Goal: Task Accomplishment & Management: Complete application form

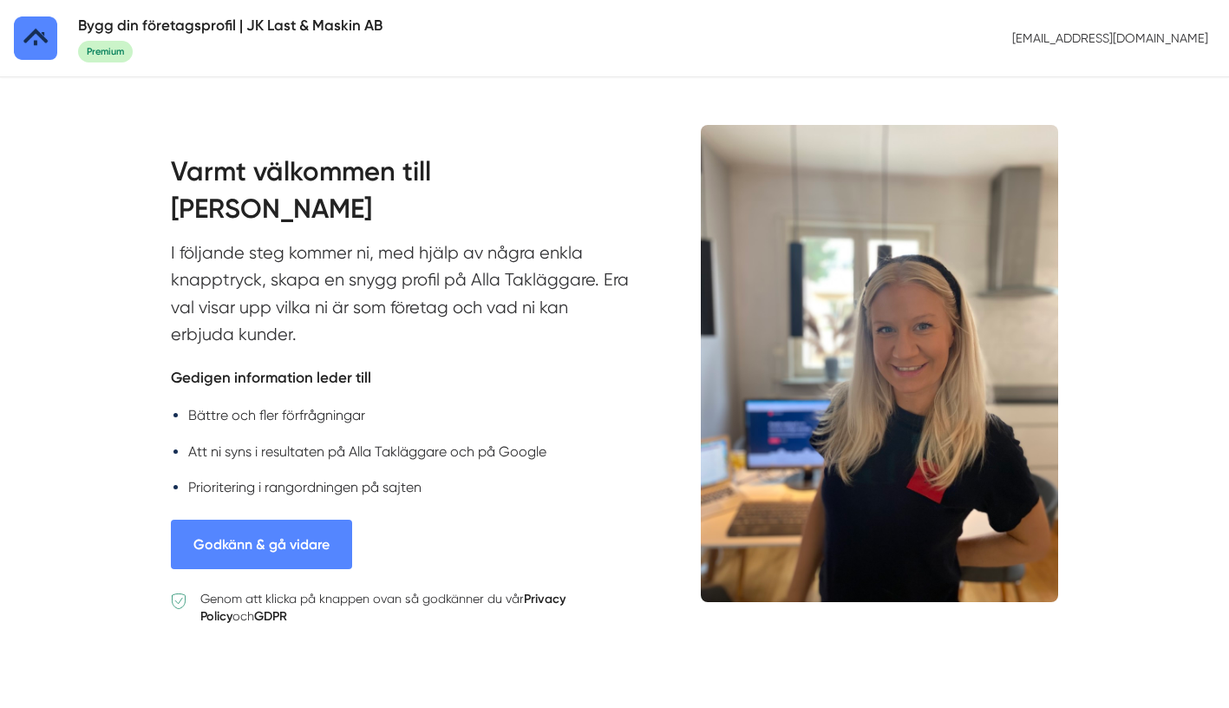
click at [301, 547] on button "Godkänn & gå vidare" at bounding box center [261, 544] width 181 height 49
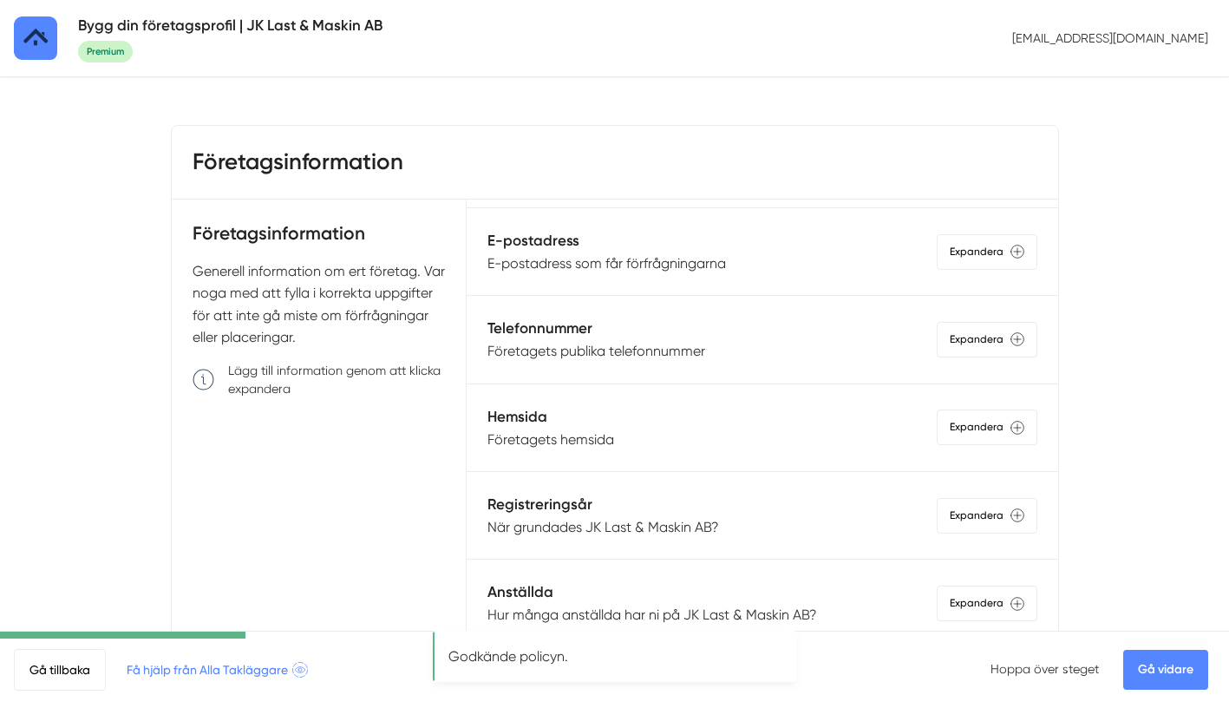
scroll to position [358, 0]
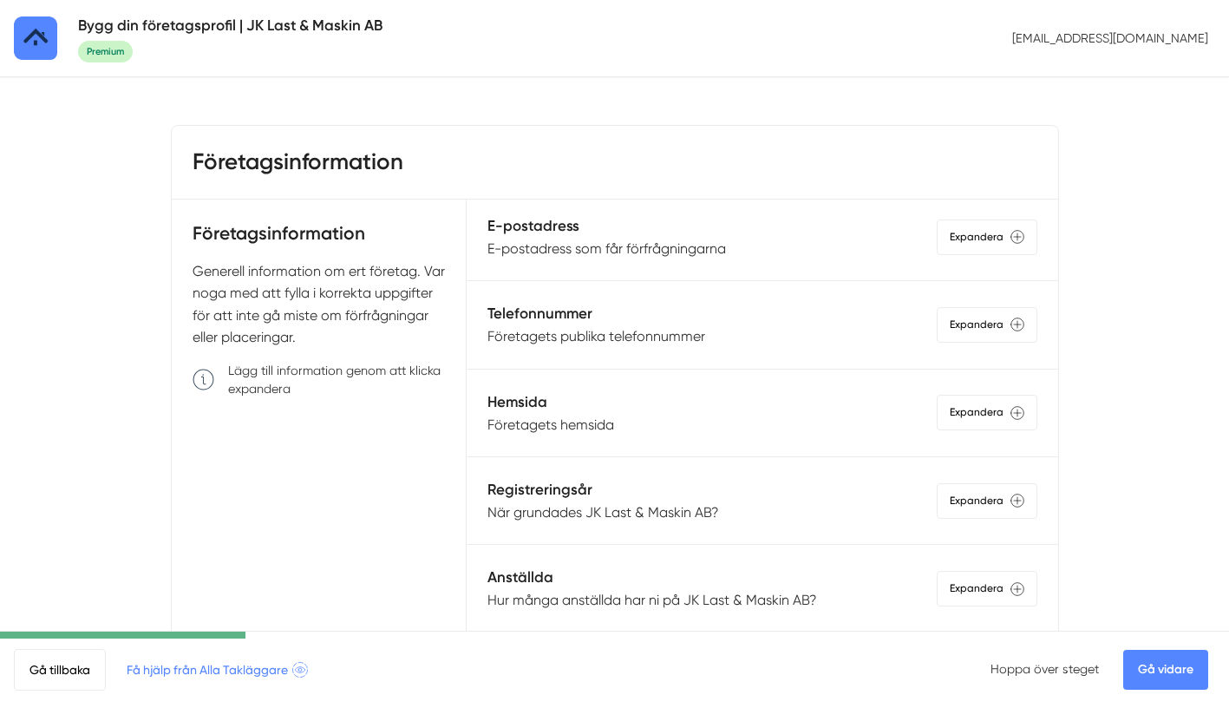
click at [662, 423] on div "Hemsida Företagets hemsida Expandera" at bounding box center [761, 412] width 549 height 45
click at [596, 428] on p "Företagets hemsida" at bounding box center [550, 425] width 127 height 22
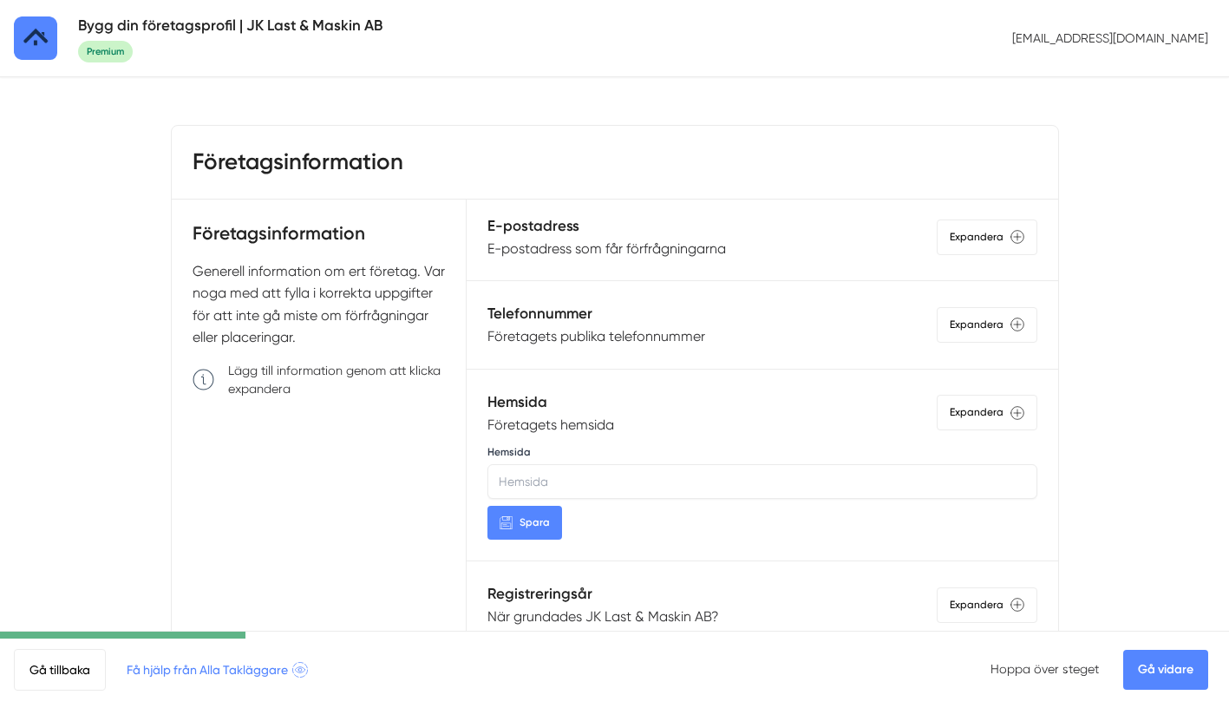
click at [606, 427] on p "Företagets hemsida" at bounding box center [550, 425] width 127 height 22
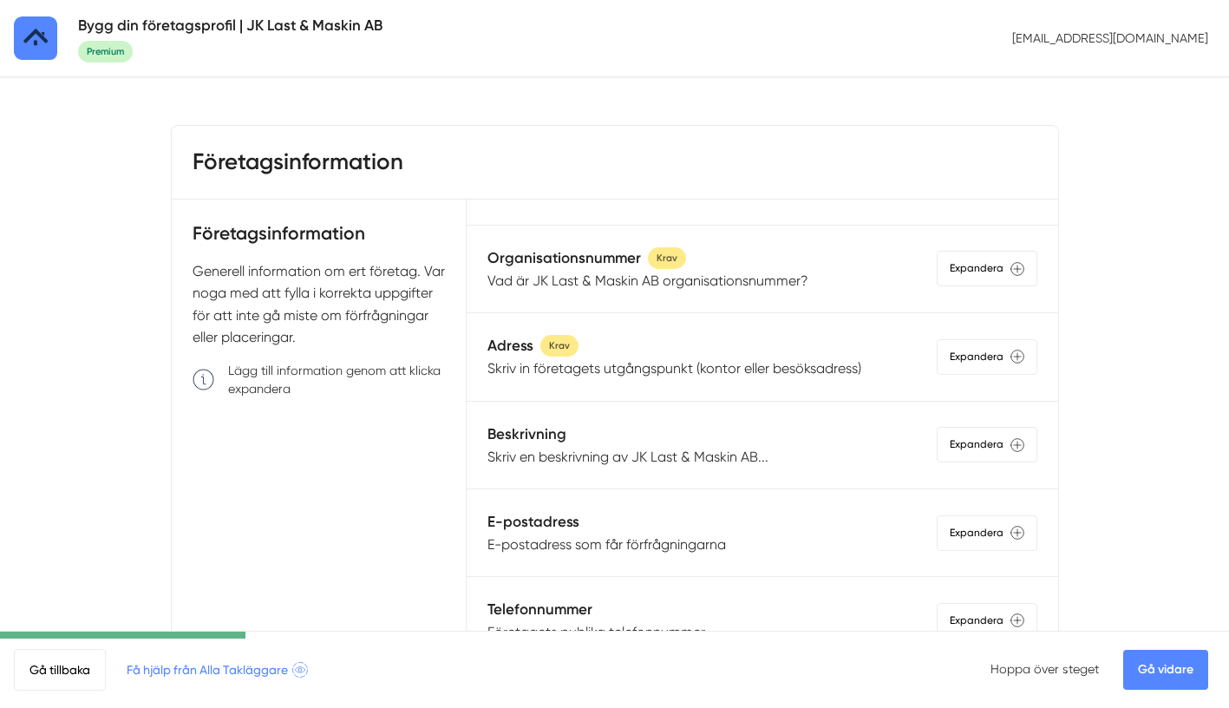
scroll to position [0, 0]
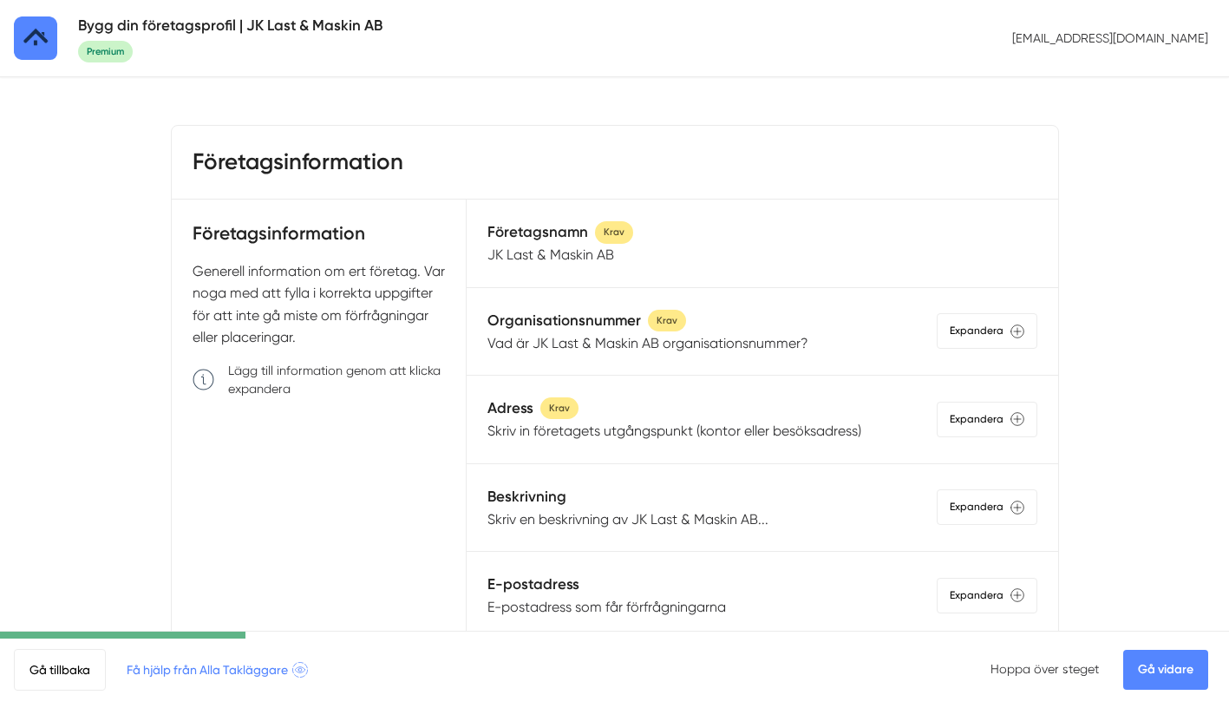
click at [567, 251] on p "JK Last & Maskin AB" at bounding box center [560, 255] width 146 height 22
click at [567, 260] on p "JK Last & Maskin AB" at bounding box center [560, 255] width 146 height 22
click at [559, 231] on h5 "Företagsnamn" at bounding box center [537, 231] width 101 height 23
click at [569, 260] on p "JK Last & Maskin AB" at bounding box center [560, 255] width 146 height 22
click at [589, 343] on p "Vad är JK Last & Maskin AB organisationsnummer?" at bounding box center [647, 343] width 321 height 22
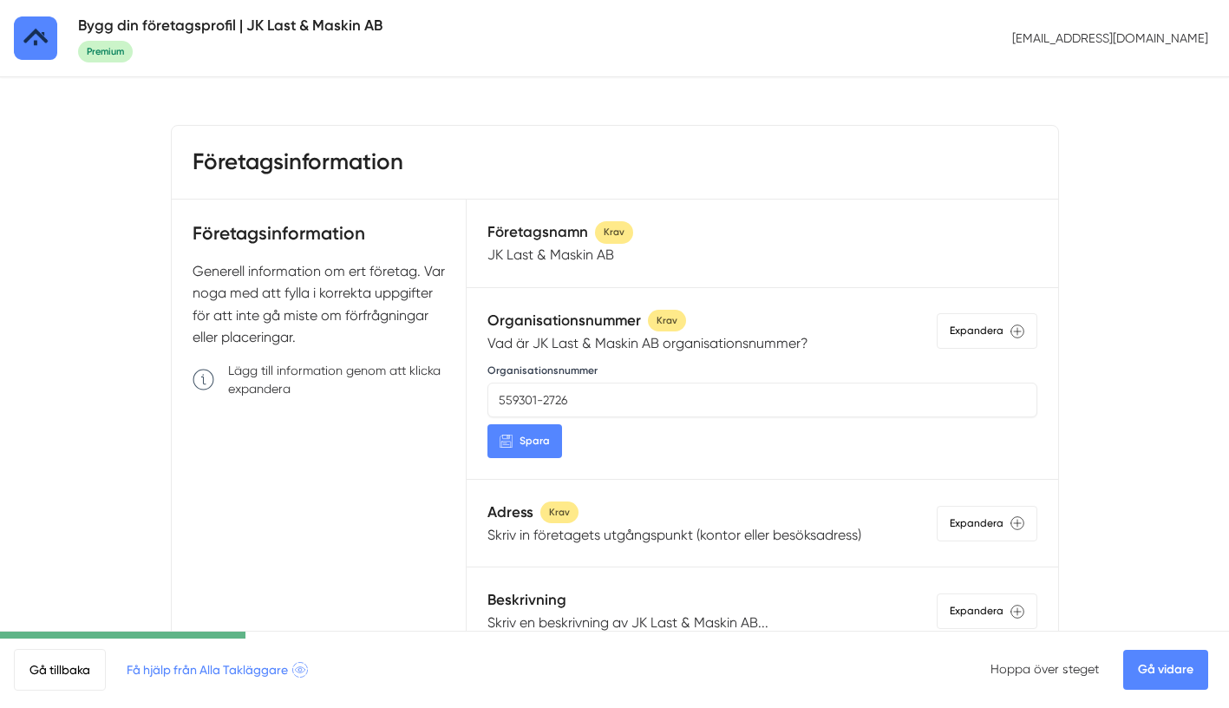
click at [589, 343] on p "Vad är JK Last & Maskin AB organisationsnummer?" at bounding box center [647, 343] width 321 height 22
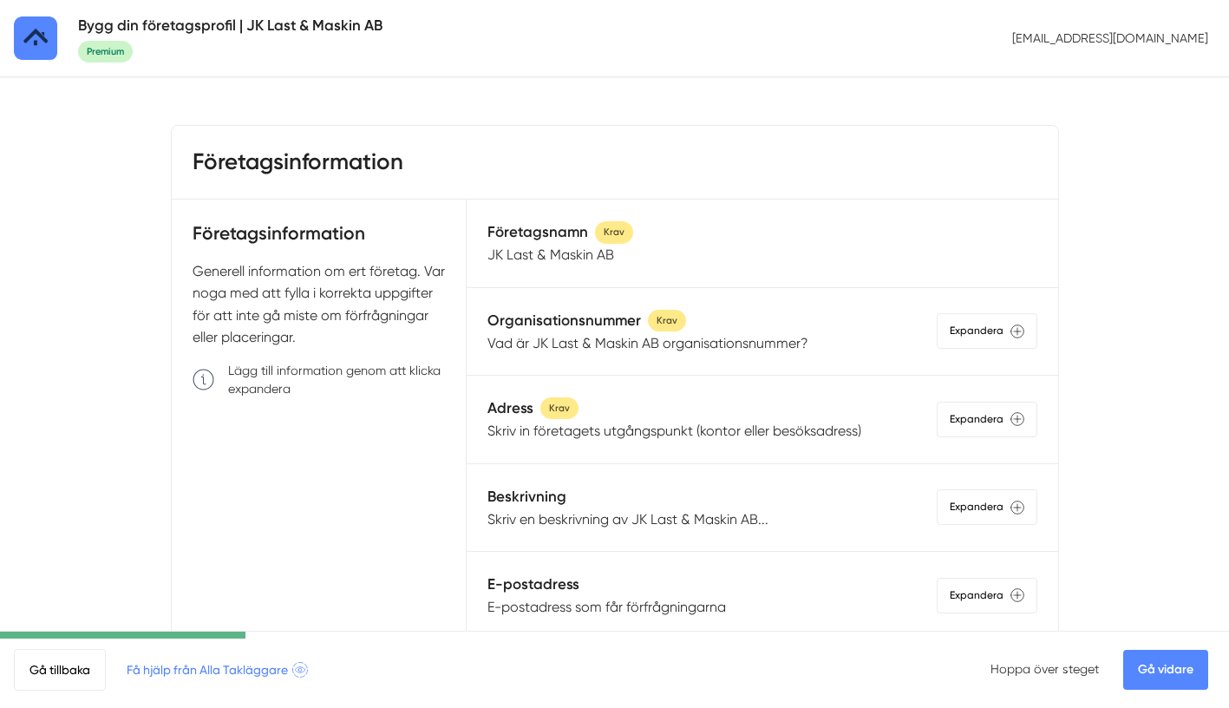
click at [590, 435] on p "Skriv in företagets utgångspunkt (kontor eller besöksadress)" at bounding box center [674, 431] width 374 height 22
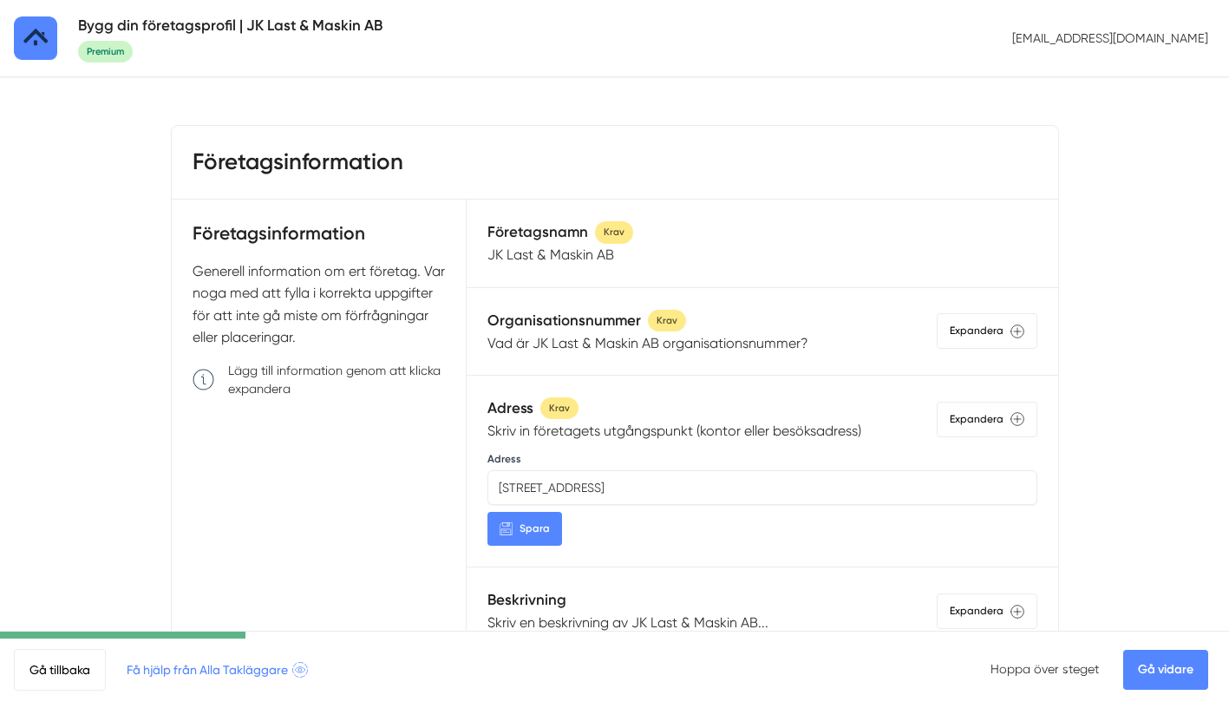
click at [590, 435] on p "Skriv in företagets utgångspunkt (kontor eller besöksadress)" at bounding box center [674, 431] width 374 height 22
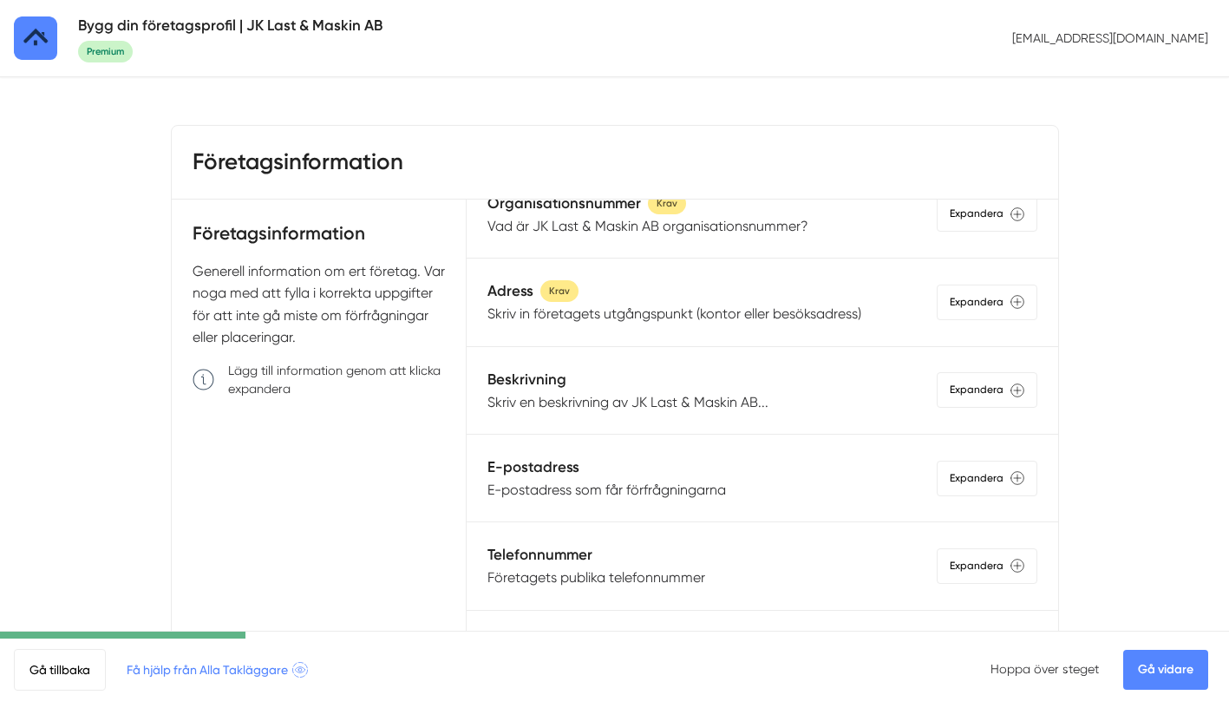
scroll to position [118, 0]
click at [593, 406] on p "Skriv en beskrivning av JK Last & Maskin AB..." at bounding box center [627, 401] width 281 height 22
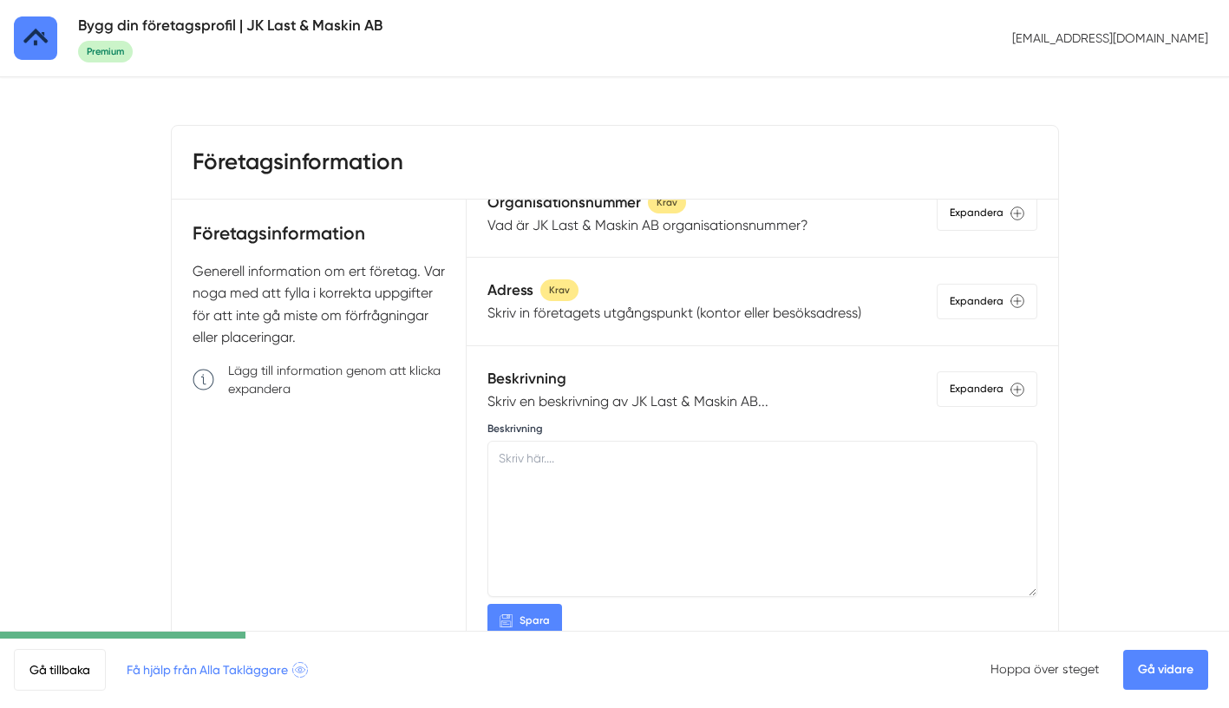
click at [605, 409] on p "Skriv en beskrivning av JK Last & Maskin AB..." at bounding box center [627, 401] width 281 height 22
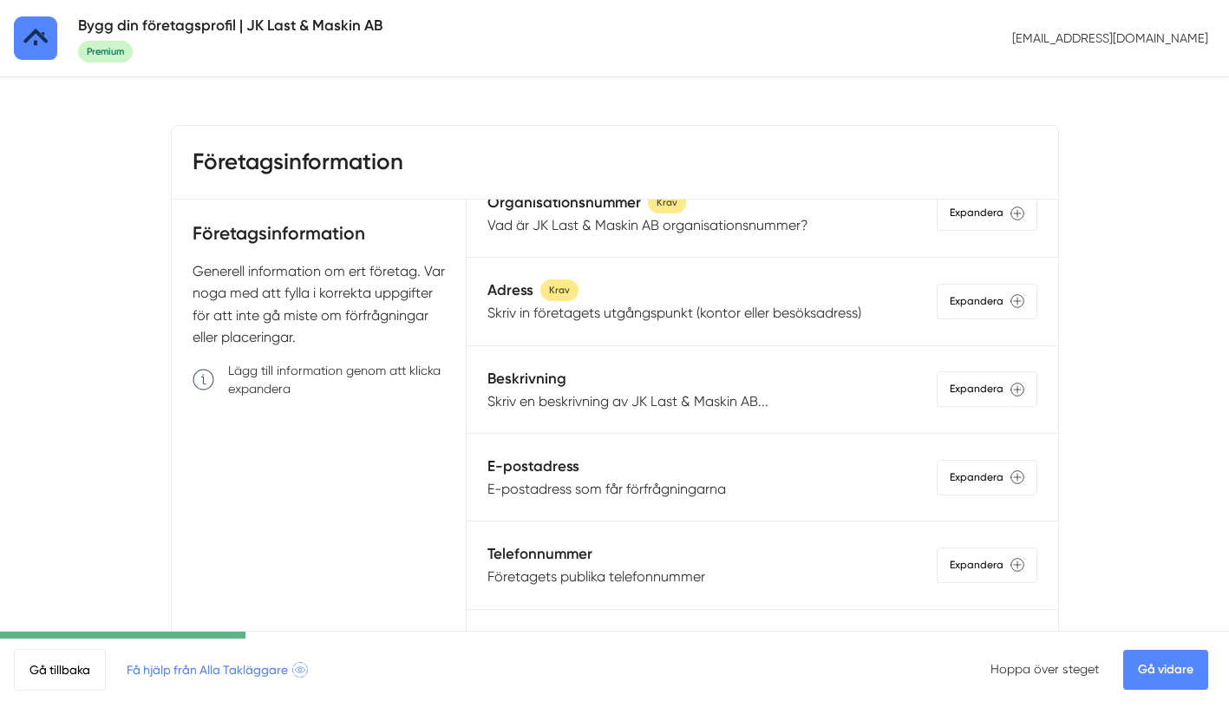
click at [620, 486] on p "E-postadress som får förfrågningarna" at bounding box center [606, 489] width 239 height 22
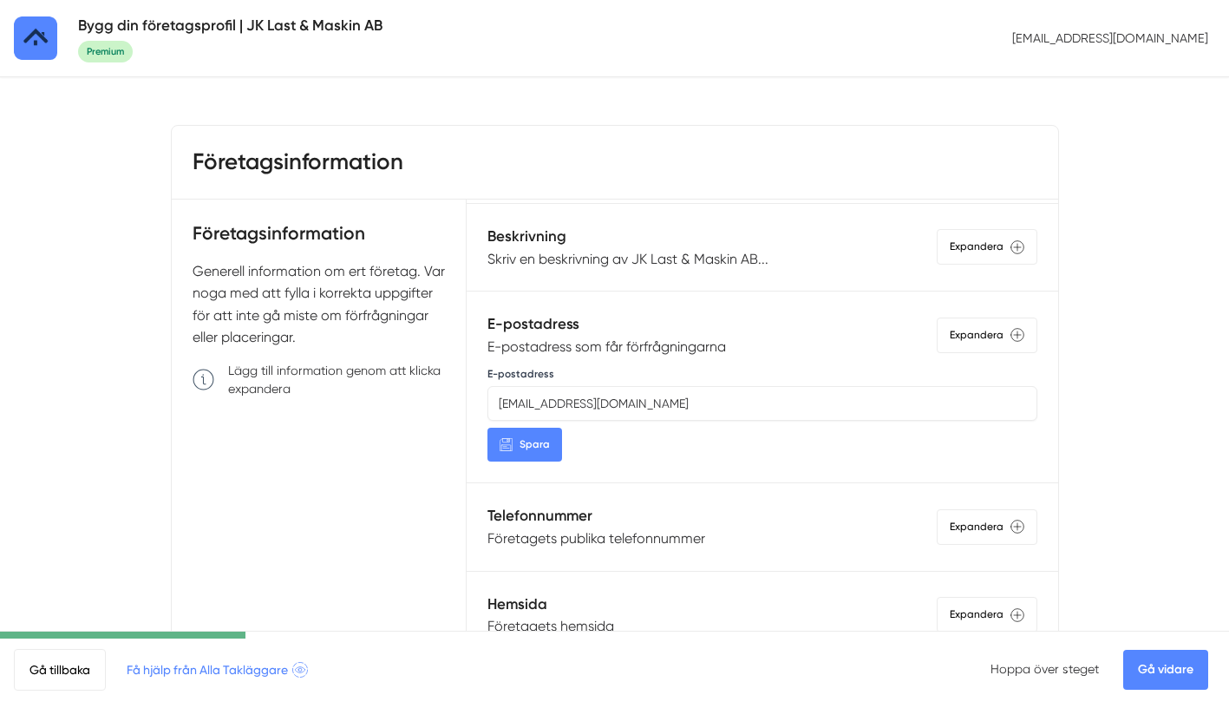
scroll to position [271, 0]
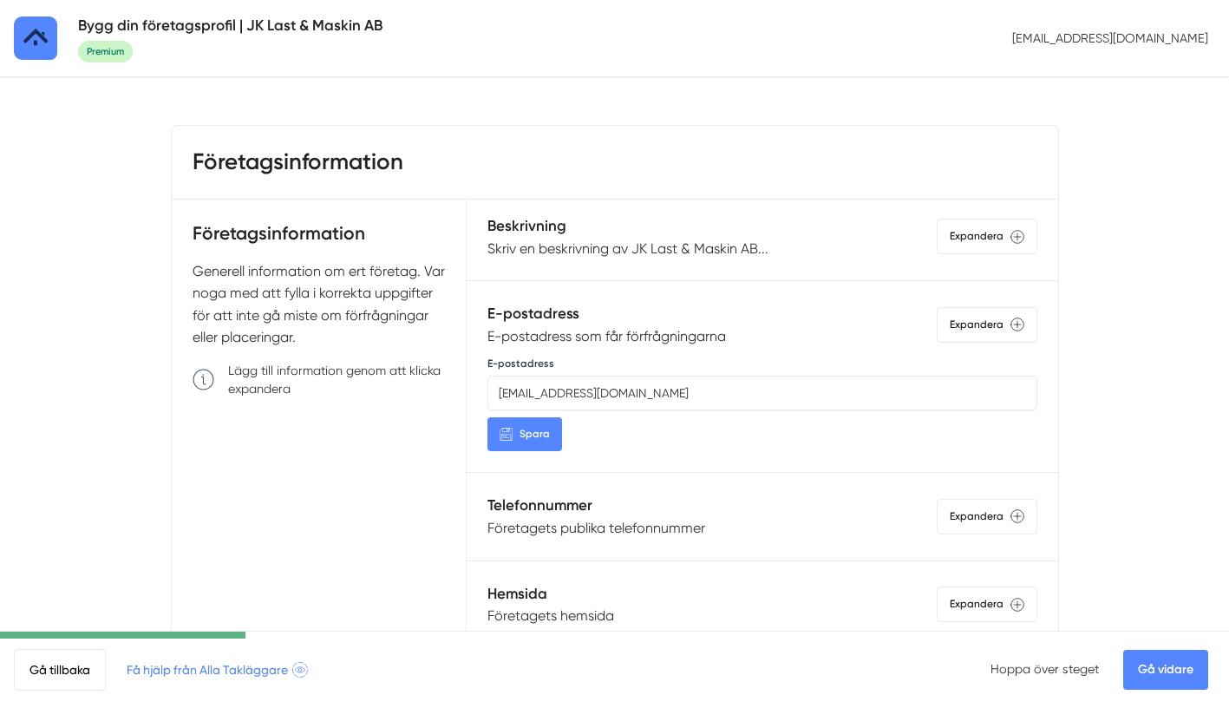
click at [623, 328] on p "E-postadress som får förfrågningarna" at bounding box center [606, 336] width 239 height 22
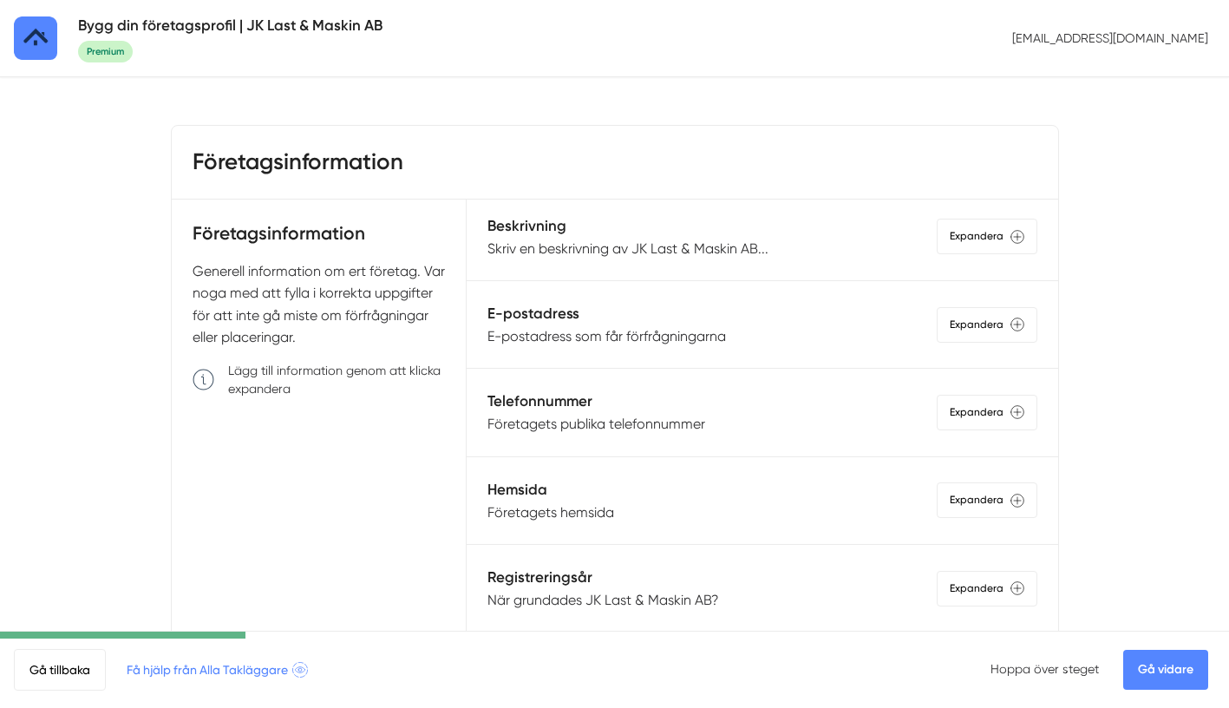
click at [617, 425] on p "Företagets publika telefonnummer" at bounding box center [596, 424] width 218 height 22
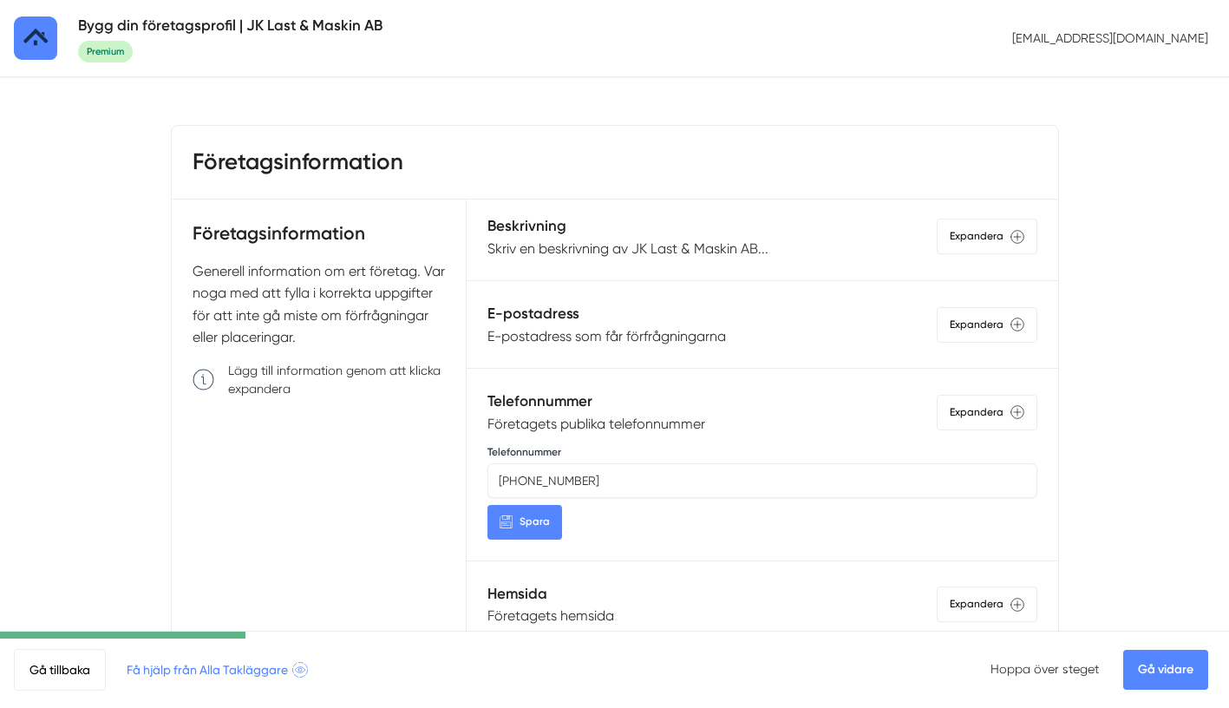
click at [617, 425] on p "Företagets publika telefonnummer" at bounding box center [596, 424] width 218 height 22
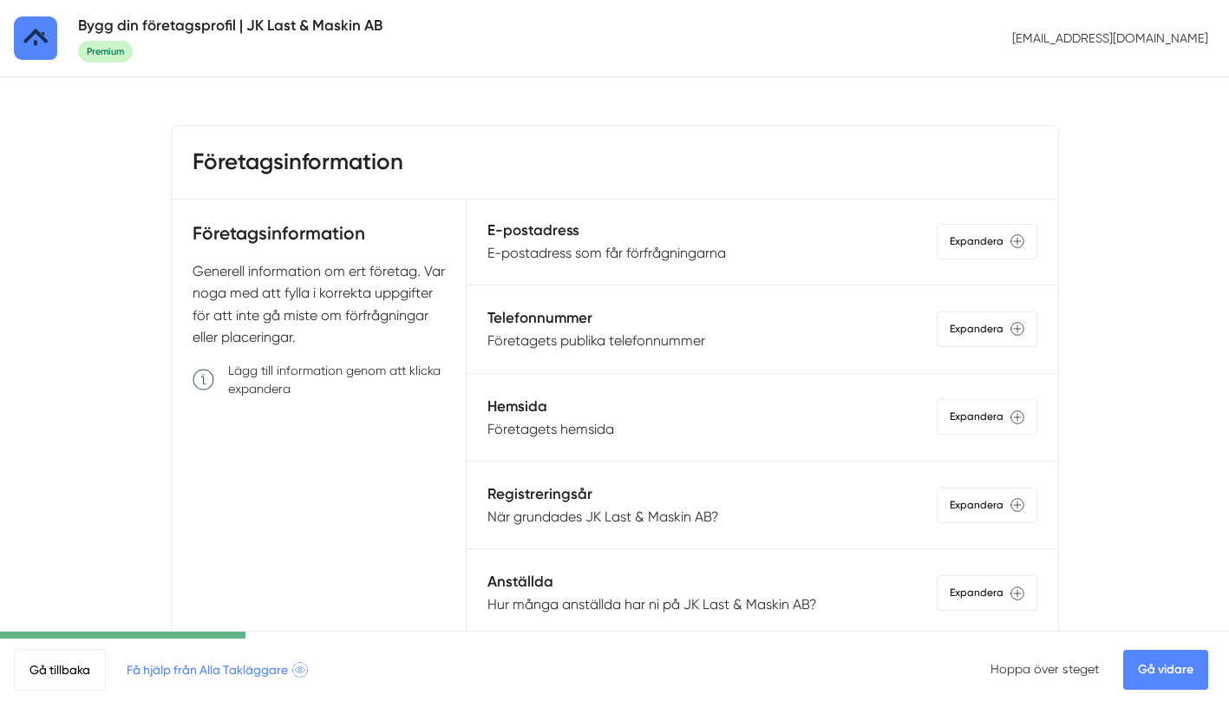
scroll to position [357, 0]
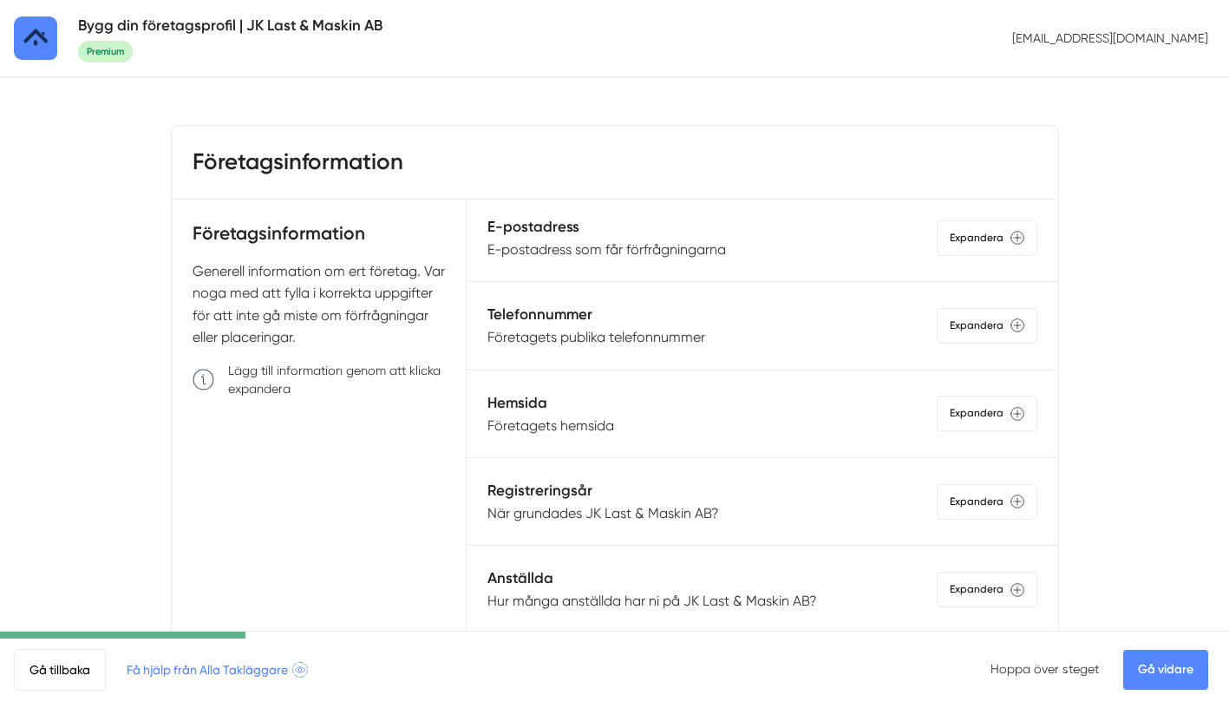
click at [590, 428] on p "Företagets hemsida" at bounding box center [550, 426] width 127 height 22
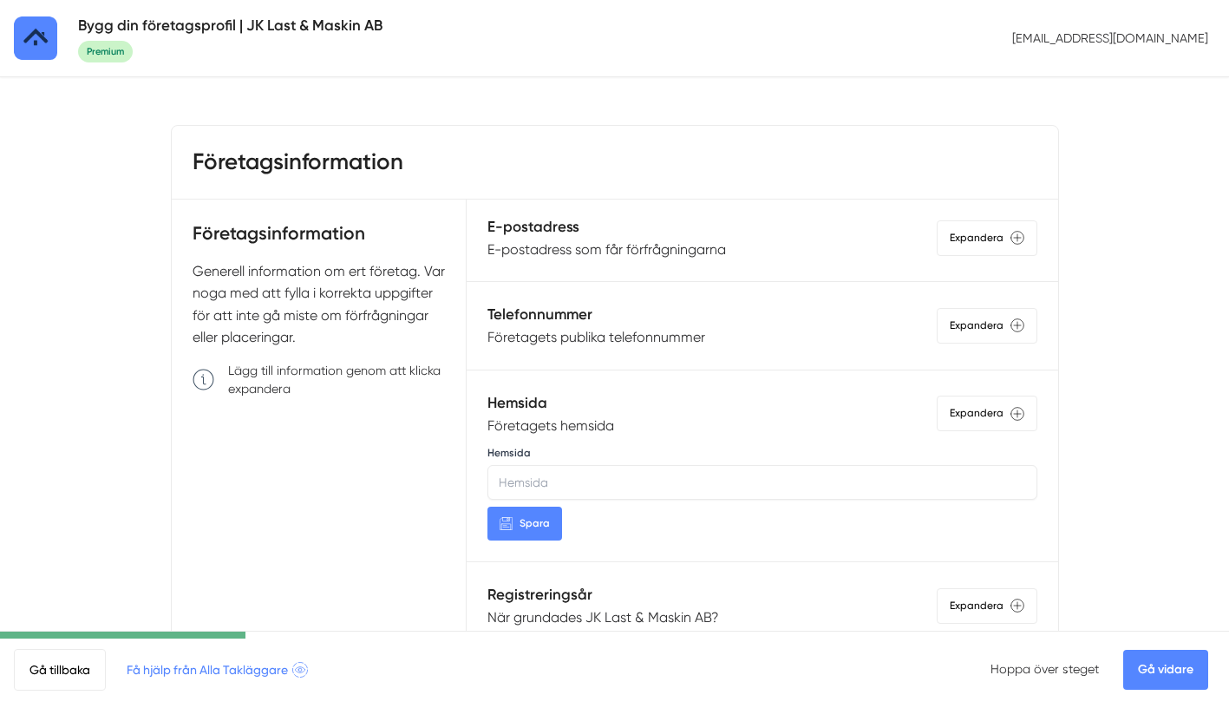
click at [577, 483] on input "Hemsida" at bounding box center [761, 482] width 549 height 35
paste input "https://www.takterapi.se/"
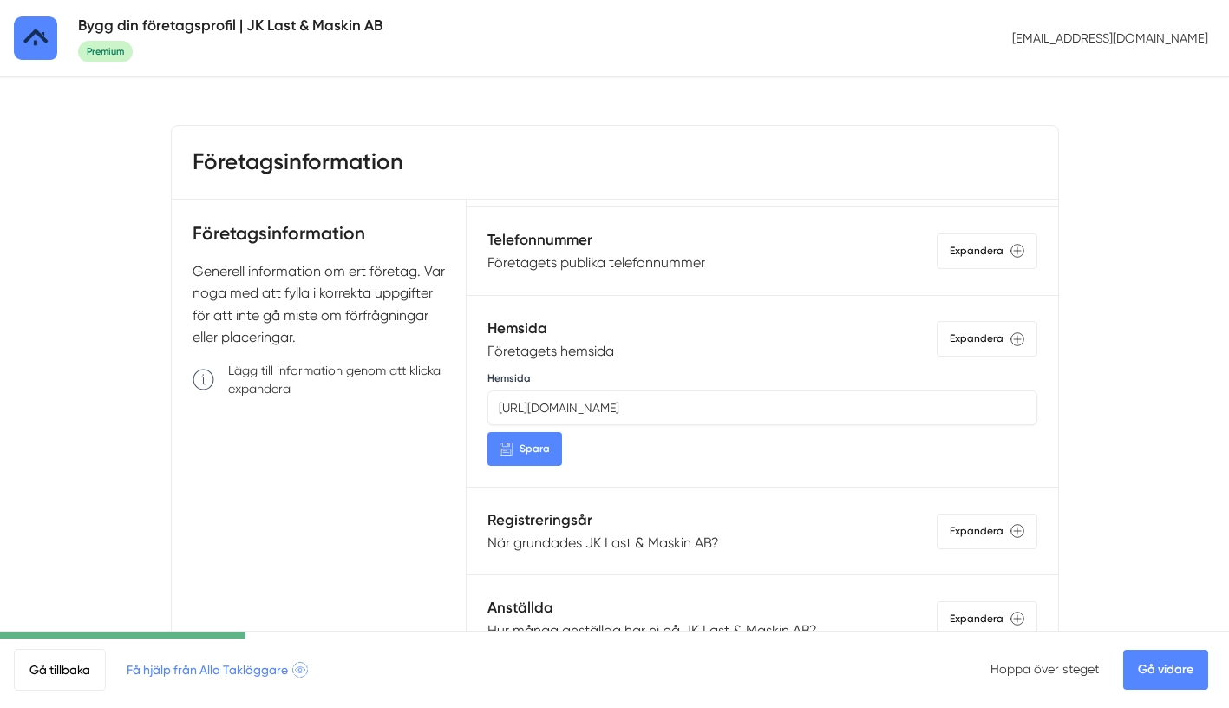
type input "https://www.takterapi.se/"
click at [526, 452] on span "Spara" at bounding box center [535, 449] width 30 height 16
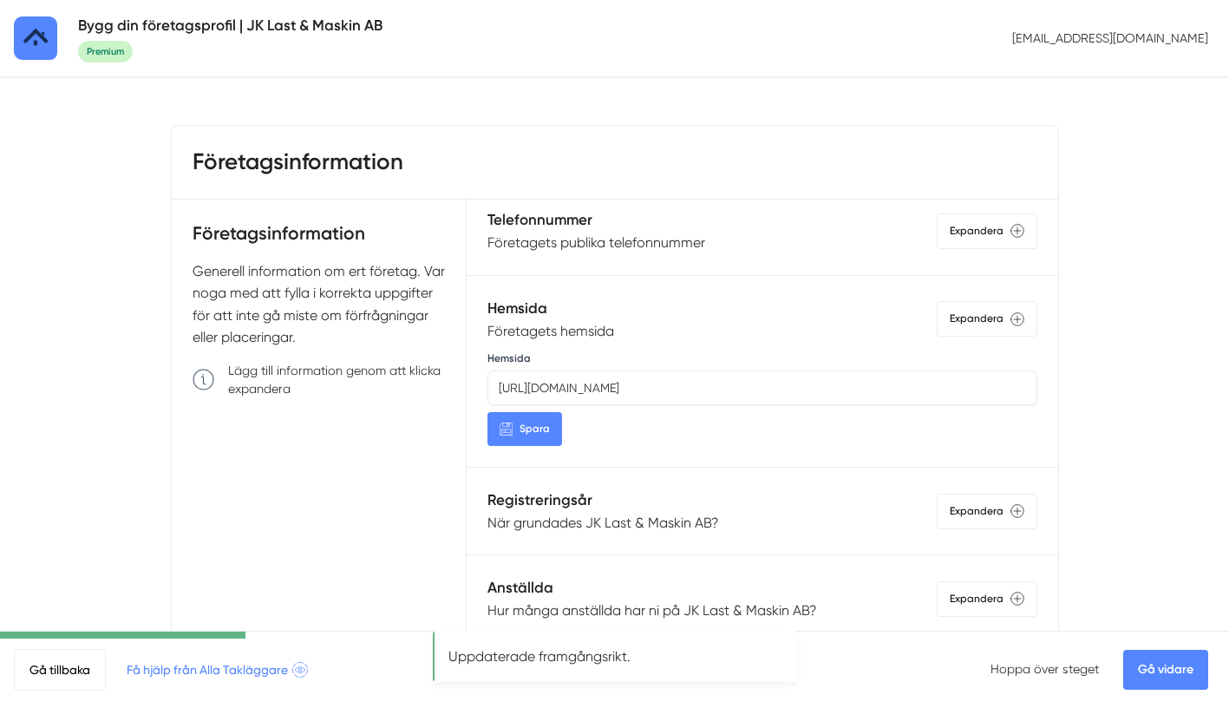
scroll to position [462, 0]
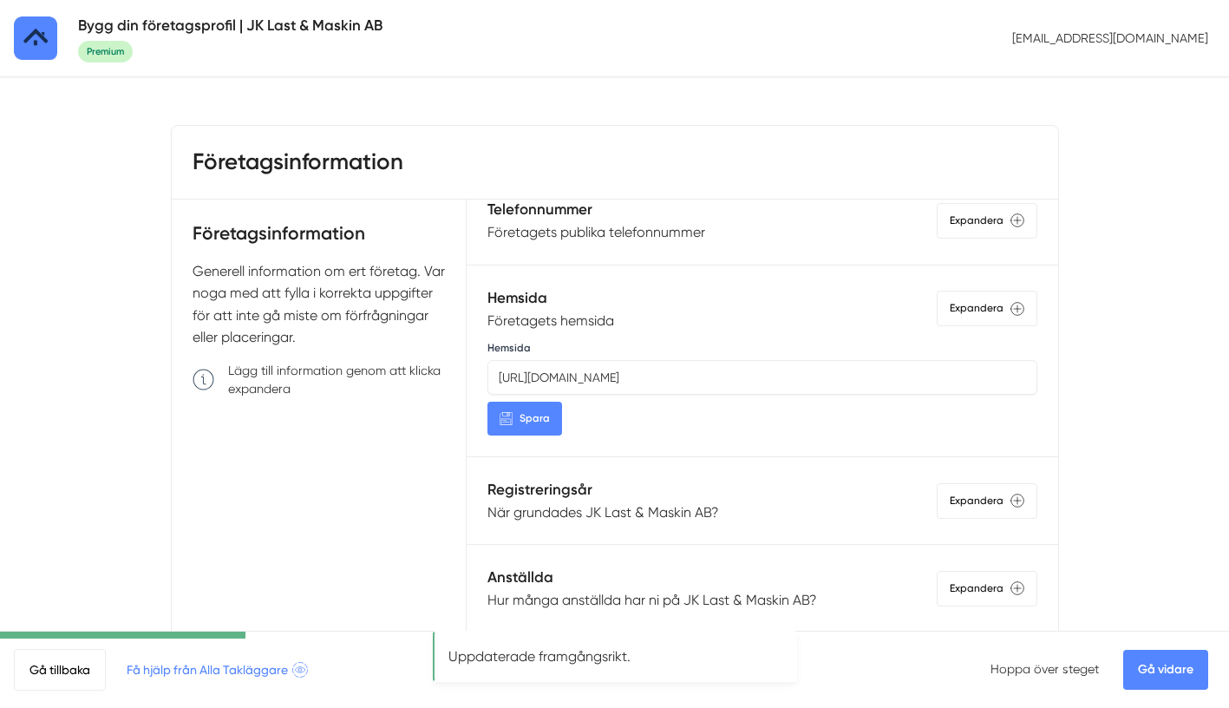
click at [630, 518] on p "När grundades JK Last & Maskin AB?" at bounding box center [603, 512] width 232 height 22
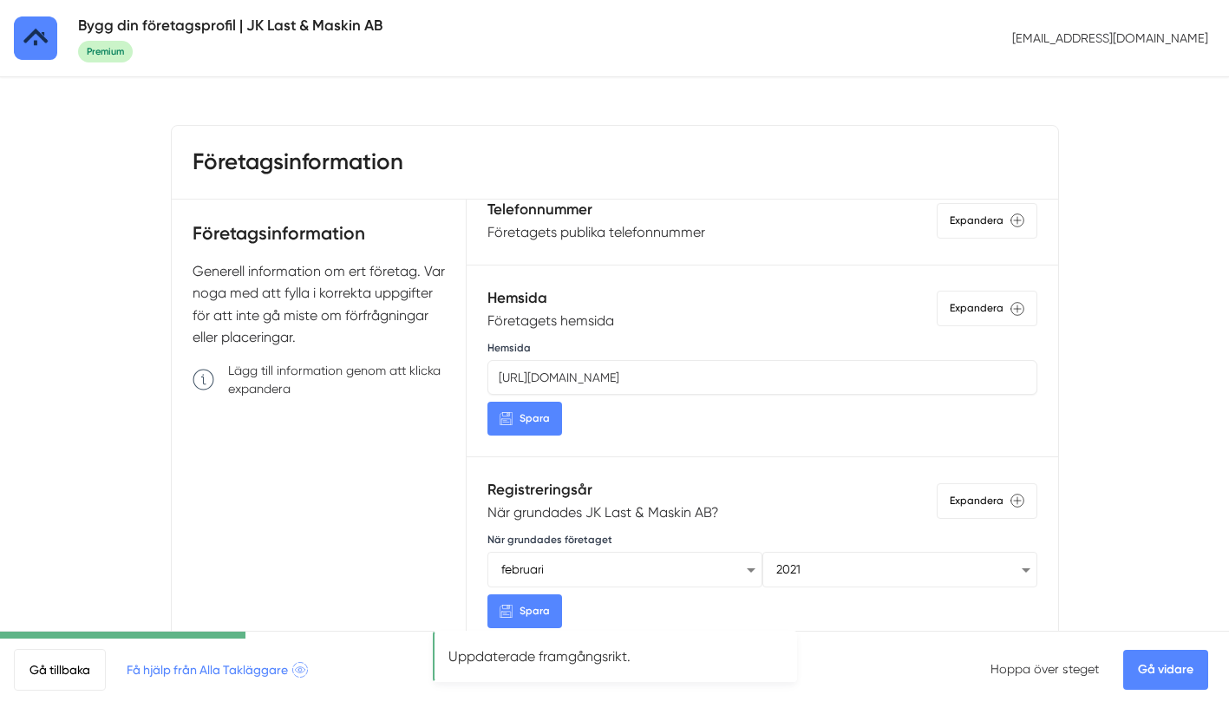
click at [648, 491] on h5 "Registreringsår" at bounding box center [603, 489] width 232 height 23
click at [640, 507] on p "När grundades JK Last & Maskin AB?" at bounding box center [603, 512] width 232 height 22
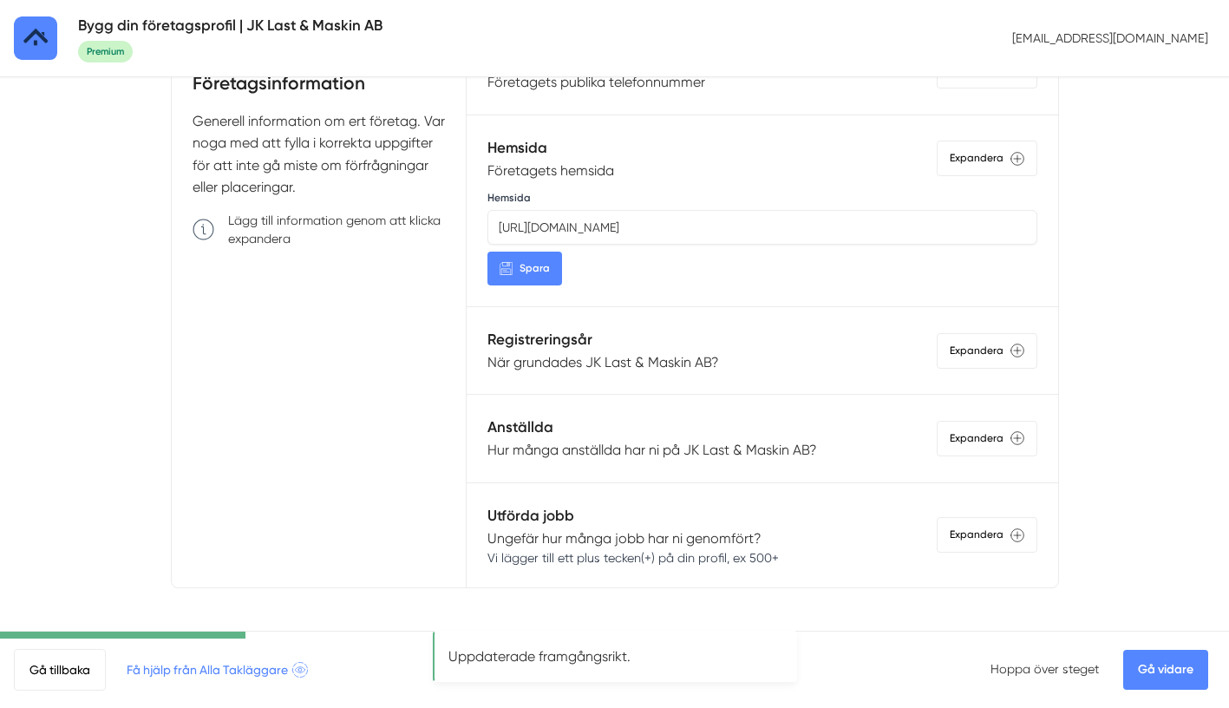
scroll to position [155, 0]
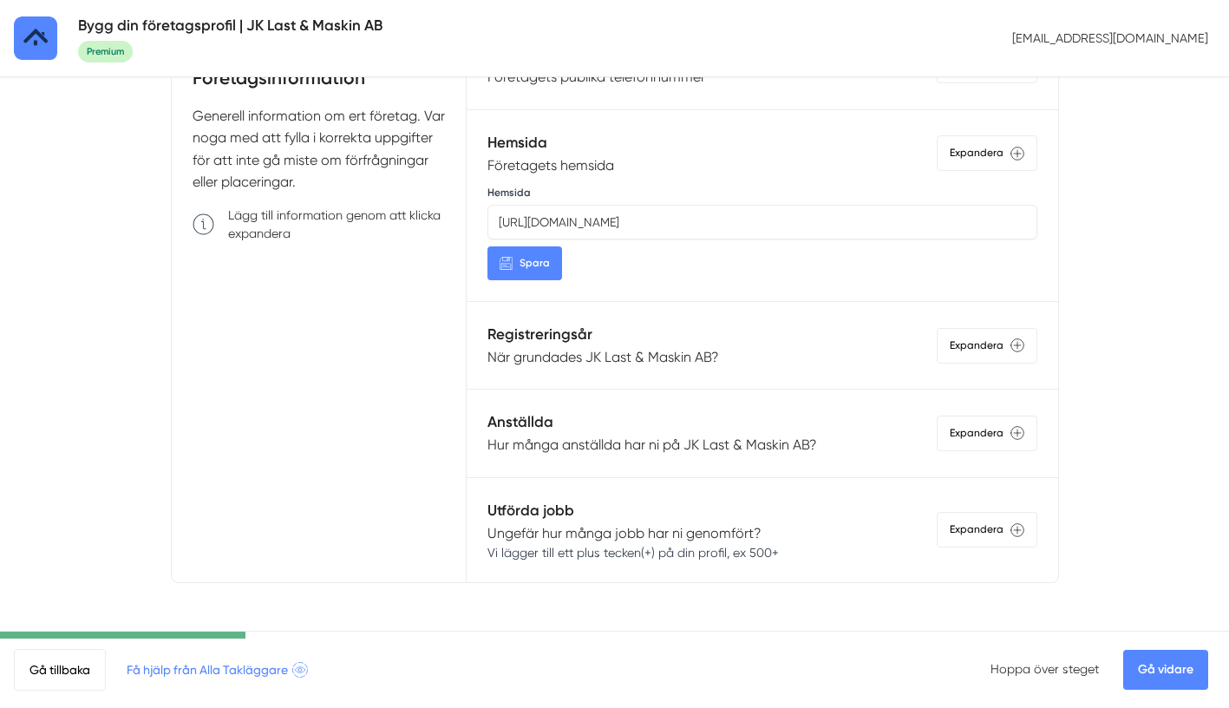
click at [629, 439] on p "Hur många anställda har ni på JK Last & Maskin AB?" at bounding box center [652, 445] width 330 height 22
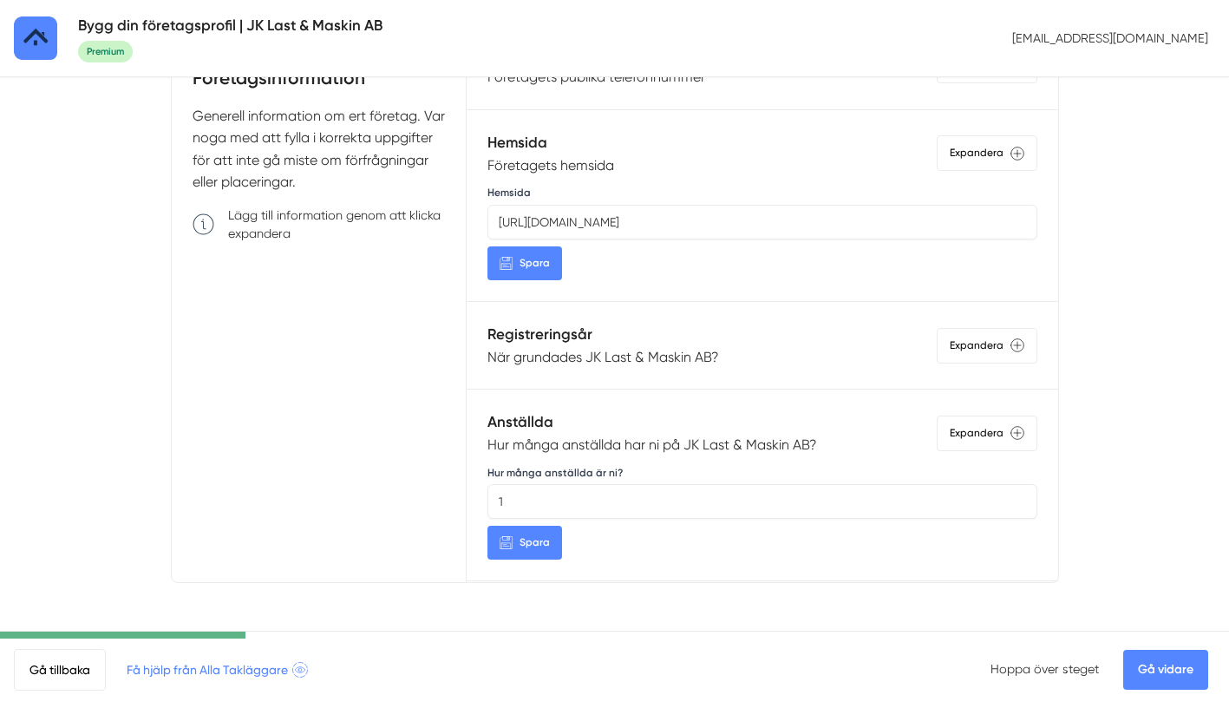
click at [629, 445] on p "Hur många anställda har ni på JK Last & Maskin AB?" at bounding box center [652, 445] width 330 height 22
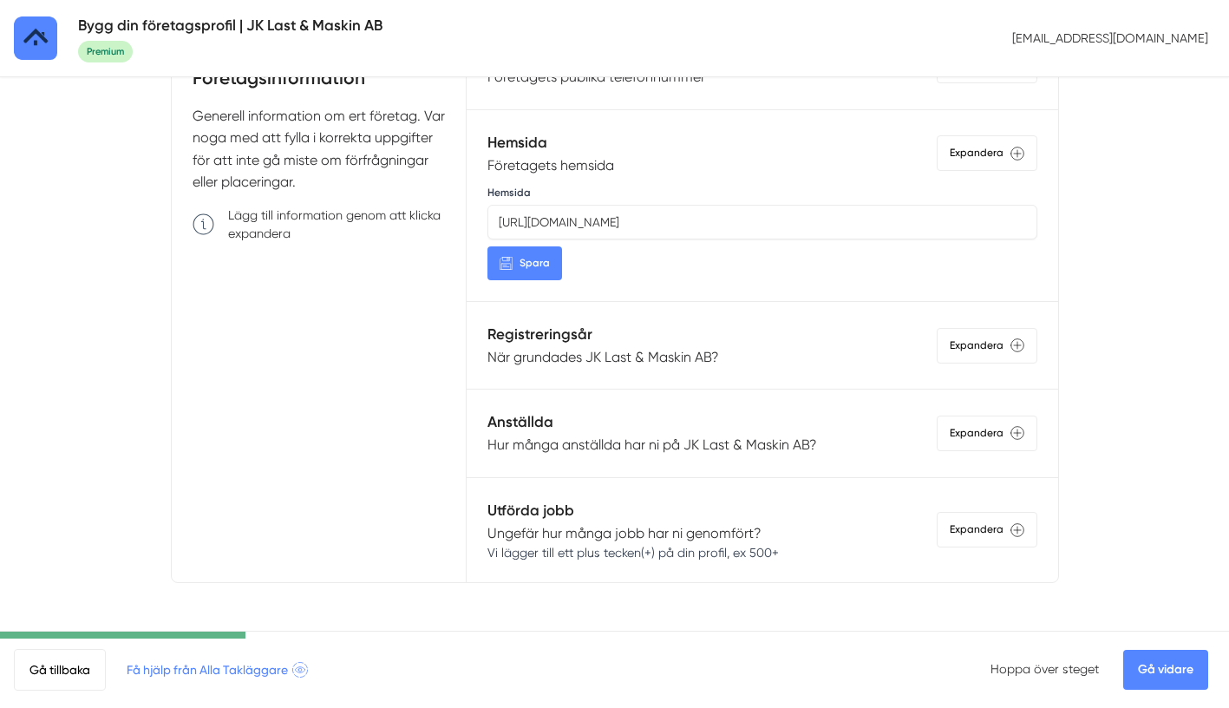
click at [598, 544] on span "Vi lägger till ett plus tecken(+) på din profil, ex 500+" at bounding box center [632, 552] width 291 height 17
click at [1179, 673] on link "Gå vidare" at bounding box center [1165, 670] width 85 height 40
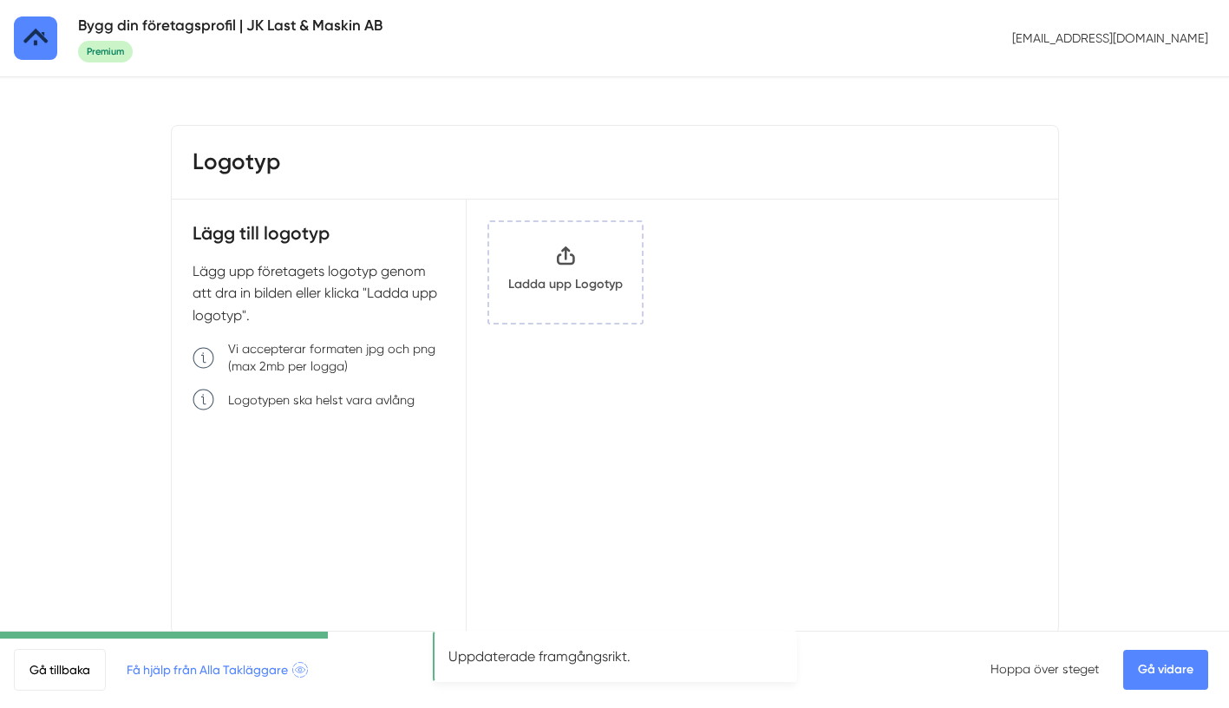
scroll to position [51, 0]
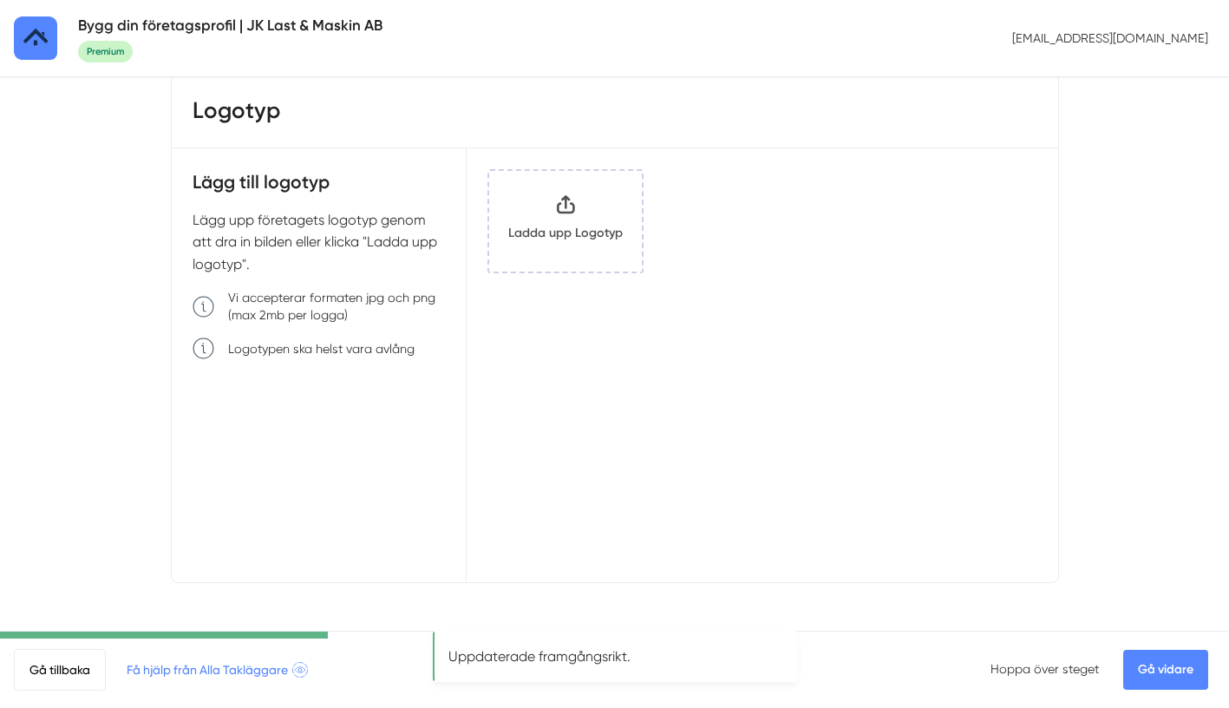
click at [1173, 666] on link "Gå vidare" at bounding box center [1165, 670] width 85 height 40
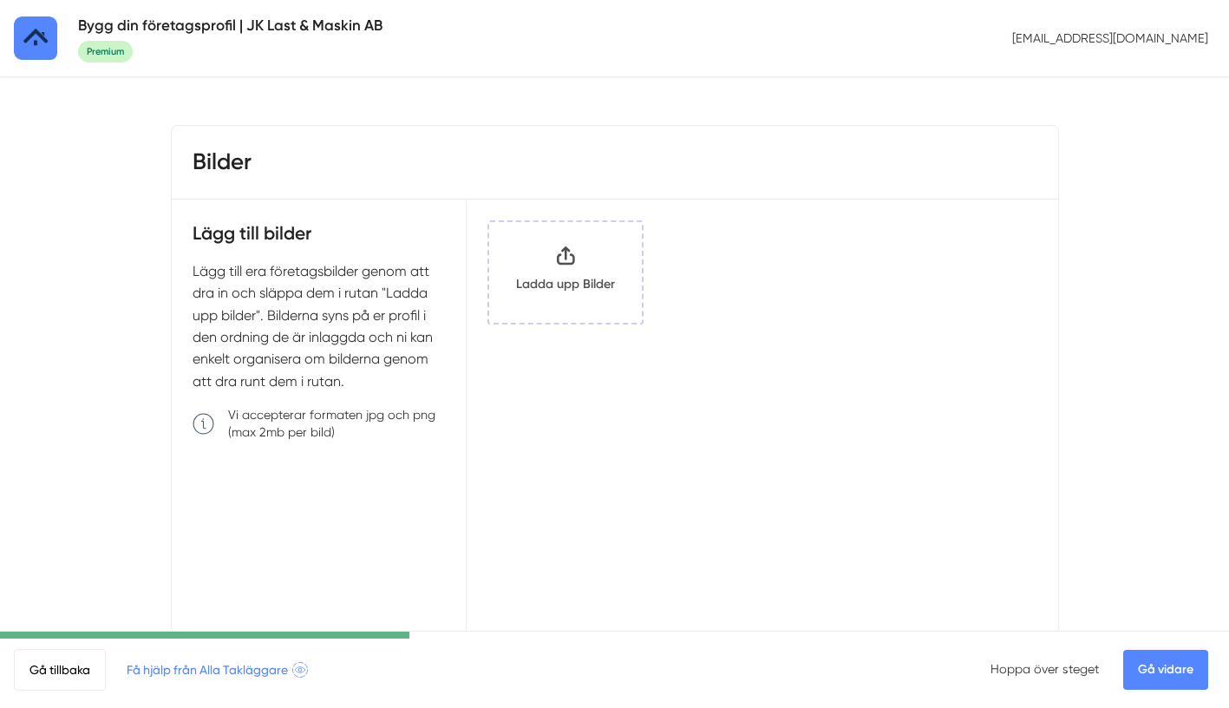
click at [1157, 677] on link "Gå vidare" at bounding box center [1165, 670] width 85 height 40
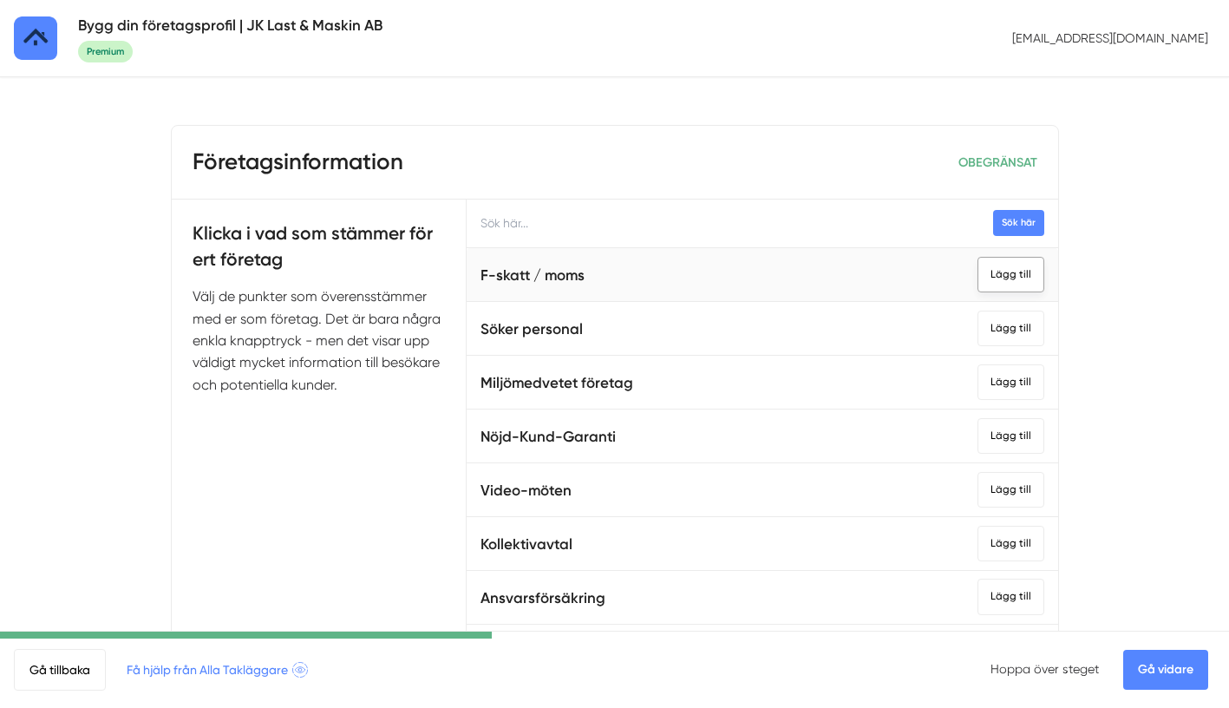
click at [1022, 268] on div "Lägg till" at bounding box center [1010, 275] width 67 height 36
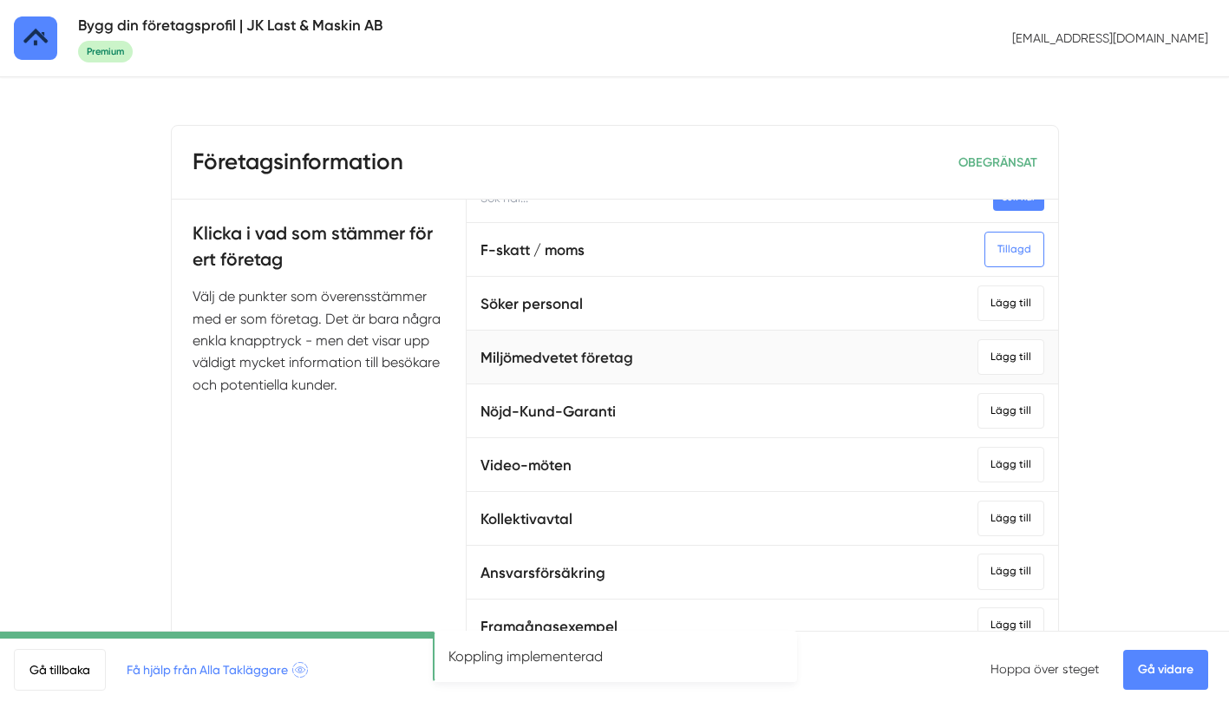
scroll to position [47, 0]
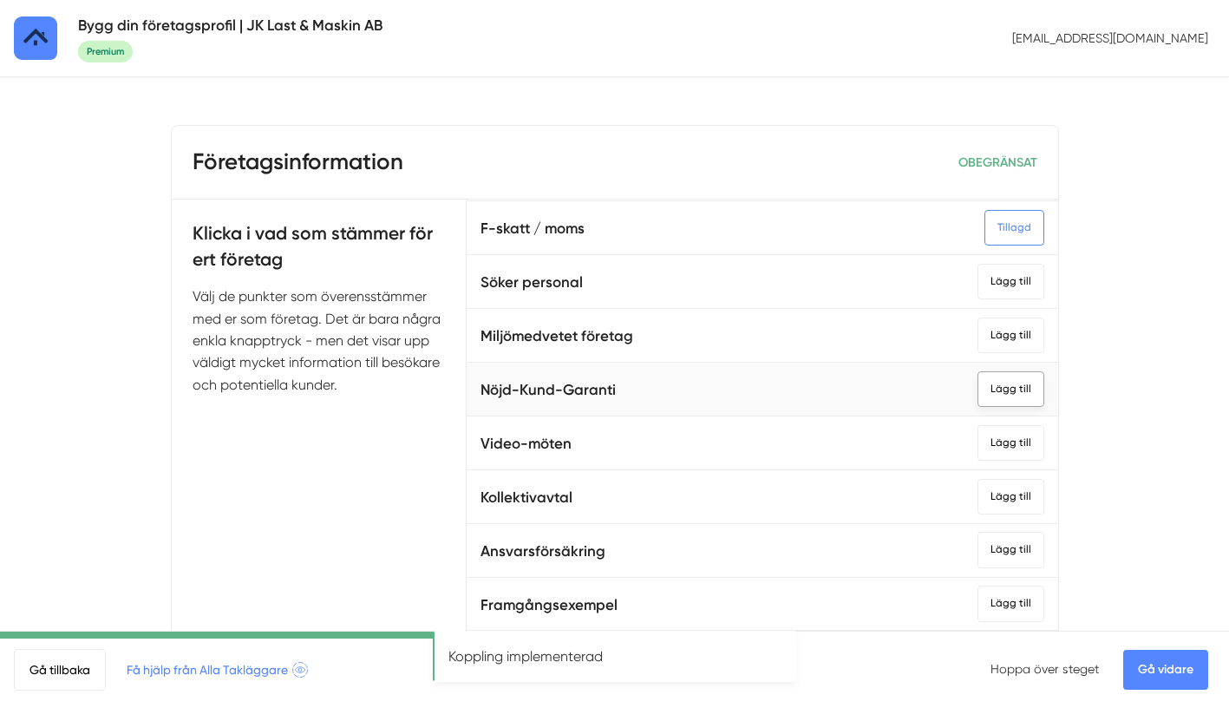
click at [1002, 385] on div "Lägg till" at bounding box center [1010, 389] width 67 height 36
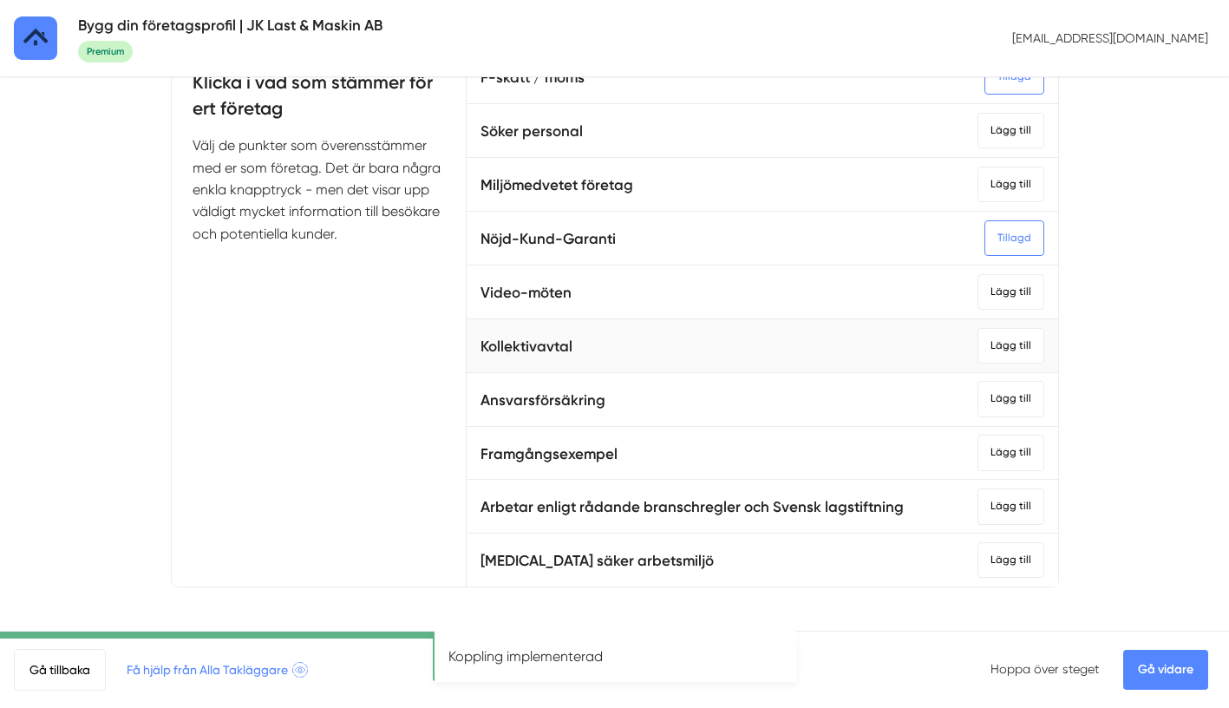
scroll to position [155, 0]
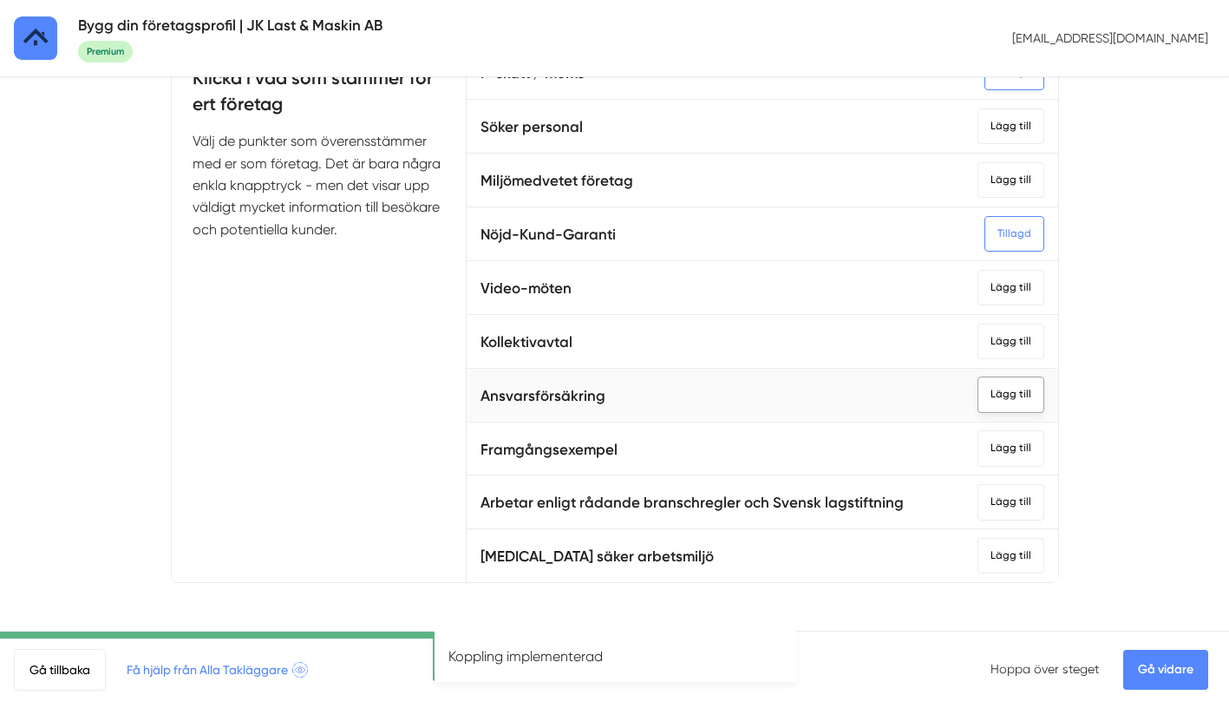
click at [1025, 402] on div "Lägg till" at bounding box center [1010, 394] width 67 height 36
click at [1034, 513] on div "Lägg till" at bounding box center [1010, 502] width 67 height 36
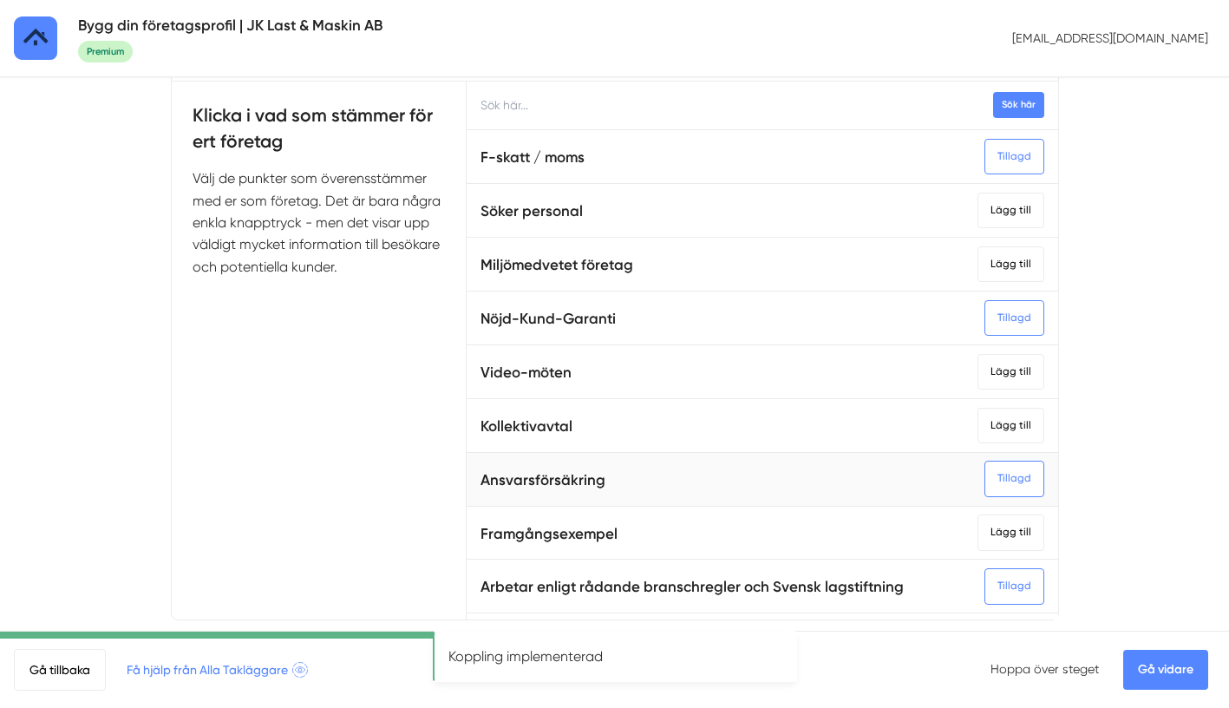
scroll to position [47, 0]
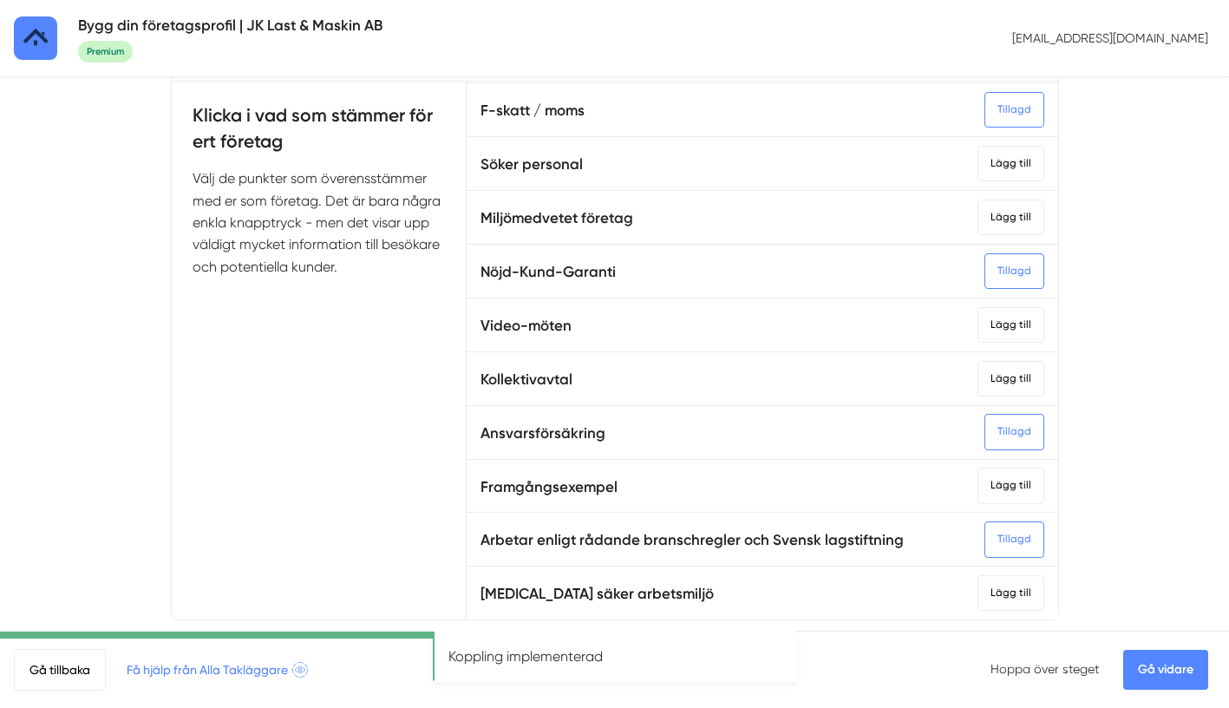
click at [1162, 664] on link "Gå vidare" at bounding box center [1165, 670] width 85 height 40
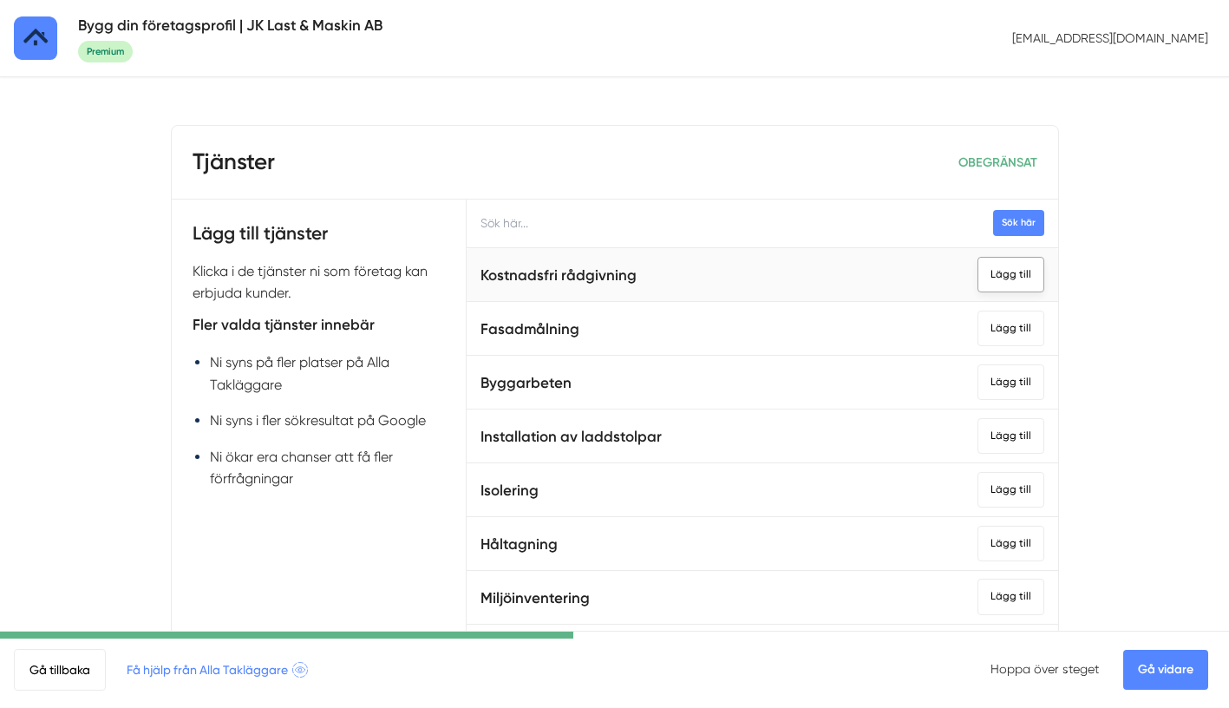
click at [1016, 276] on div "Lägg till" at bounding box center [1010, 275] width 67 height 36
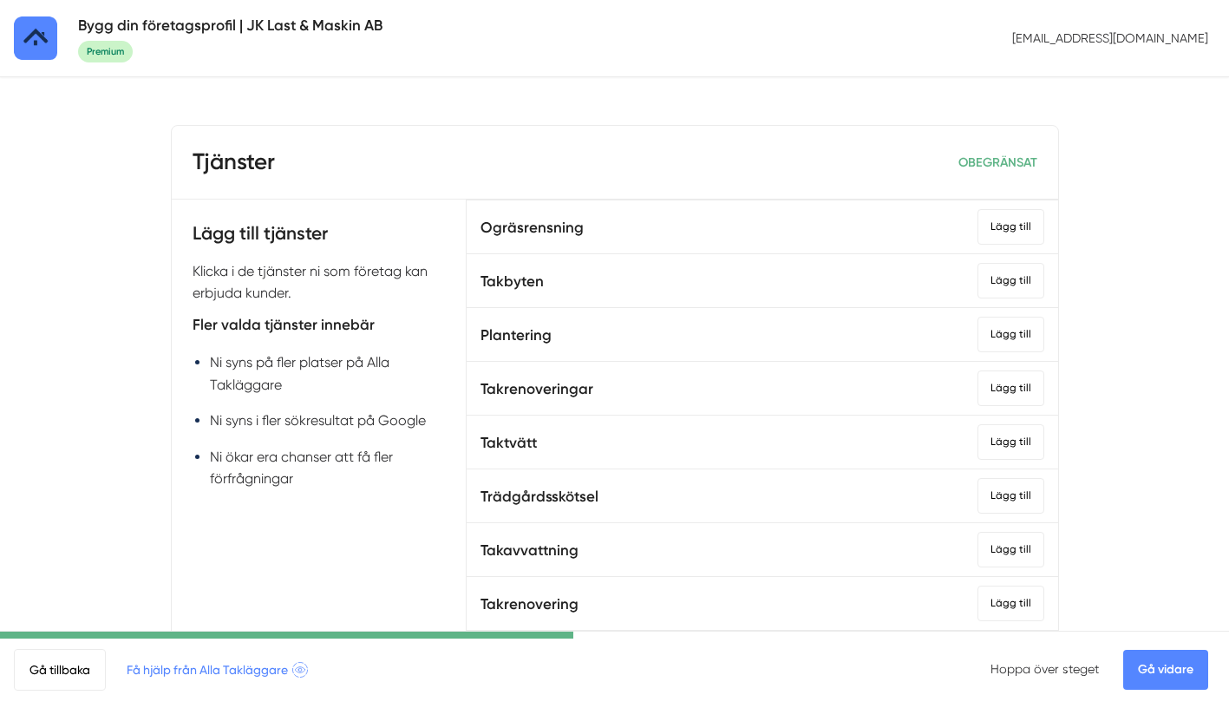
scroll to position [1235, 0]
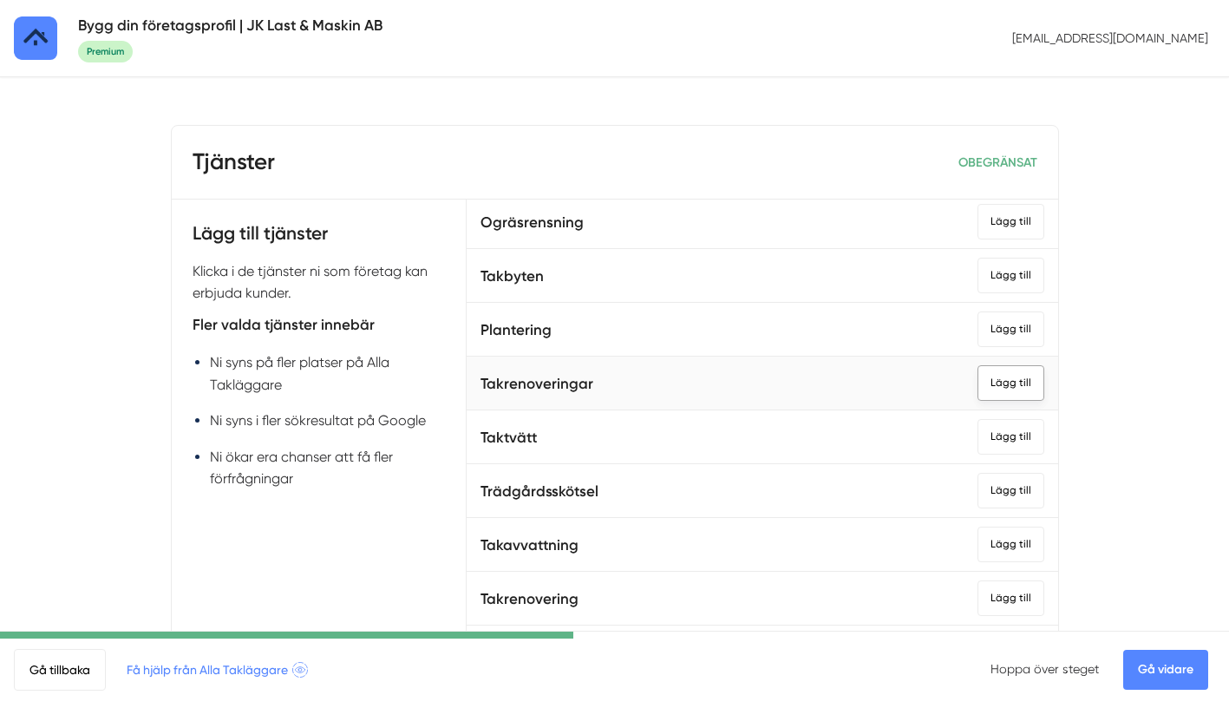
click at [1021, 382] on div "Lägg till" at bounding box center [1010, 383] width 67 height 36
click at [1014, 434] on div "Lägg till" at bounding box center [1010, 437] width 67 height 36
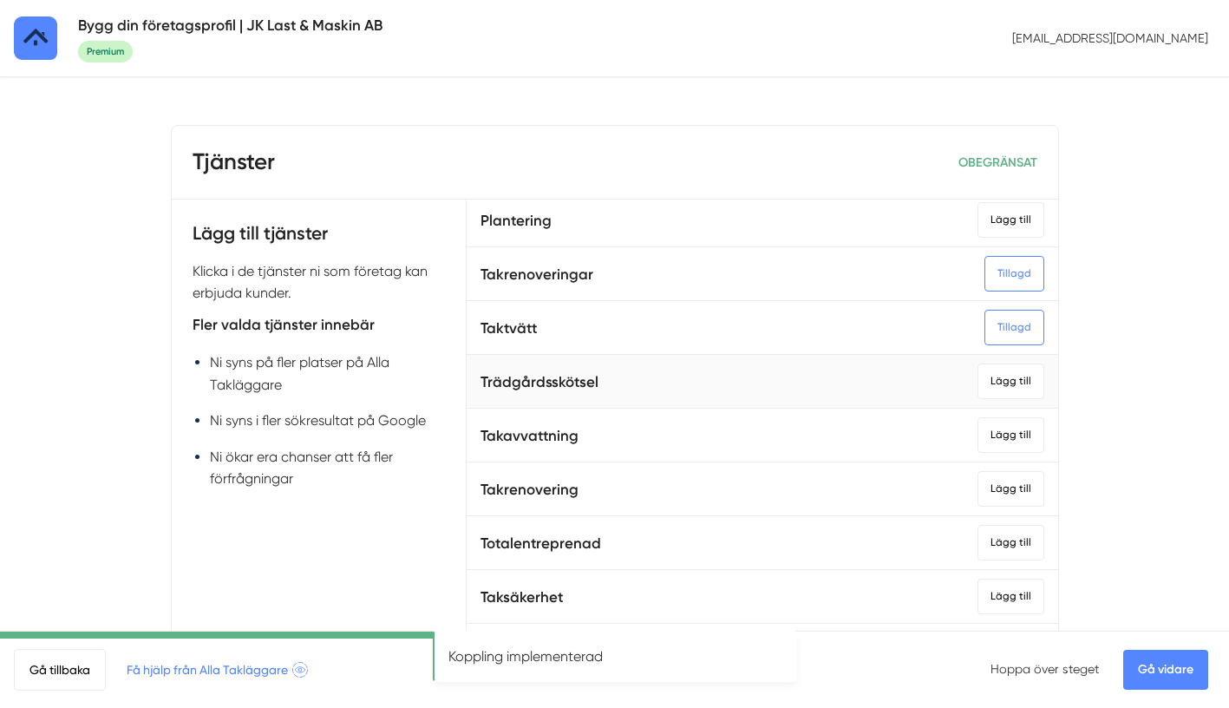
scroll to position [1345, 0]
click at [1012, 493] on div "Lägg till" at bounding box center [1010, 488] width 67 height 36
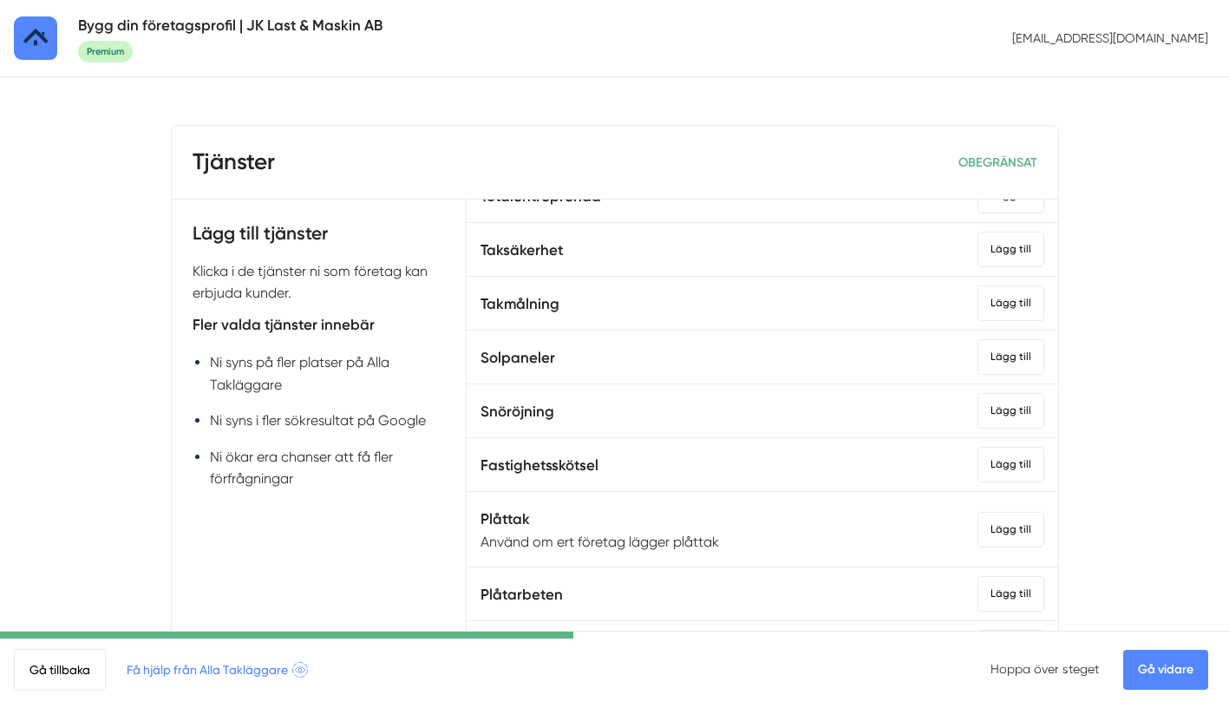
scroll to position [1703, 0]
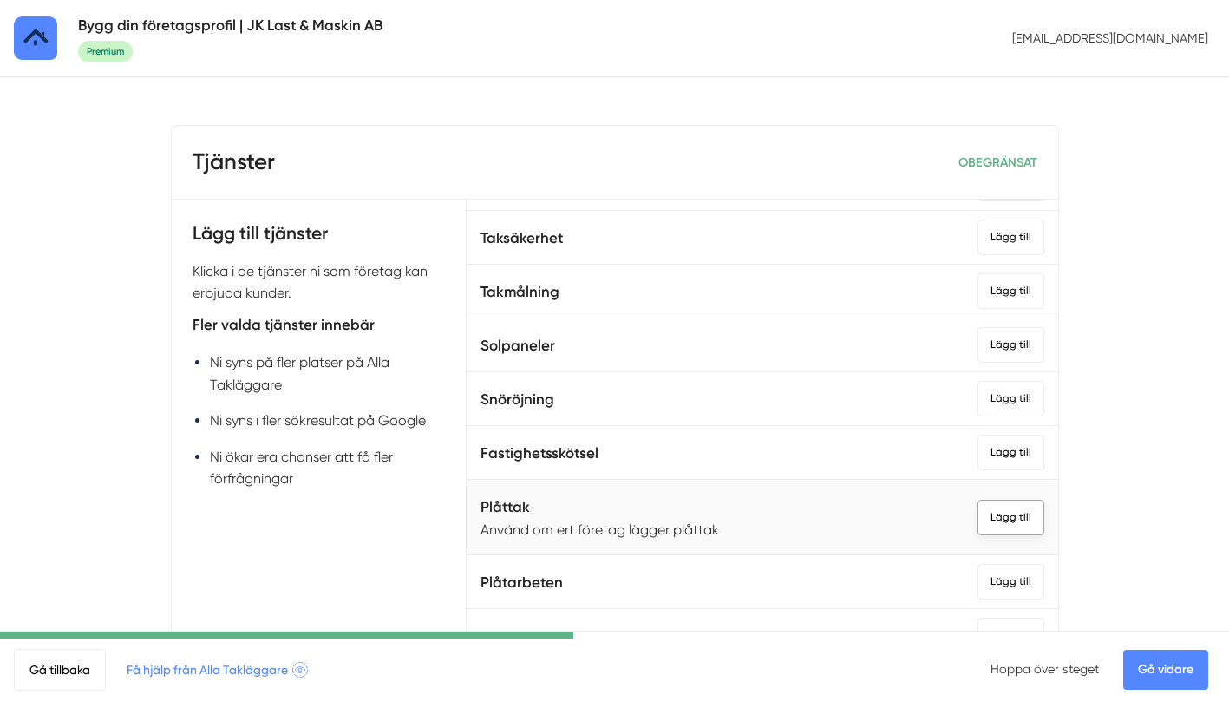
click at [1007, 524] on div "Lägg till" at bounding box center [1010, 518] width 67 height 36
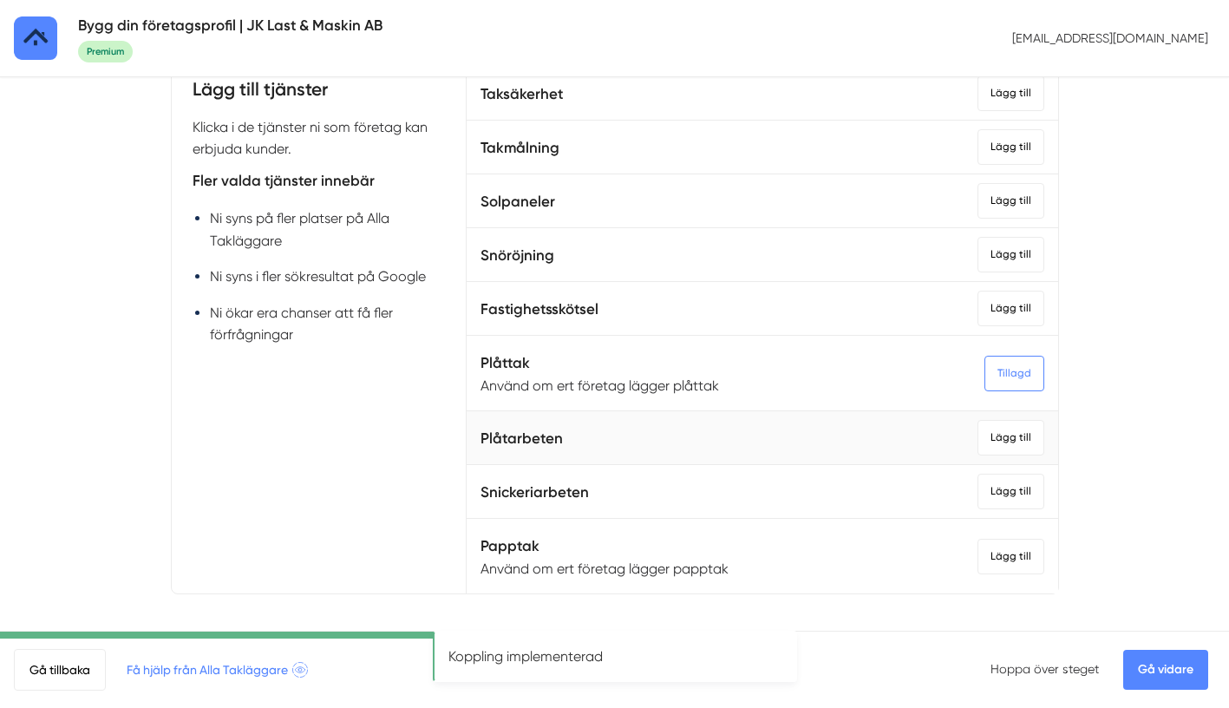
scroll to position [155, 0]
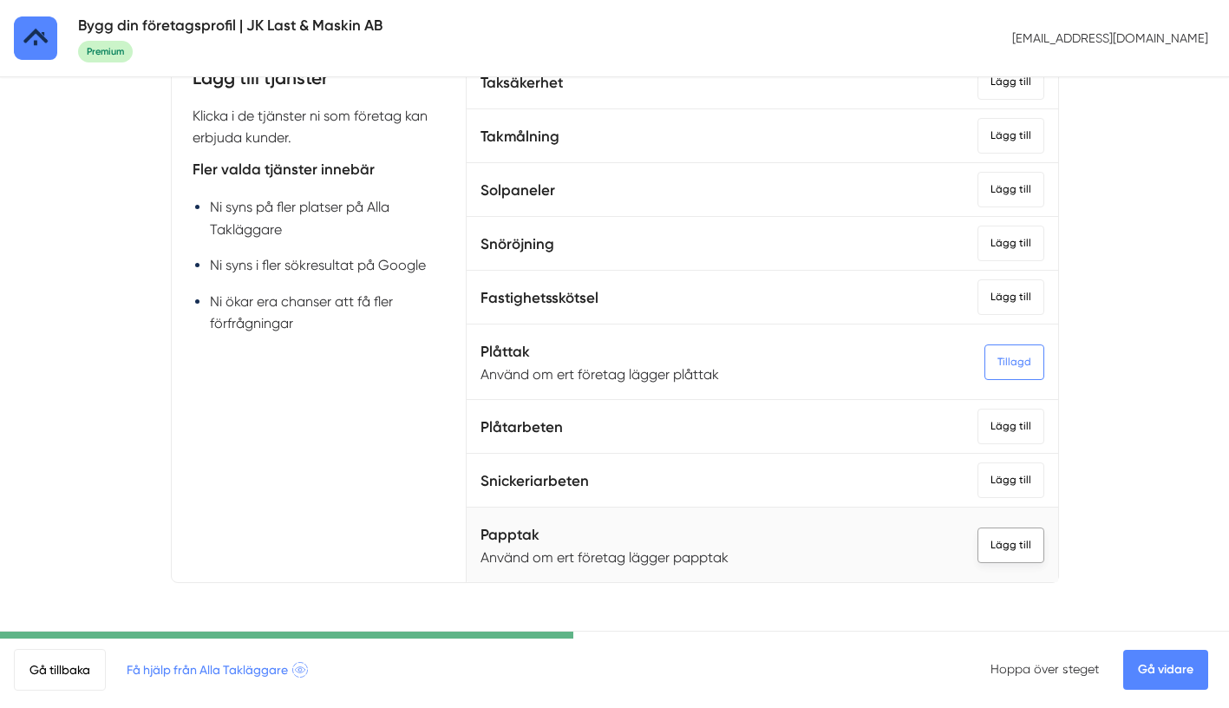
click at [1014, 556] on div "Lägg till" at bounding box center [1010, 545] width 67 height 36
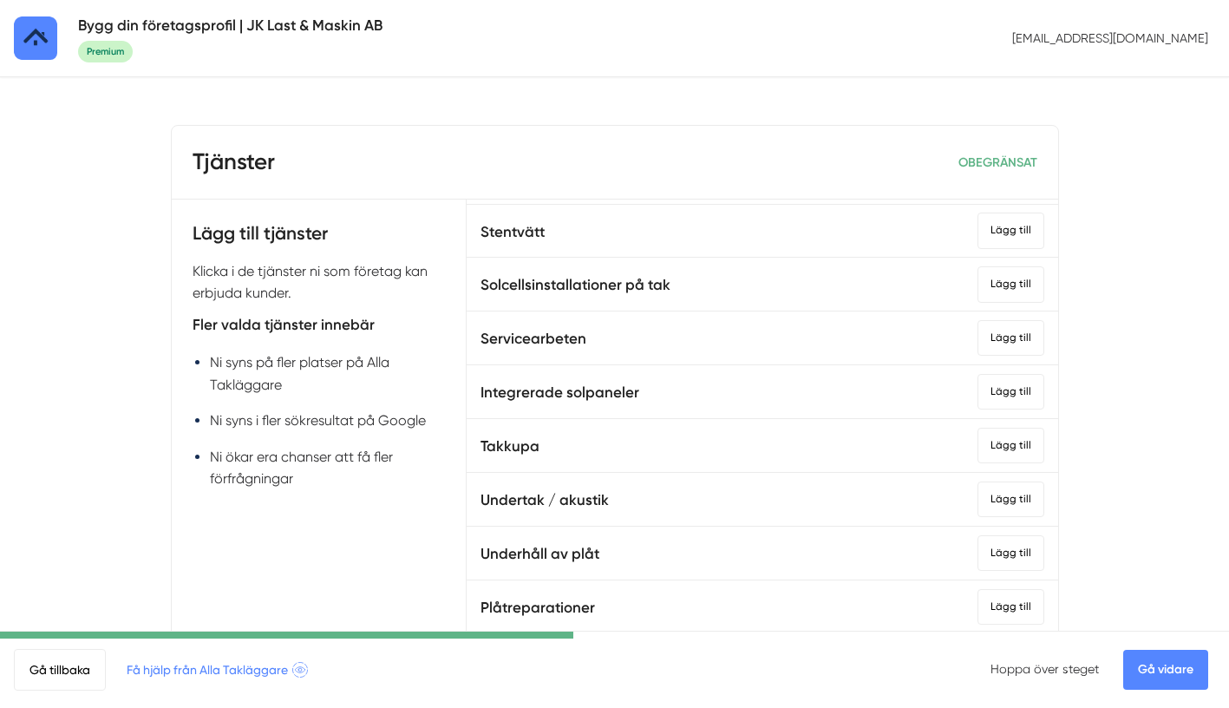
scroll to position [422, 0]
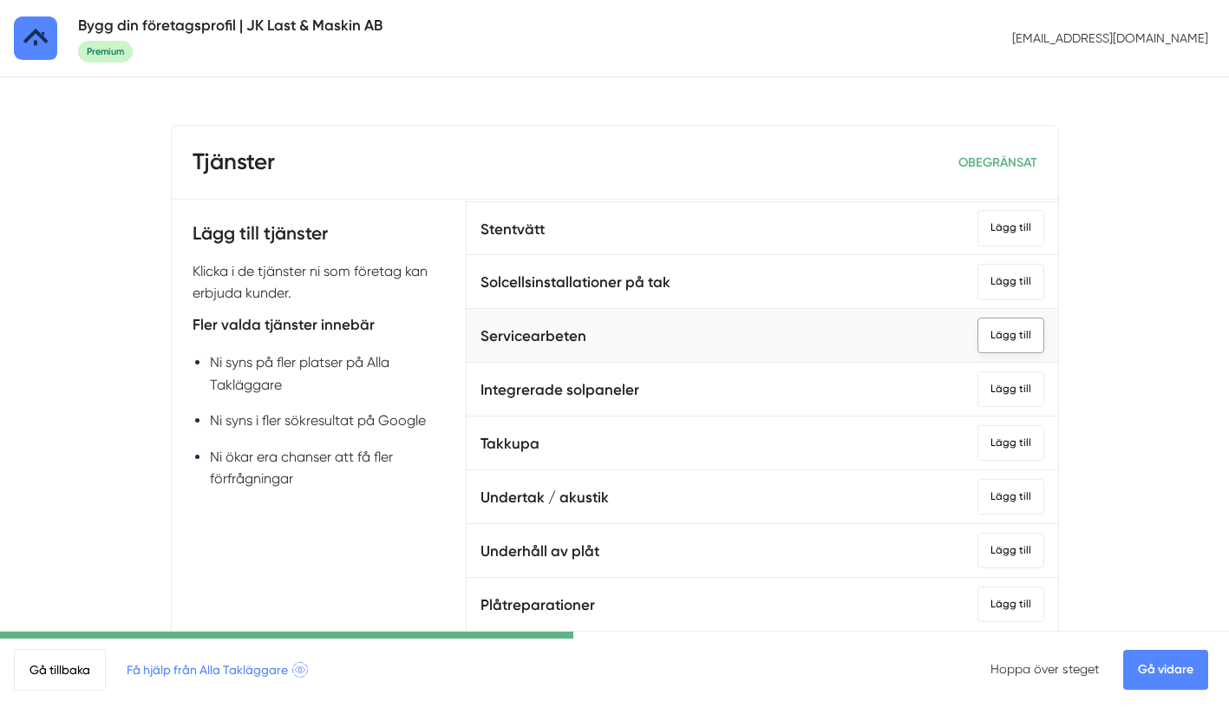
click at [1019, 332] on div "Lägg till" at bounding box center [1010, 335] width 67 height 36
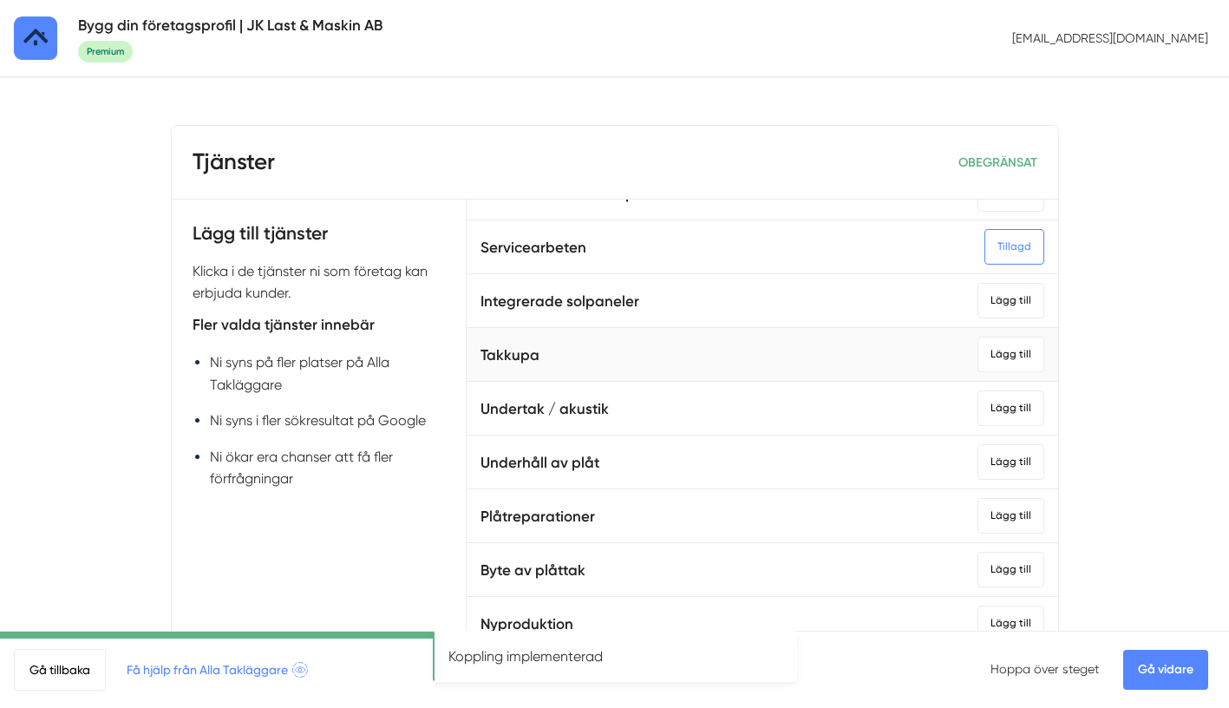
scroll to position [512, 0]
click at [1008, 254] on div "Tillagd" at bounding box center [1014, 246] width 60 height 36
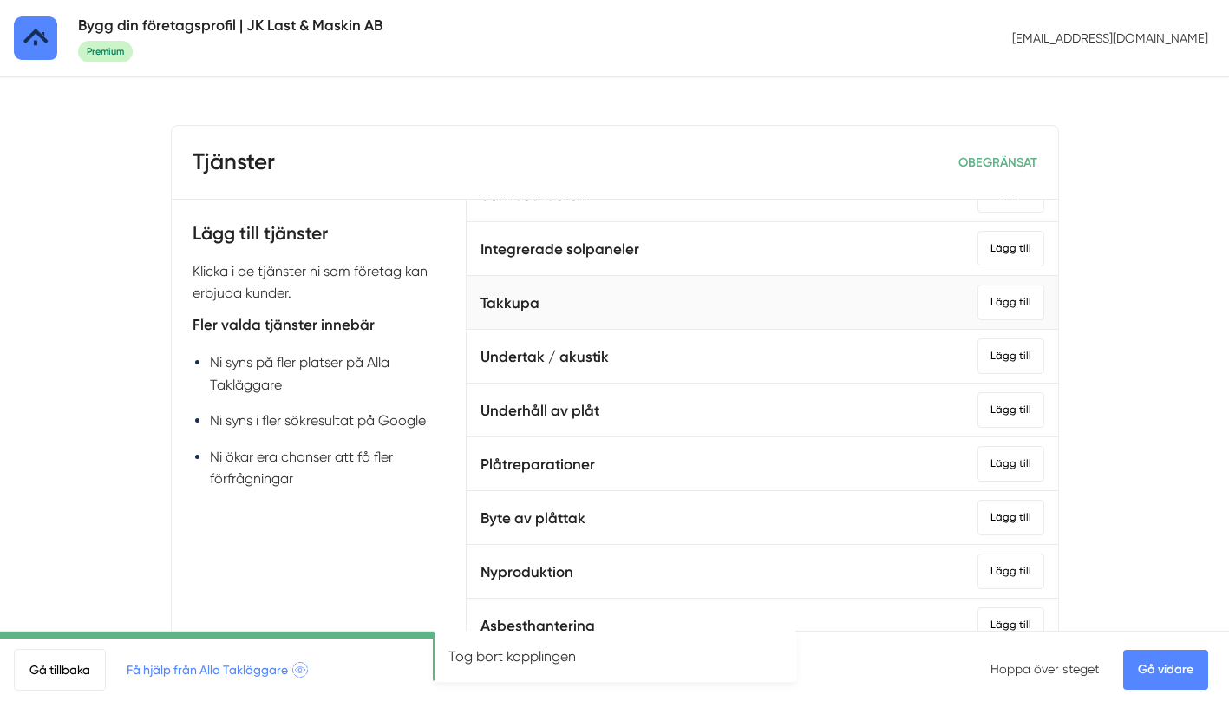
scroll to position [577, 0]
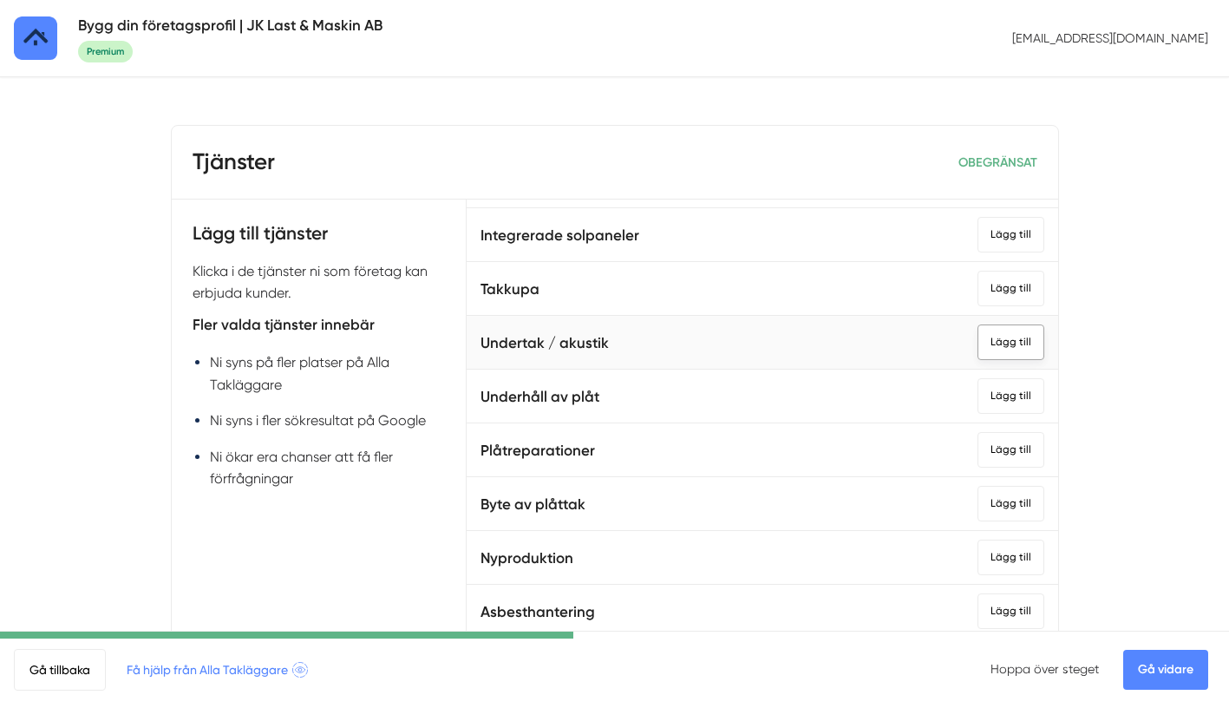
click at [1008, 337] on div "Lägg till" at bounding box center [1010, 342] width 67 height 36
click at [1024, 296] on div "Lägg till" at bounding box center [1010, 289] width 67 height 36
click at [1004, 407] on div "Lägg till" at bounding box center [1010, 396] width 67 height 36
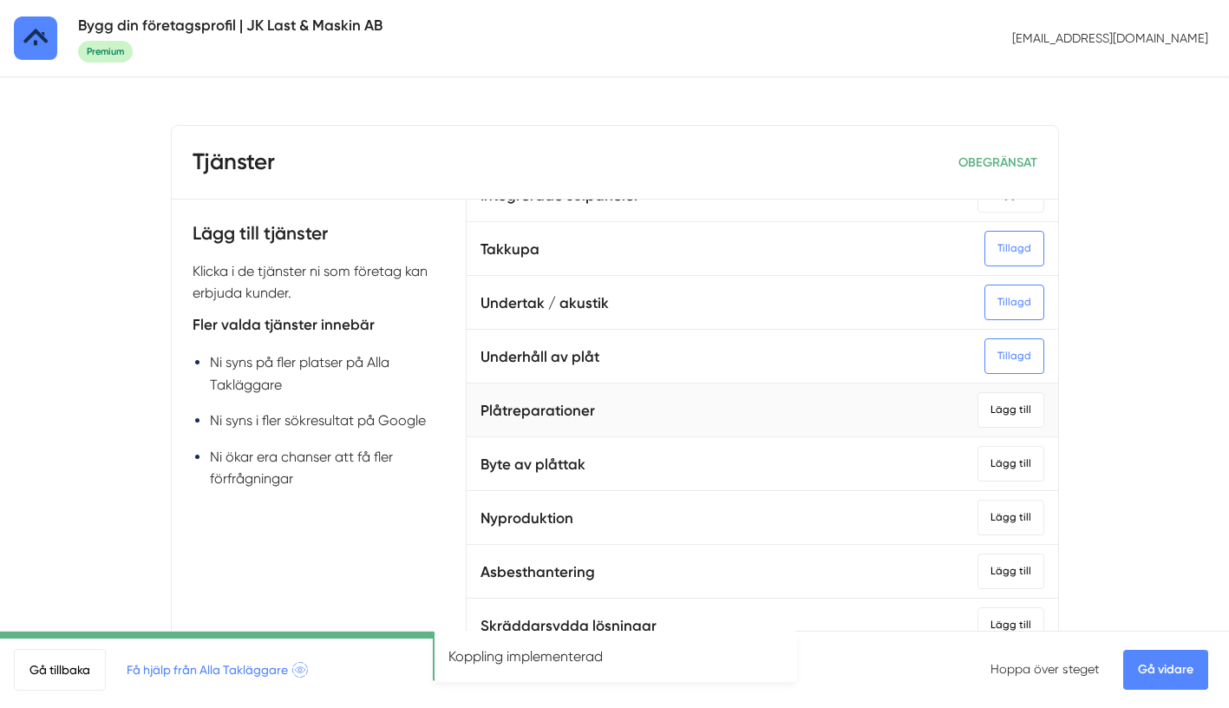
scroll to position [620, 0]
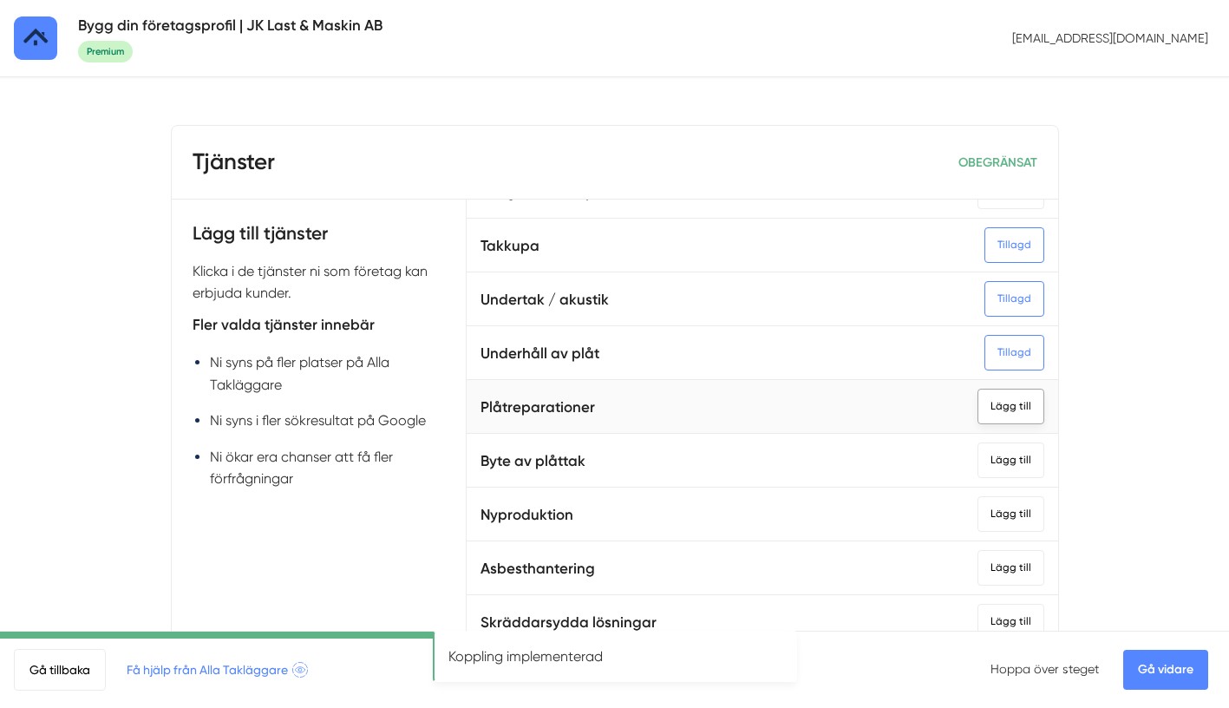
click at [1001, 408] on div "Lägg till" at bounding box center [1010, 407] width 67 height 36
click at [1003, 447] on div "Lägg till" at bounding box center [1010, 460] width 67 height 36
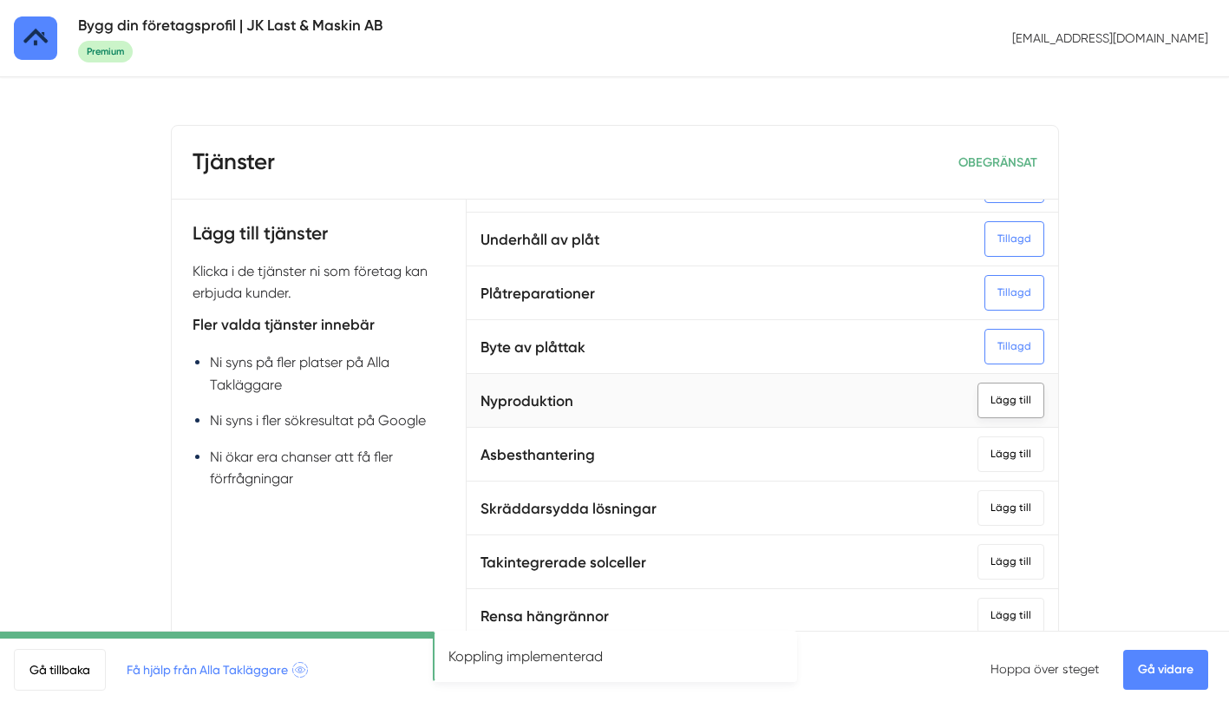
click at [1017, 408] on div "Lägg till" at bounding box center [1010, 400] width 67 height 36
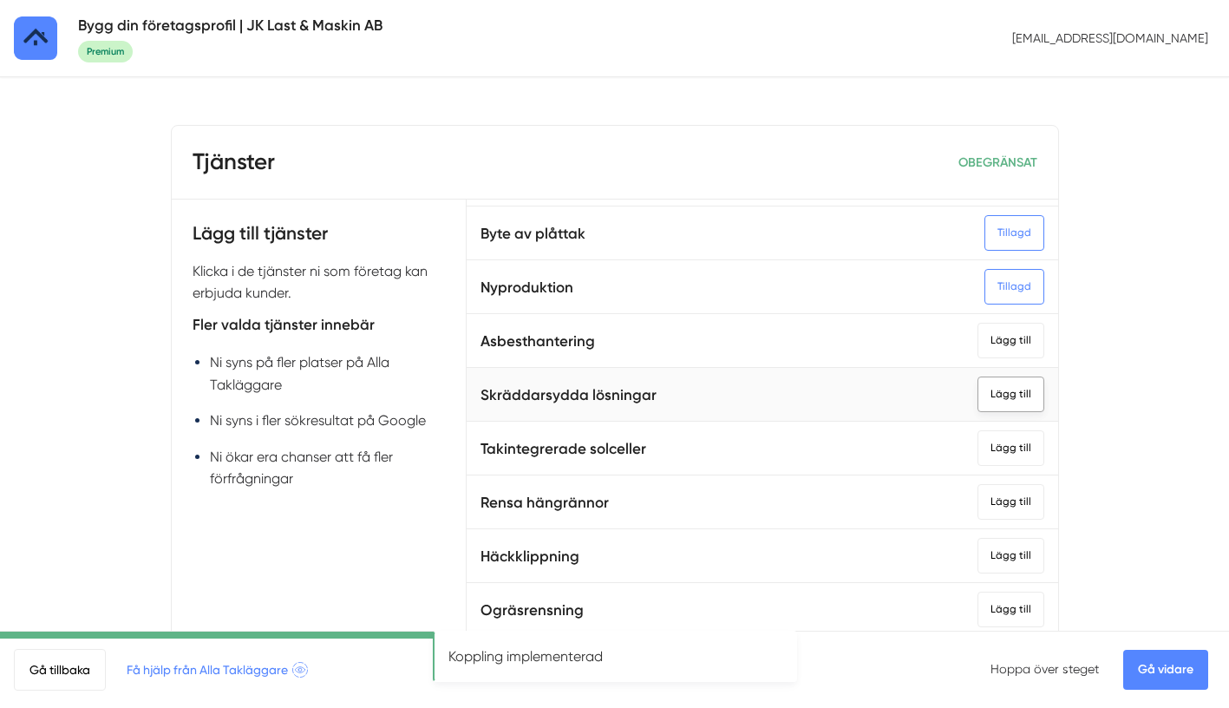
scroll to position [871, 0]
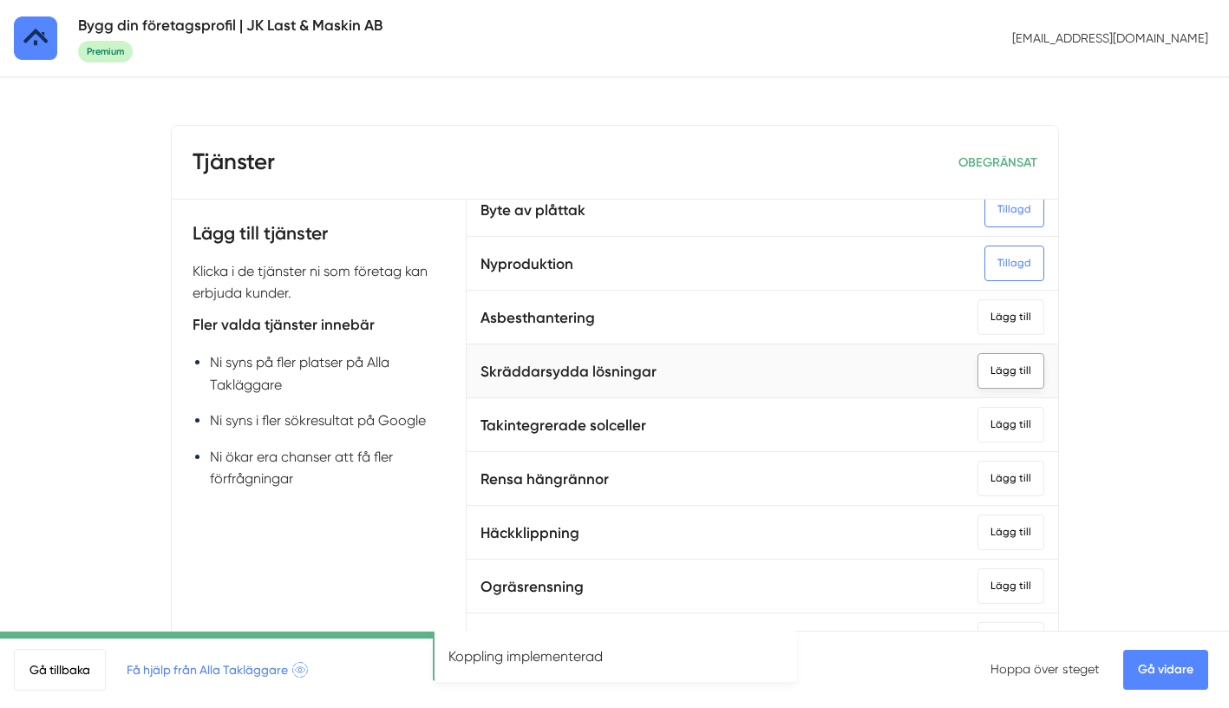
click at [1008, 376] on div "Lägg till" at bounding box center [1010, 371] width 67 height 36
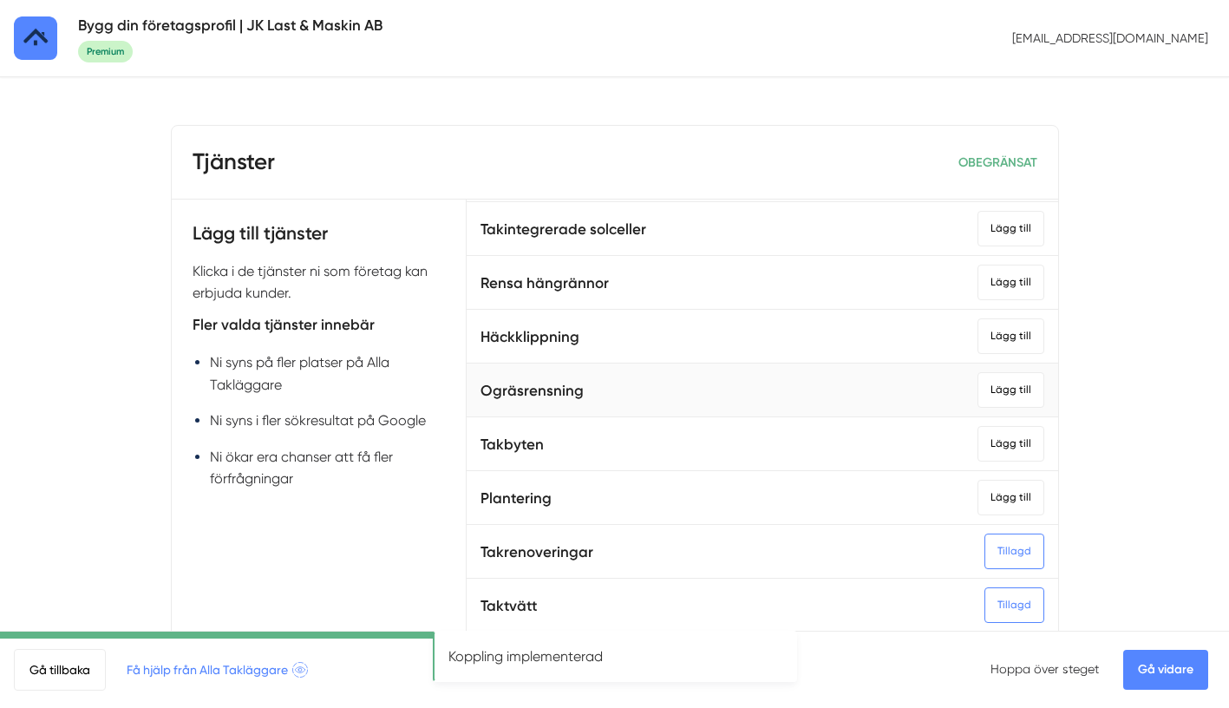
scroll to position [1079, 0]
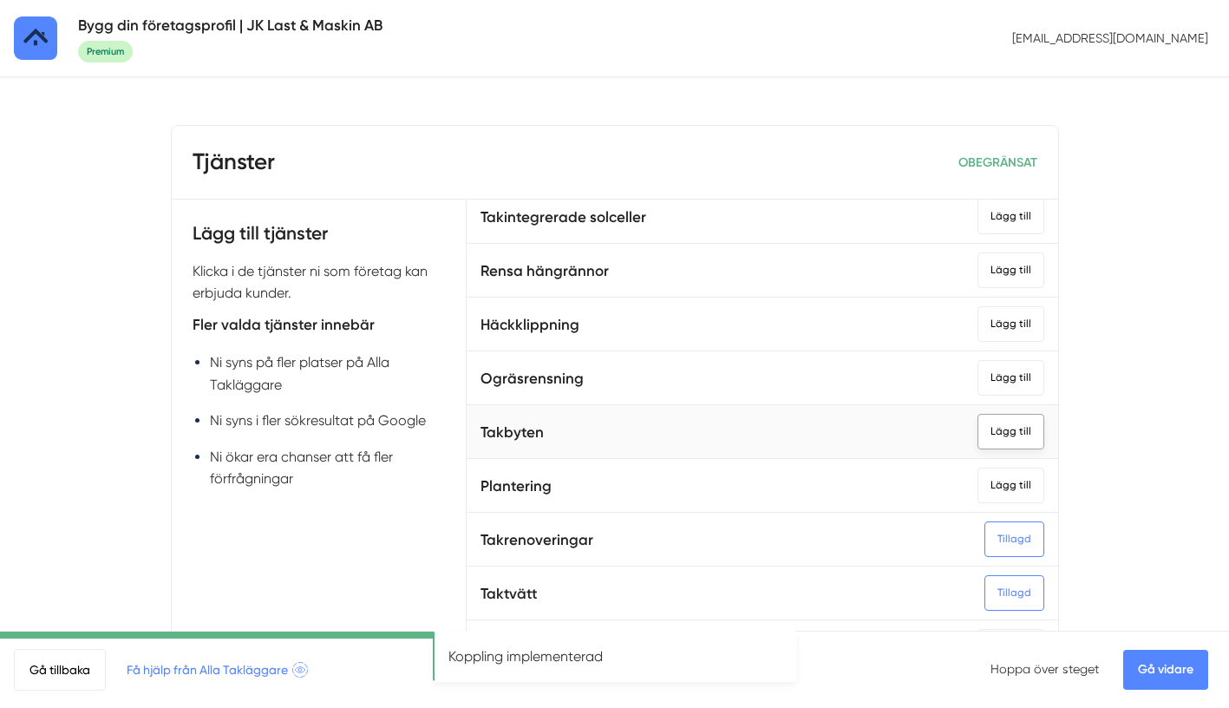
click at [1010, 422] on div "Lägg till" at bounding box center [1010, 432] width 67 height 36
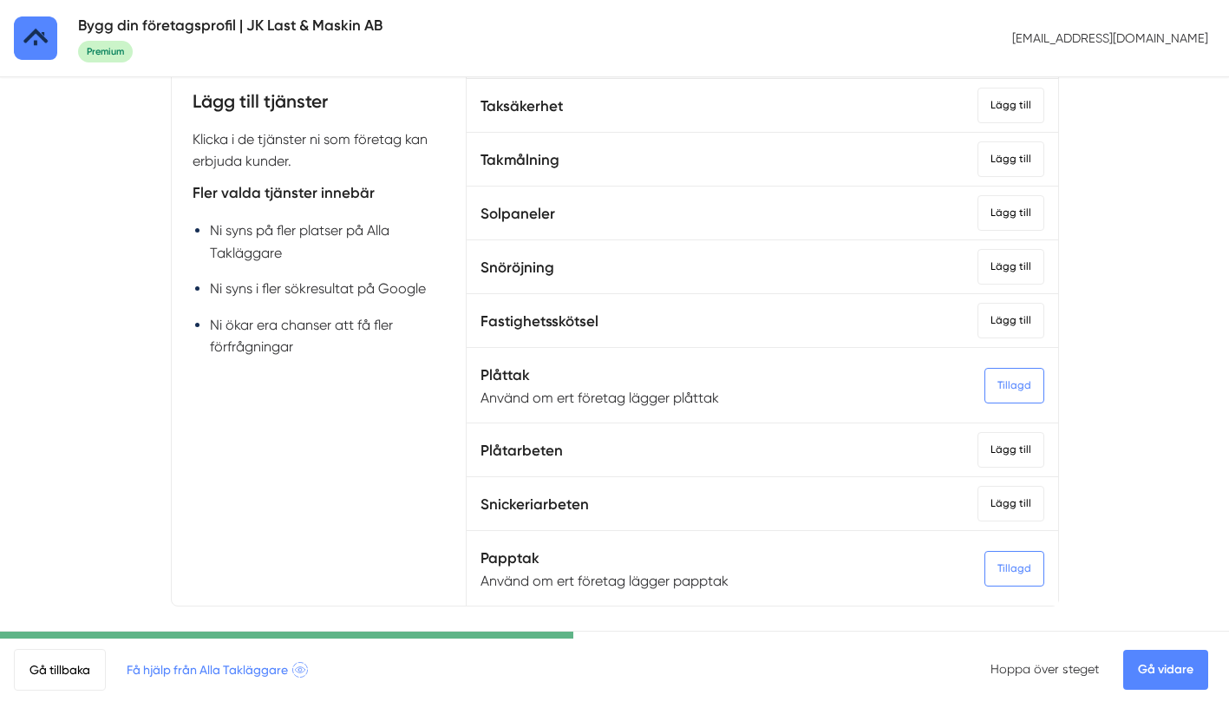
scroll to position [155, 0]
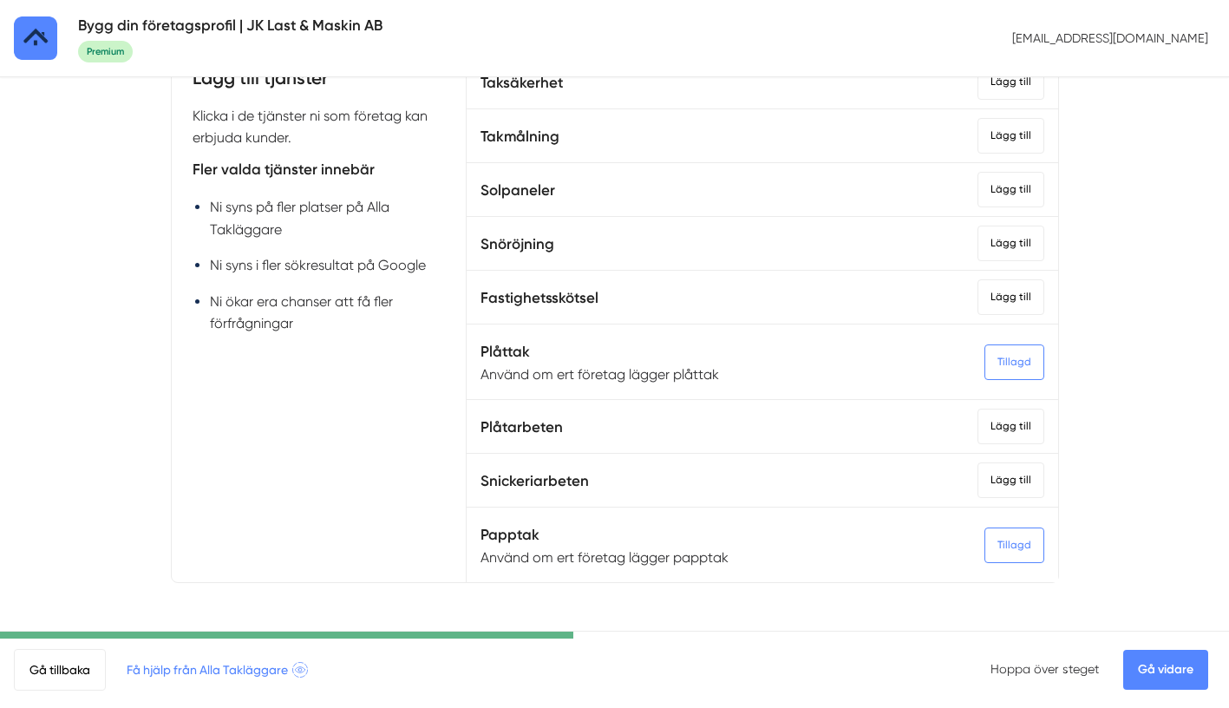
click at [1167, 675] on link "Gå vidare" at bounding box center [1165, 670] width 85 height 40
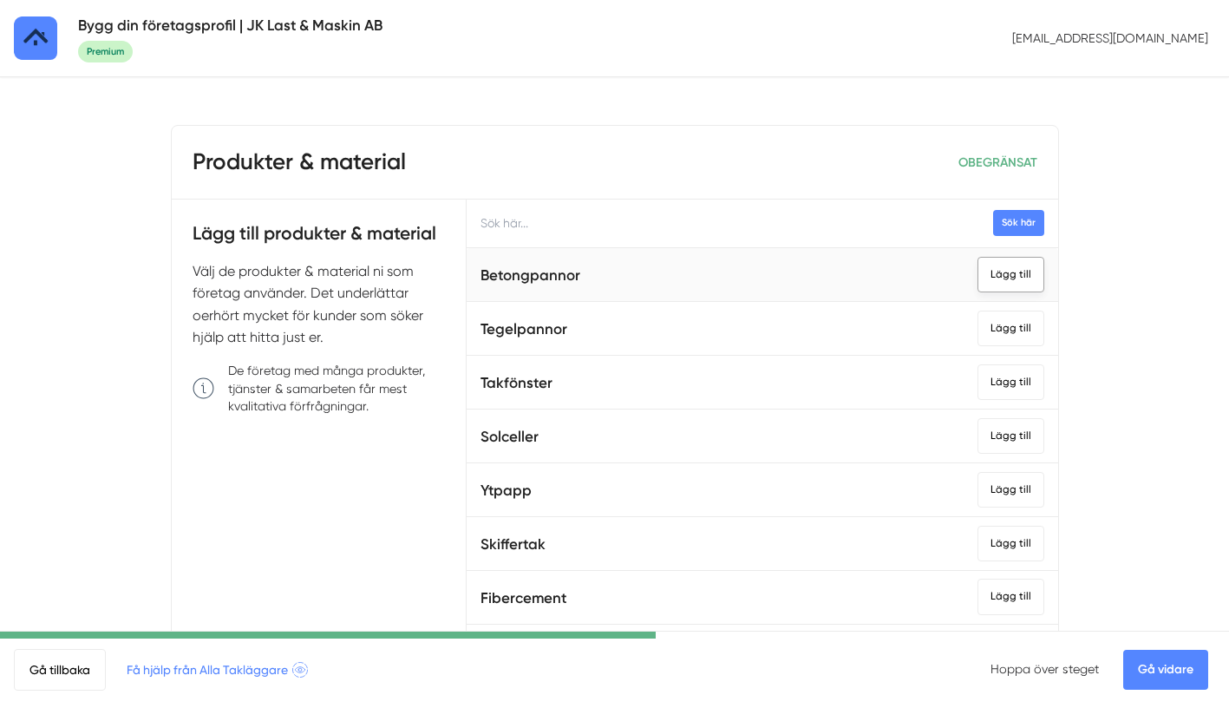
click at [1017, 277] on div "Lägg till" at bounding box center [1010, 275] width 67 height 36
click at [1009, 317] on div "Lägg till" at bounding box center [1010, 328] width 67 height 36
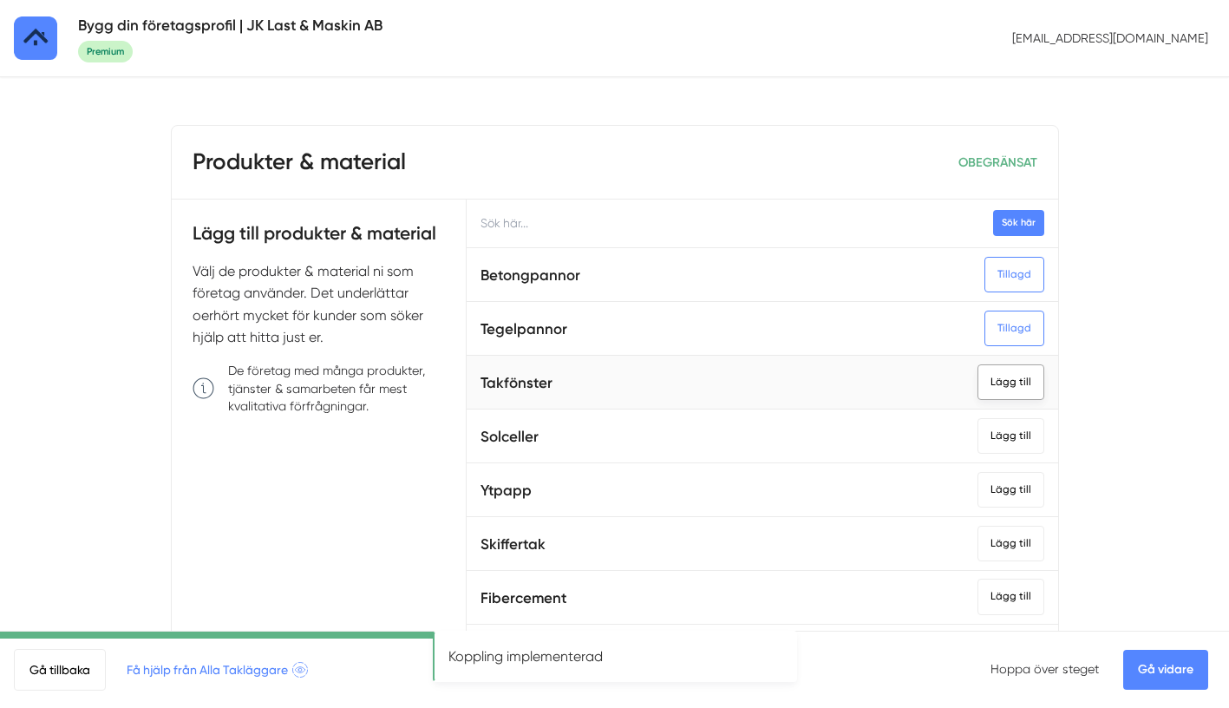
click at [1012, 386] on div "Lägg till" at bounding box center [1010, 382] width 67 height 36
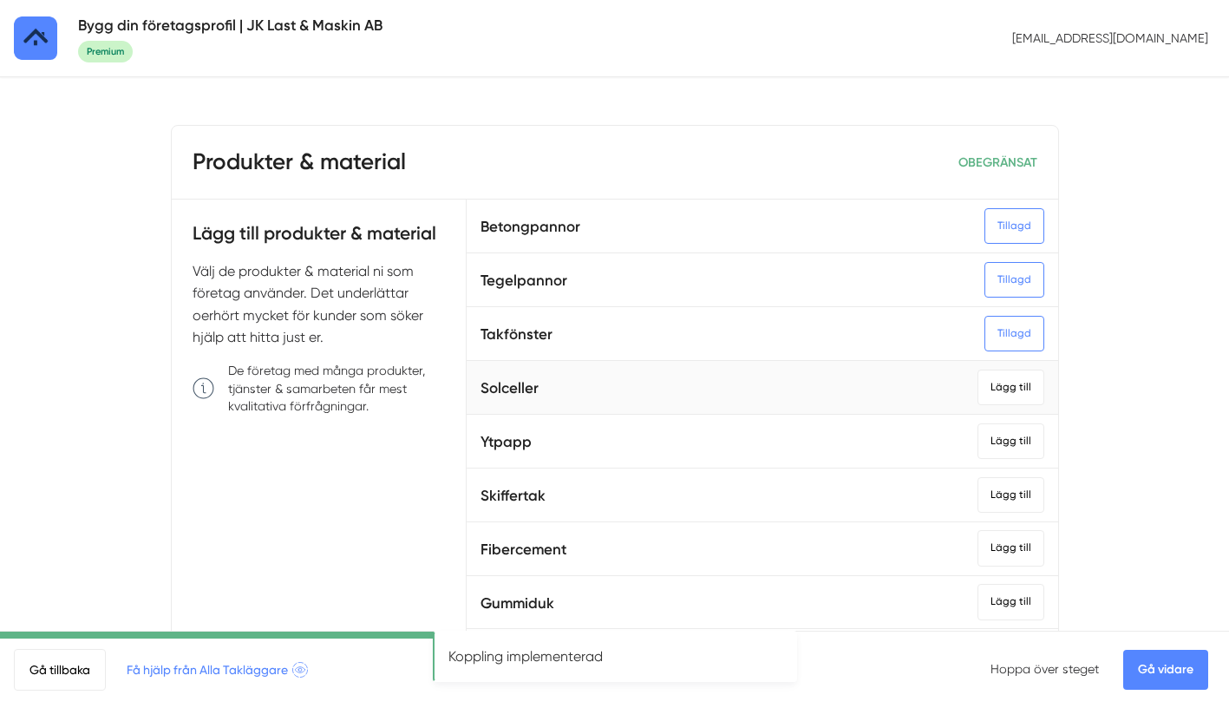
scroll to position [49, 0]
click at [1008, 441] on div "Lägg till" at bounding box center [1010, 440] width 67 height 36
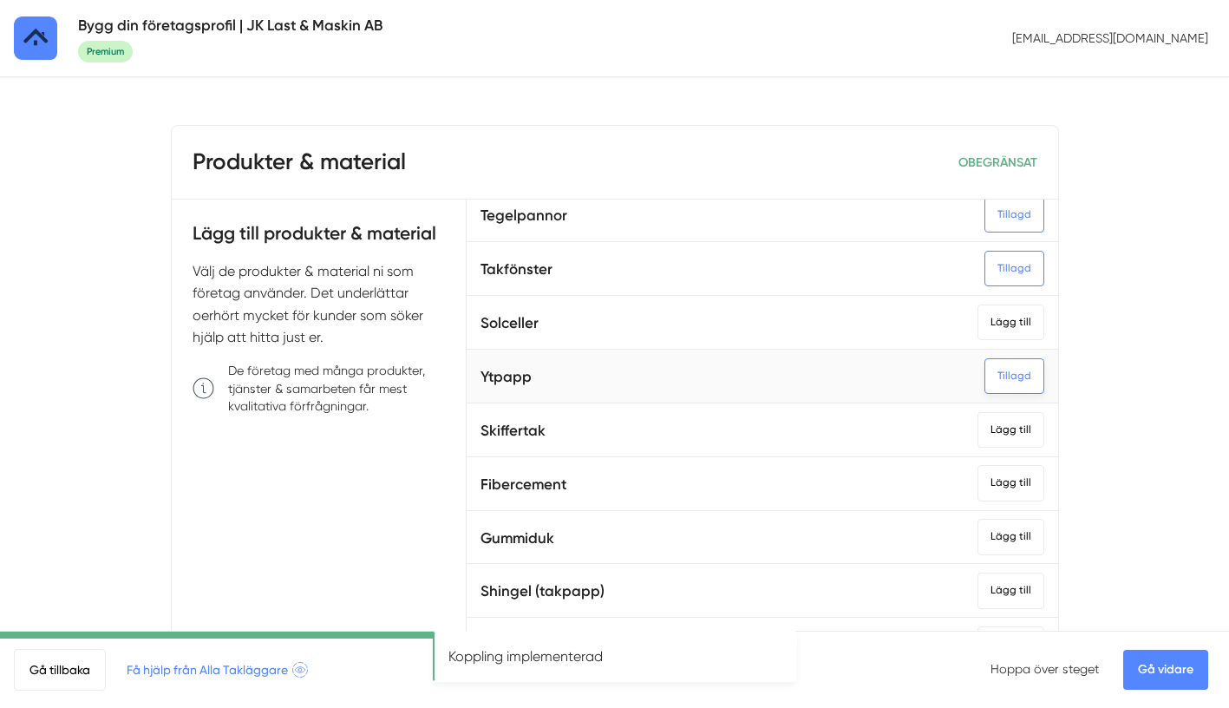
scroll to position [115, 0]
click at [1010, 440] on div "Lägg till" at bounding box center [1010, 428] width 67 height 36
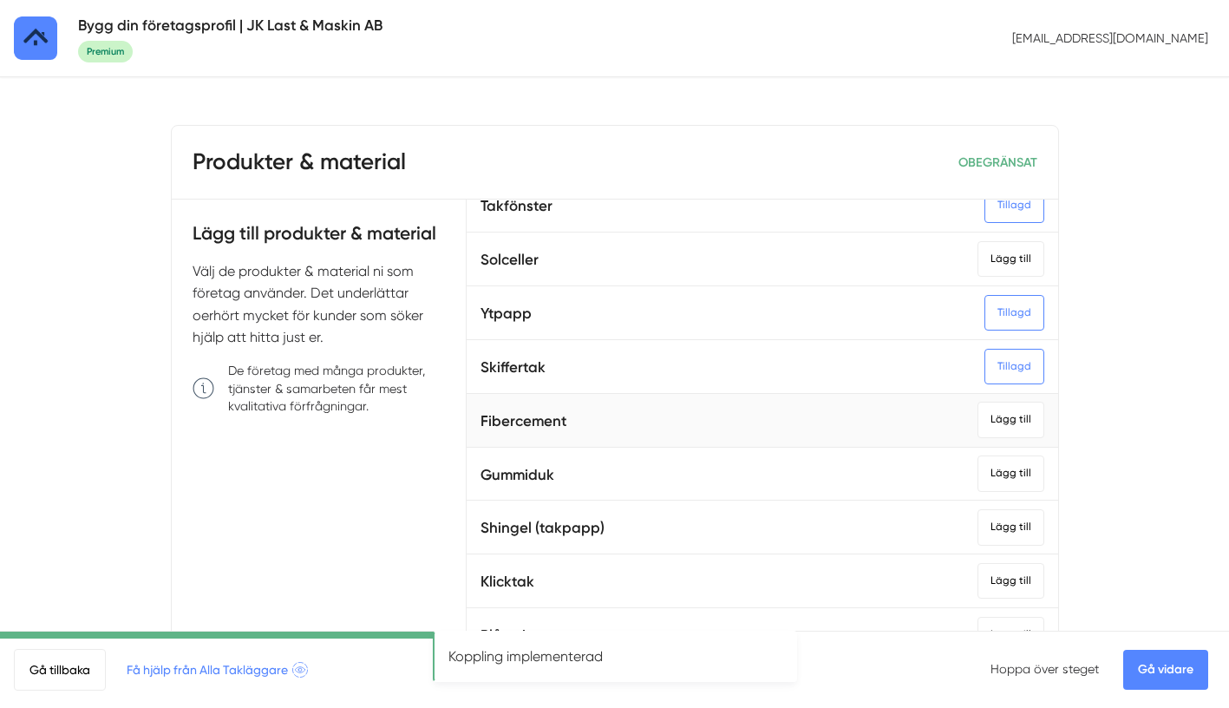
scroll to position [181, 0]
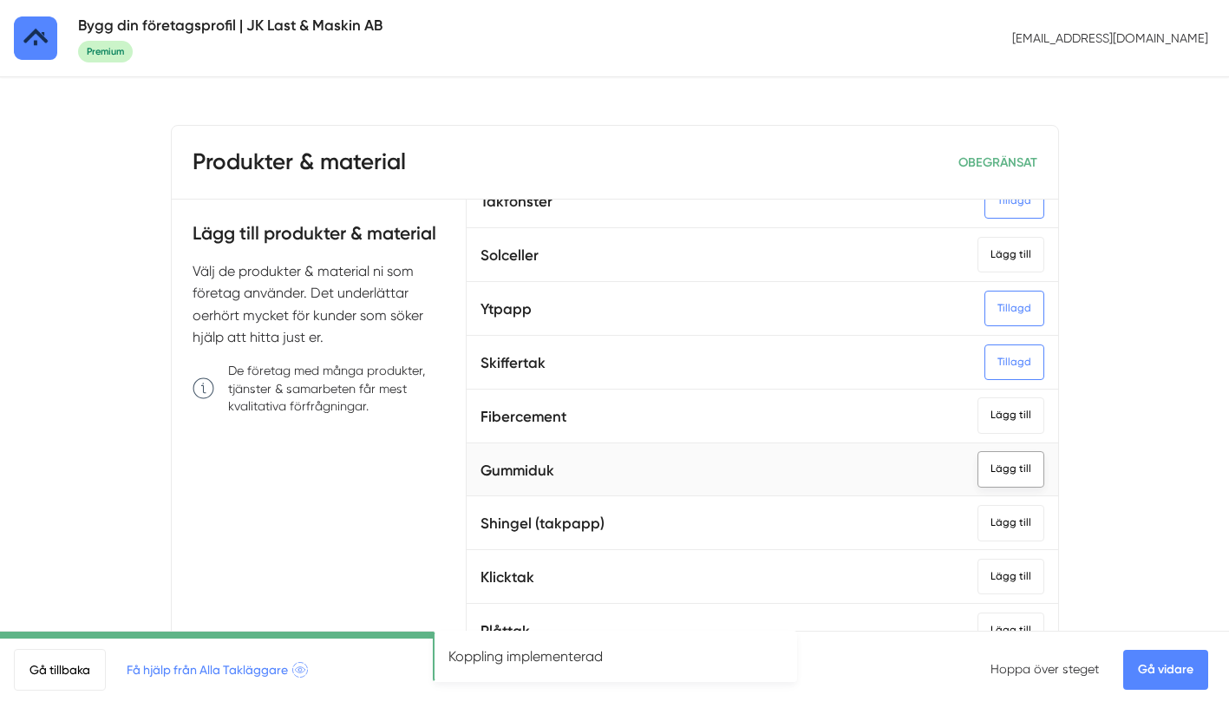
click at [1013, 472] on div "Lägg till" at bounding box center [1010, 469] width 67 height 36
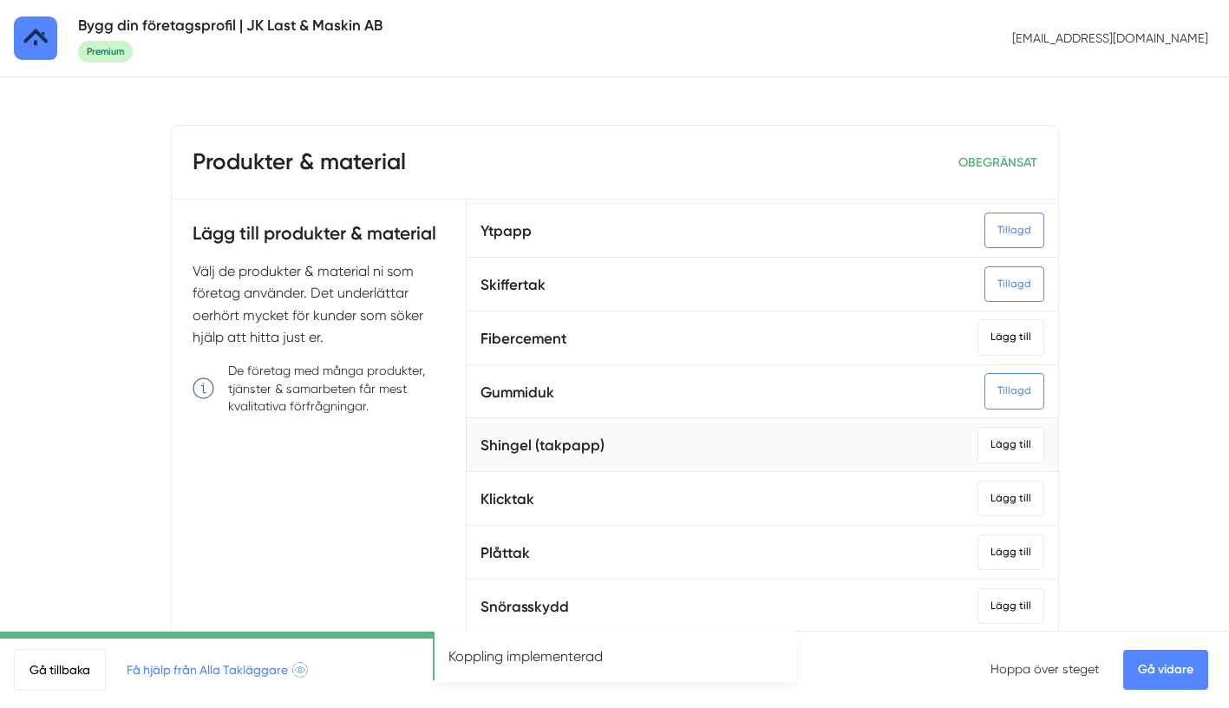
scroll to position [262, 0]
click at [1016, 444] on div "Lägg till" at bounding box center [1010, 442] width 67 height 36
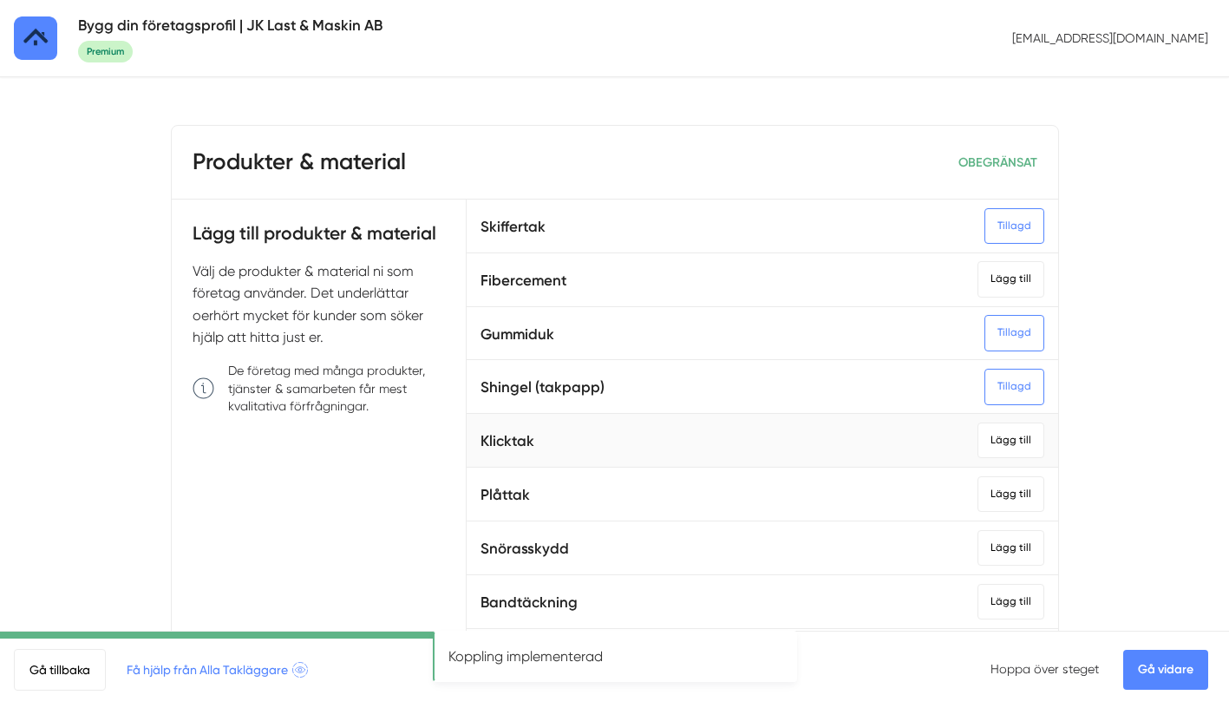
scroll to position [330, 0]
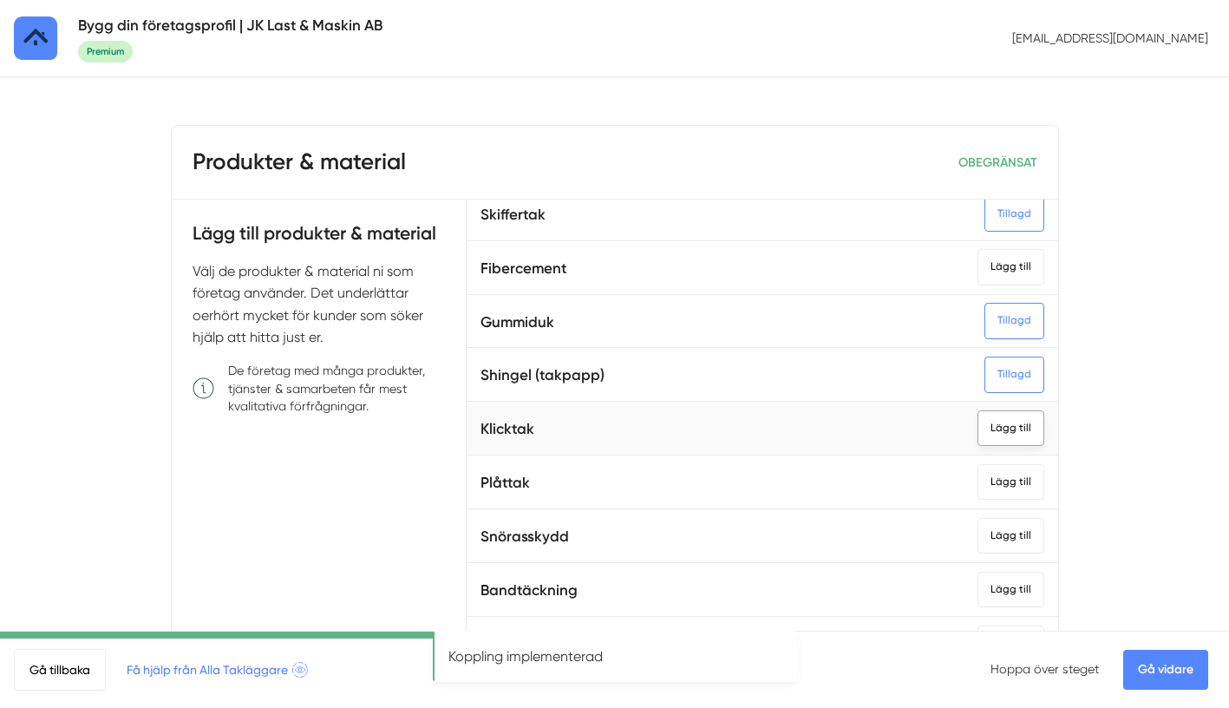
click at [1009, 438] on div "Lägg till" at bounding box center [1010, 428] width 67 height 36
click at [1009, 474] on div "Lägg till" at bounding box center [1010, 482] width 67 height 36
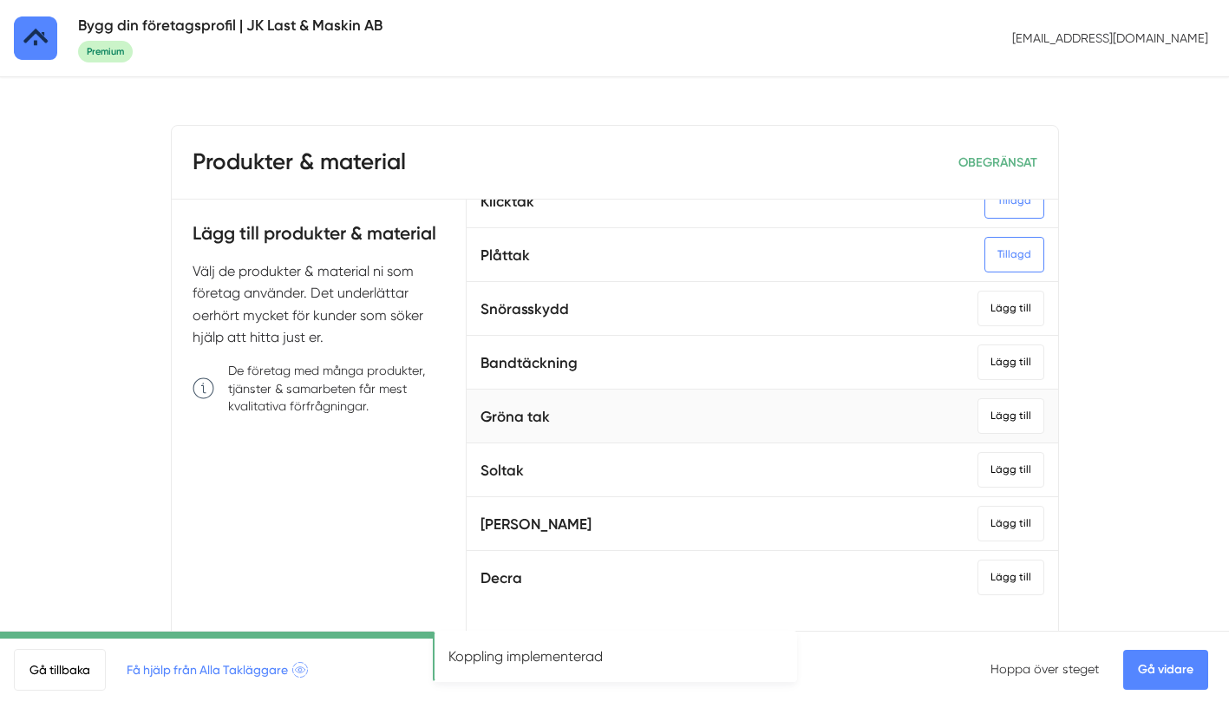
scroll to position [562, 0]
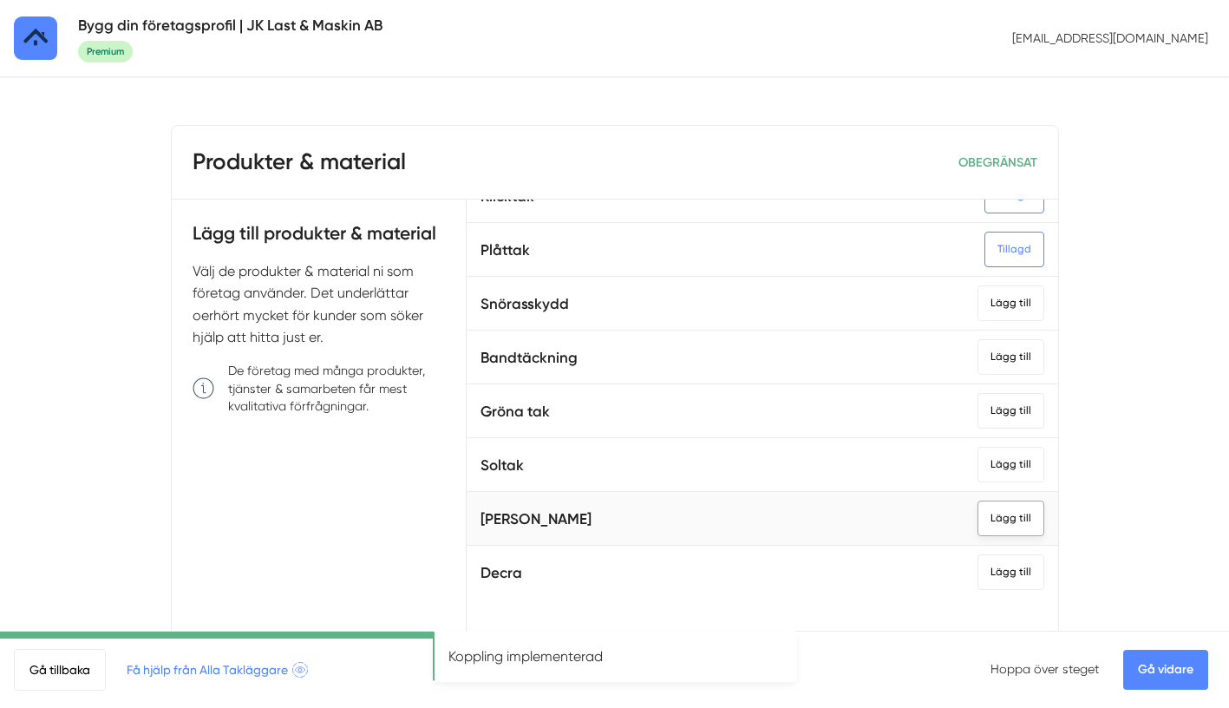
click at [1013, 522] on div "Lägg till" at bounding box center [1010, 518] width 67 height 36
click at [1154, 675] on link "Gå vidare" at bounding box center [1165, 670] width 85 height 40
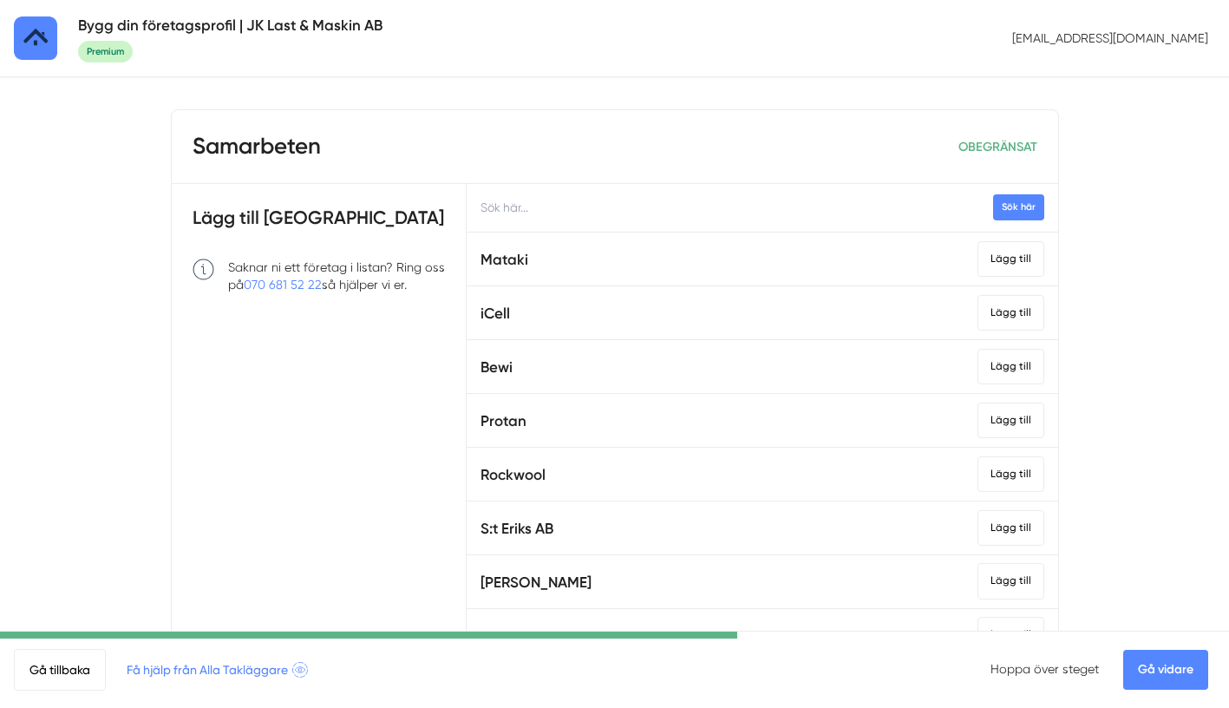
scroll to position [26, 0]
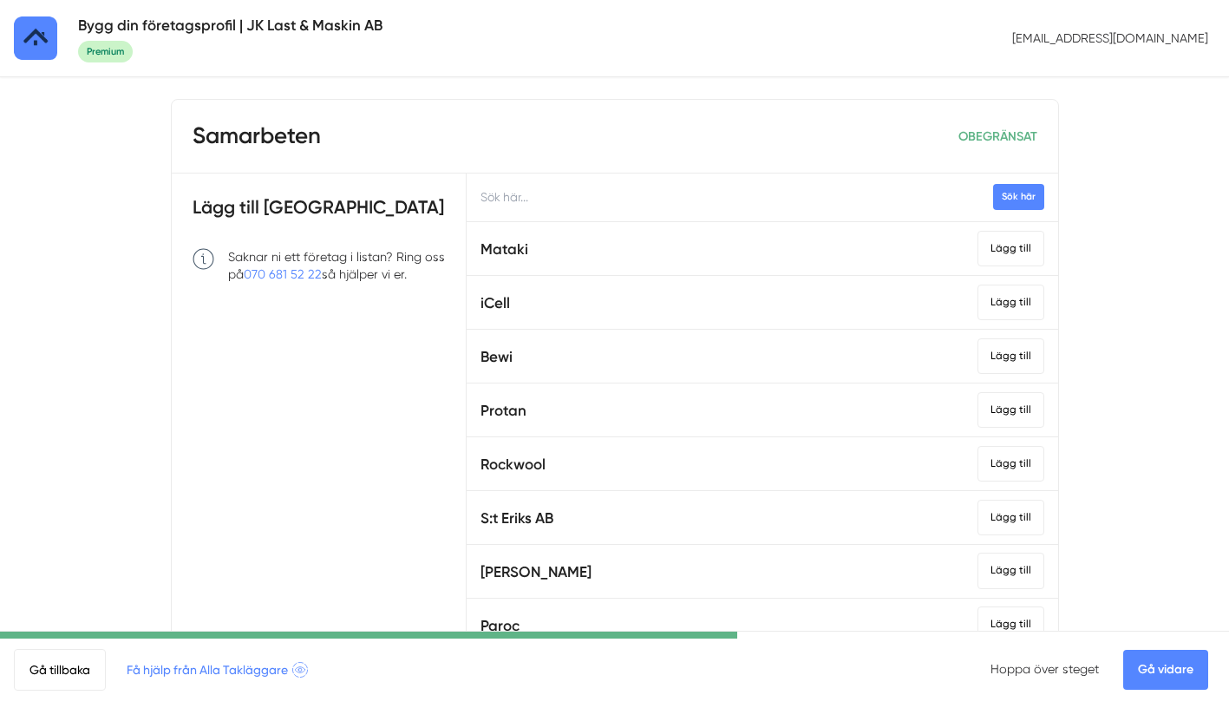
click at [567, 198] on input "text" at bounding box center [762, 197] width 591 height 48
type input "b"
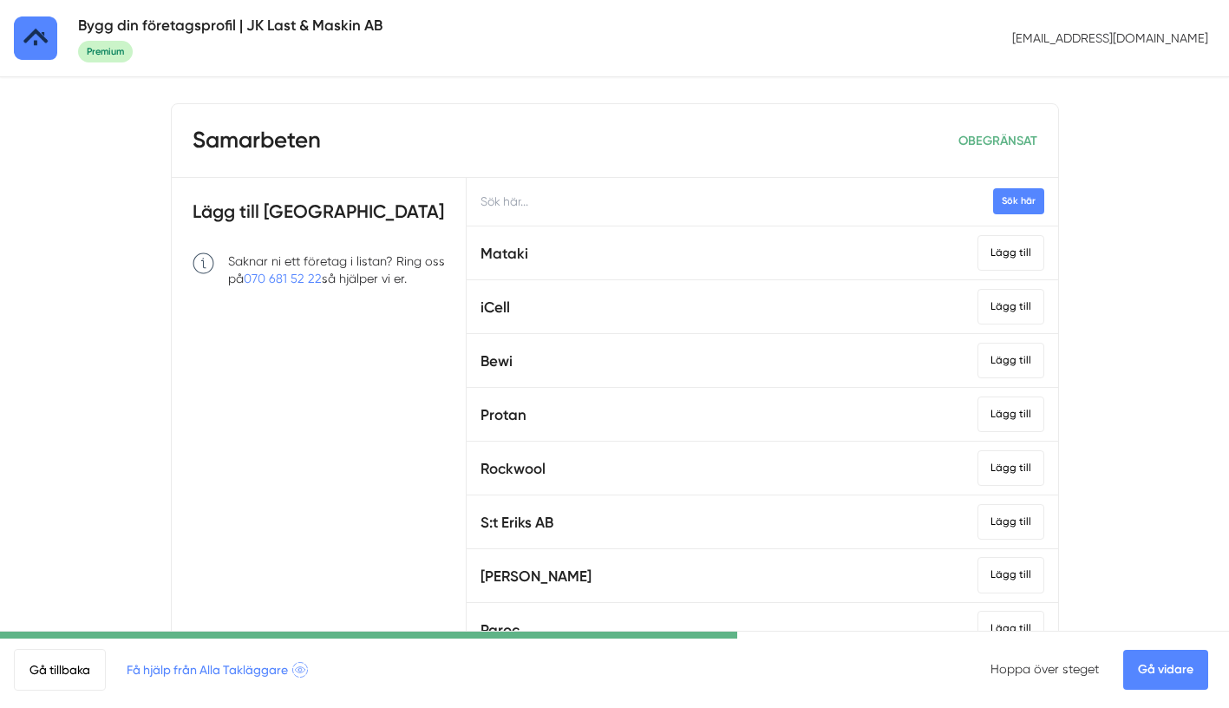
scroll to position [0, 0]
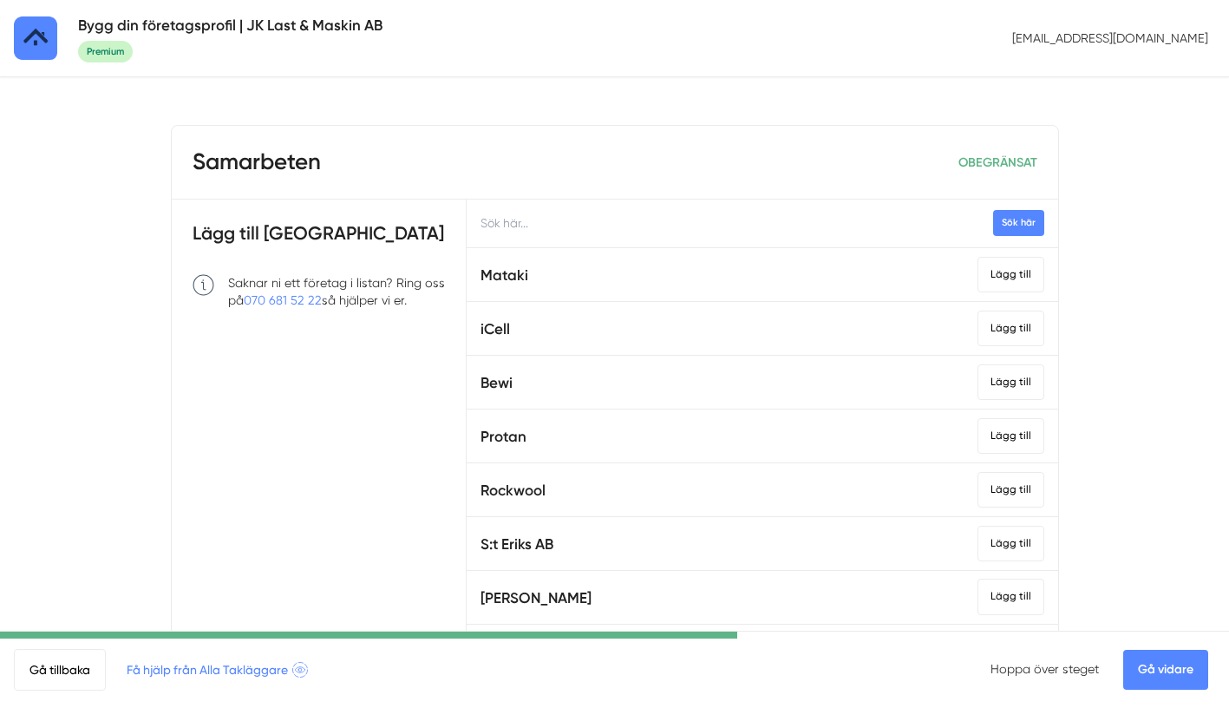
click at [1002, 232] on button "Sök här" at bounding box center [1018, 222] width 51 height 25
click at [867, 224] on input "text" at bounding box center [762, 223] width 591 height 48
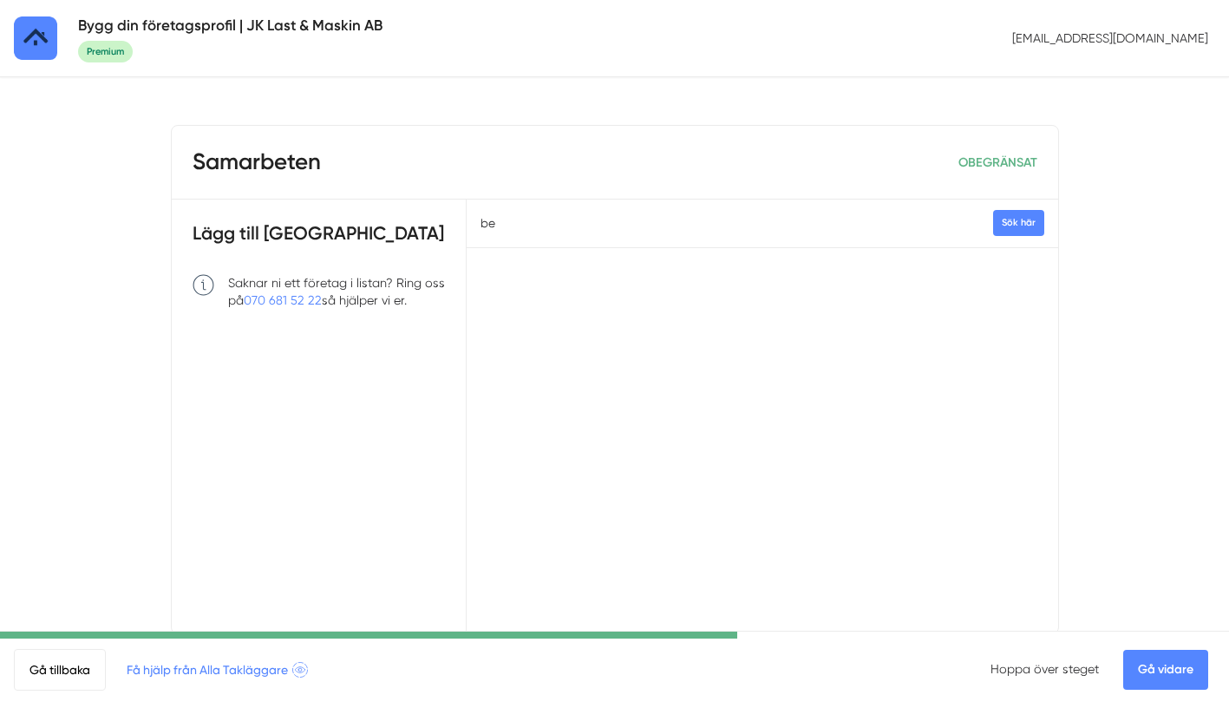
type input "b"
click at [1171, 371] on body "Bygg din företagsprofil | JK Last & Maskin AB Premium info@takterapi.se Samarbe…" at bounding box center [614, 379] width 1229 height 759
click at [1141, 660] on link "Gå vidare" at bounding box center [1165, 670] width 85 height 40
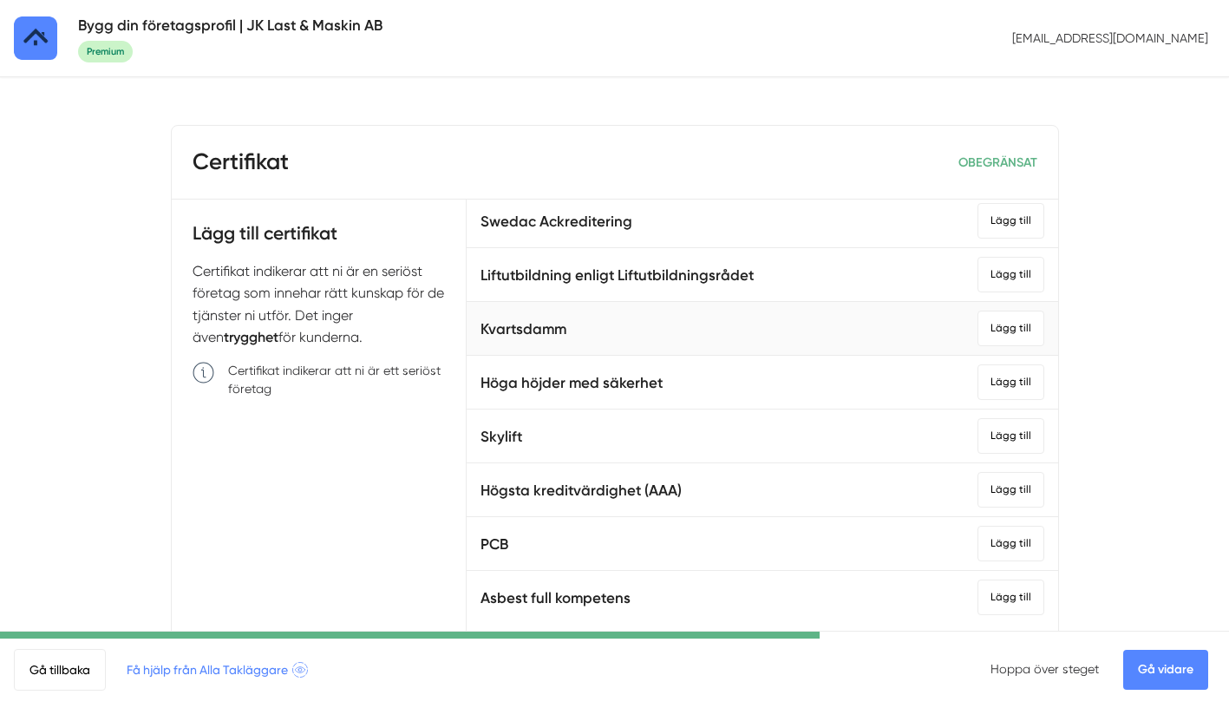
scroll to position [1584, 0]
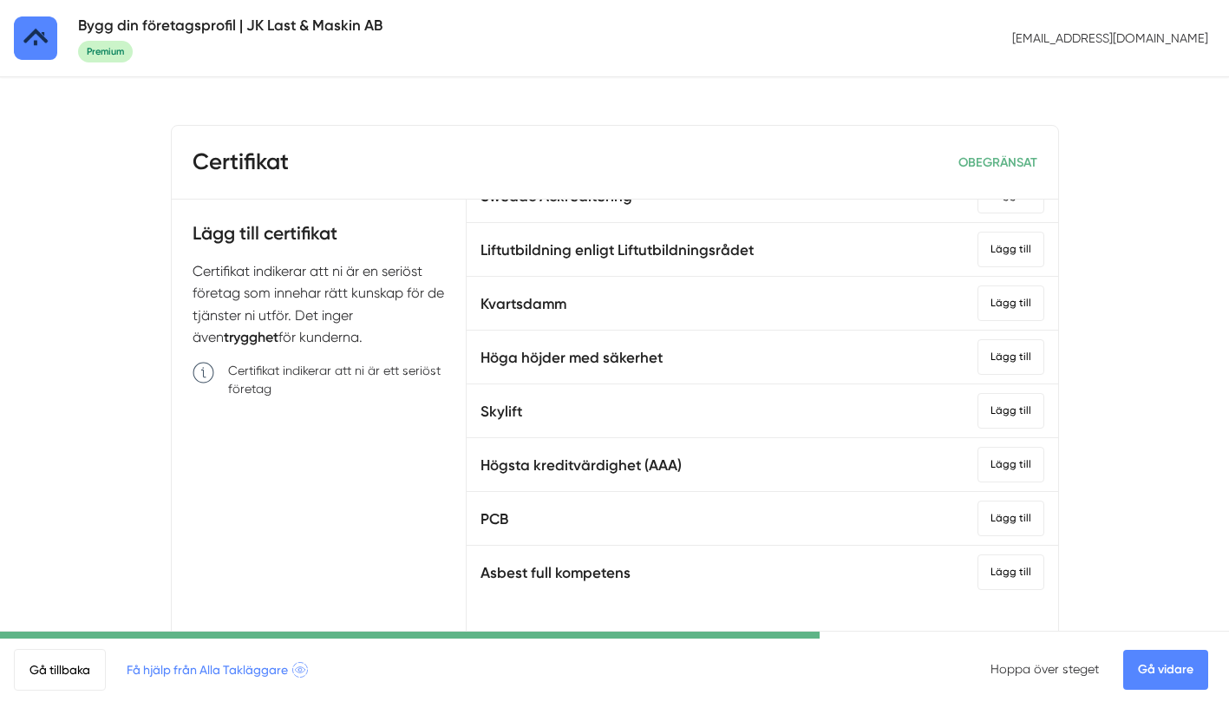
click at [1187, 686] on link "Gå vidare" at bounding box center [1165, 670] width 85 height 40
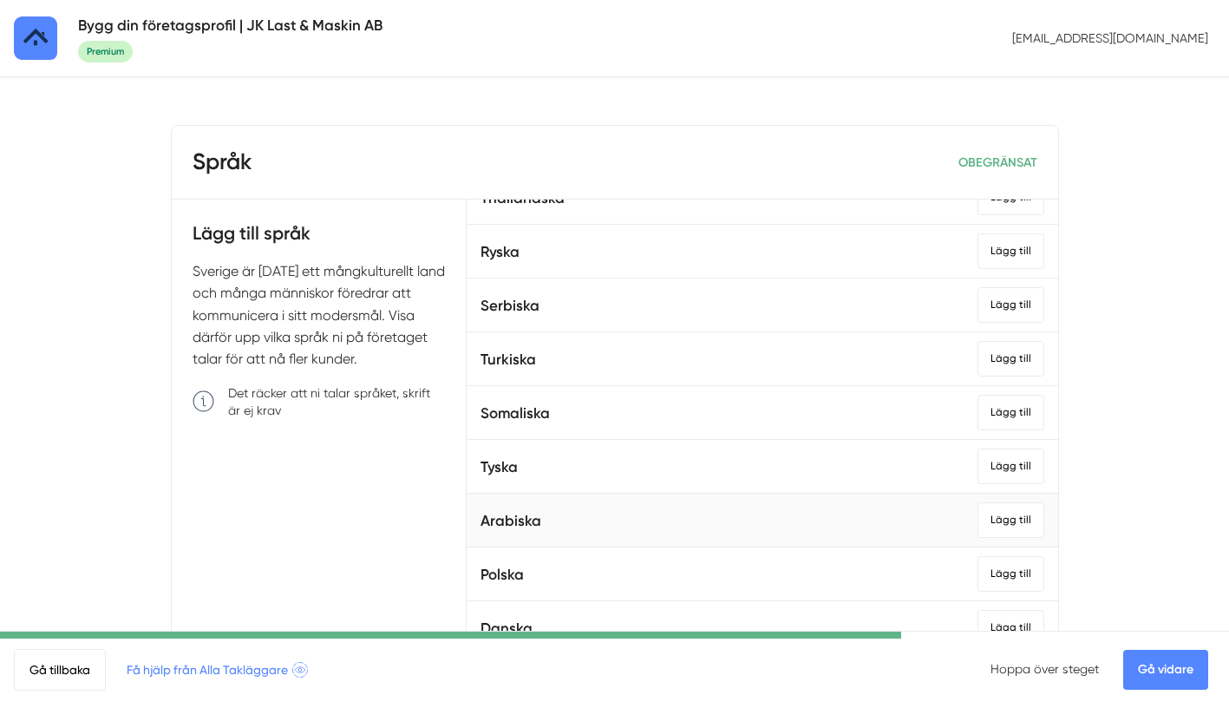
scroll to position [938, 0]
click at [1164, 677] on link "Gå vidare" at bounding box center [1165, 670] width 85 height 40
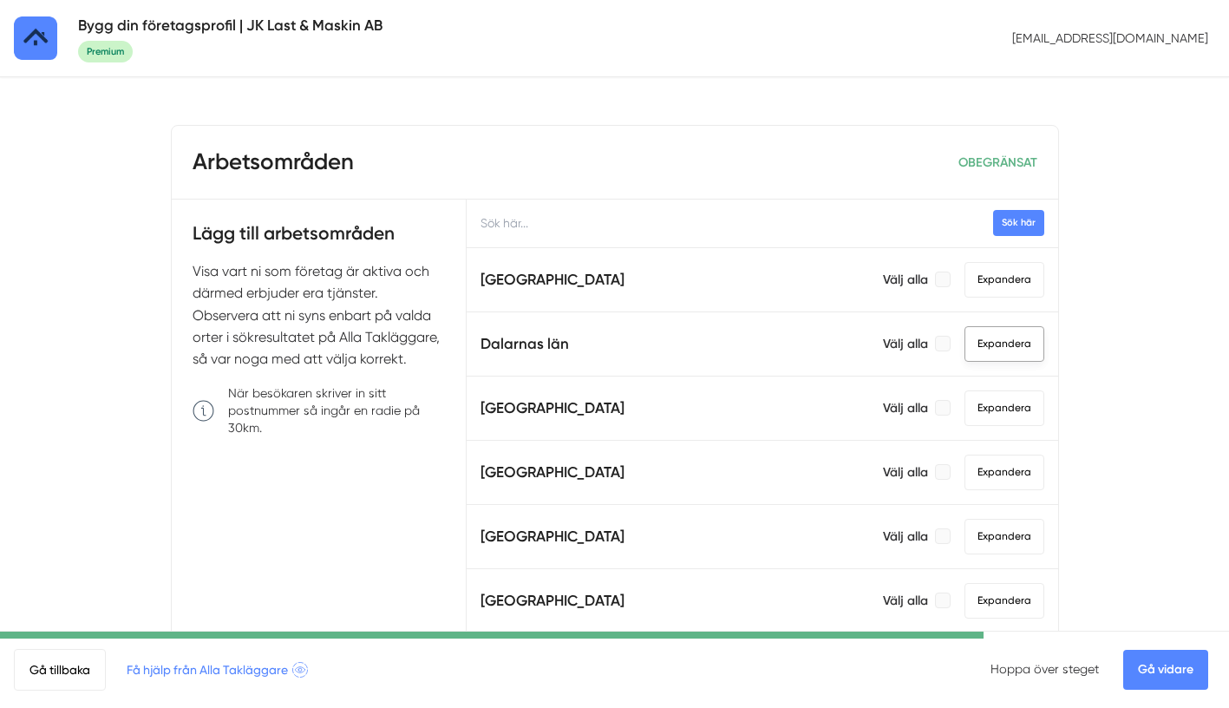
click at [982, 345] on span "Expandera" at bounding box center [1004, 344] width 80 height 36
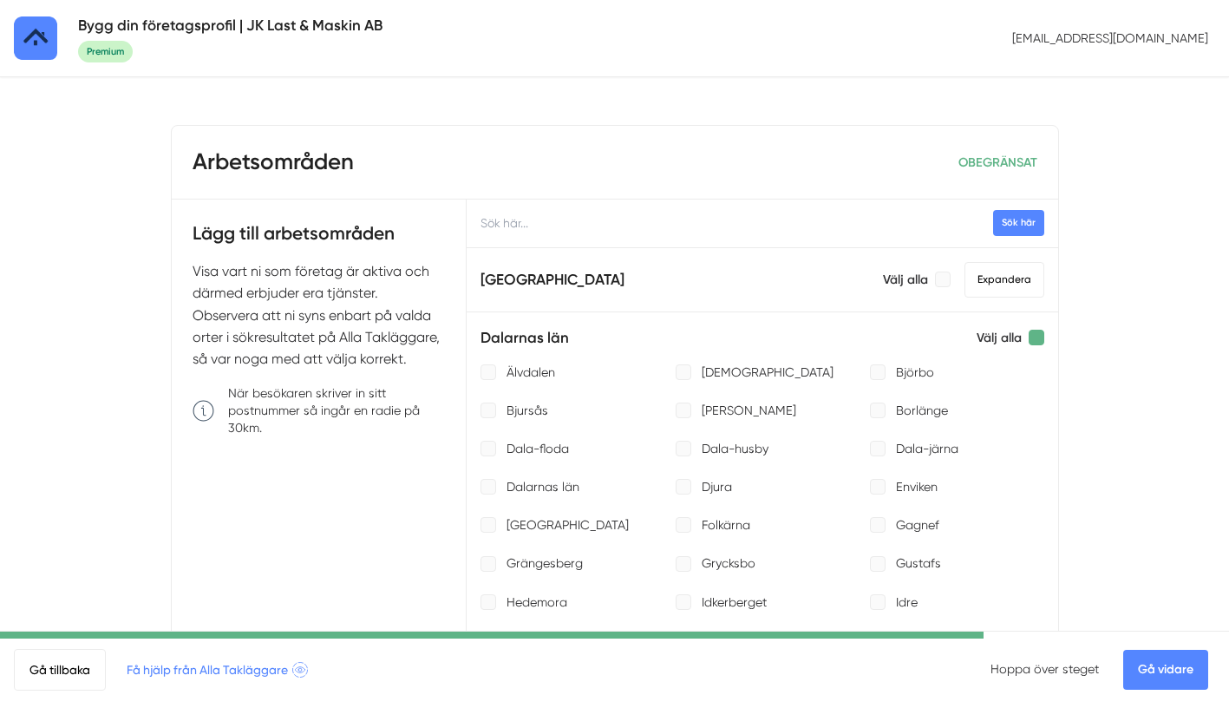
click at [1029, 338] on div at bounding box center [1037, 338] width 16 height 16
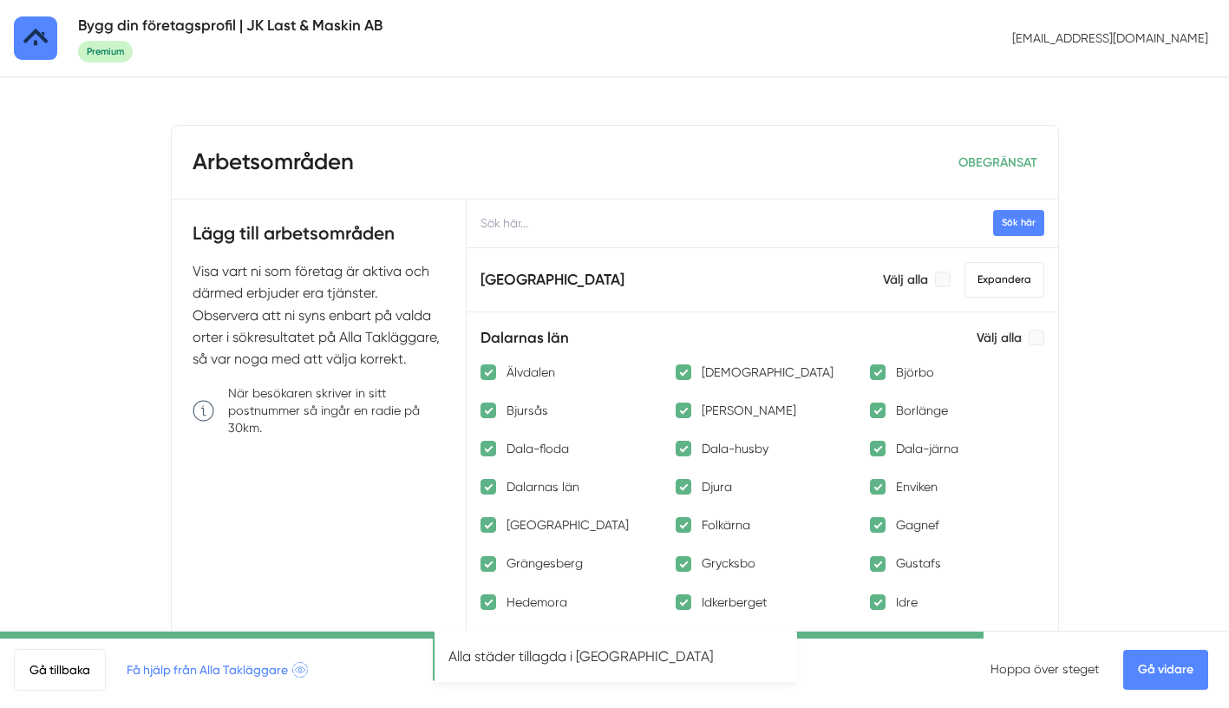
click at [918, 337] on div "Dalarnas län Välj alla Expandera" at bounding box center [761, 337] width 563 height 23
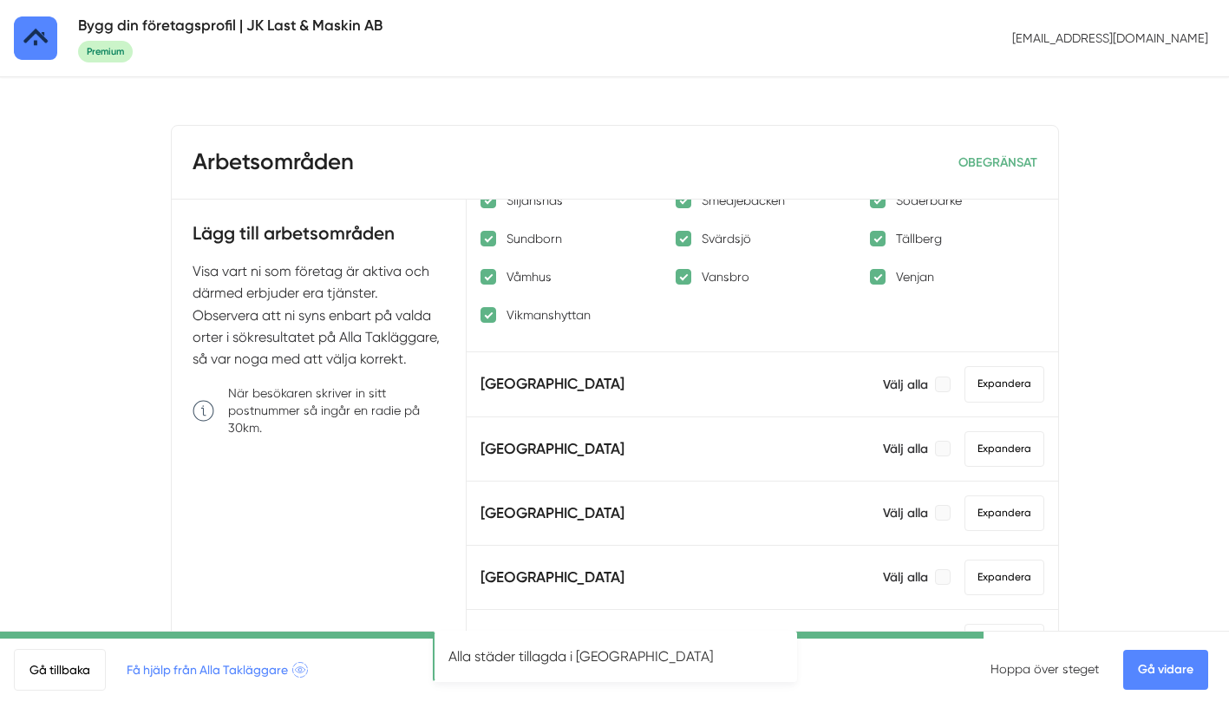
scroll to position [709, 0]
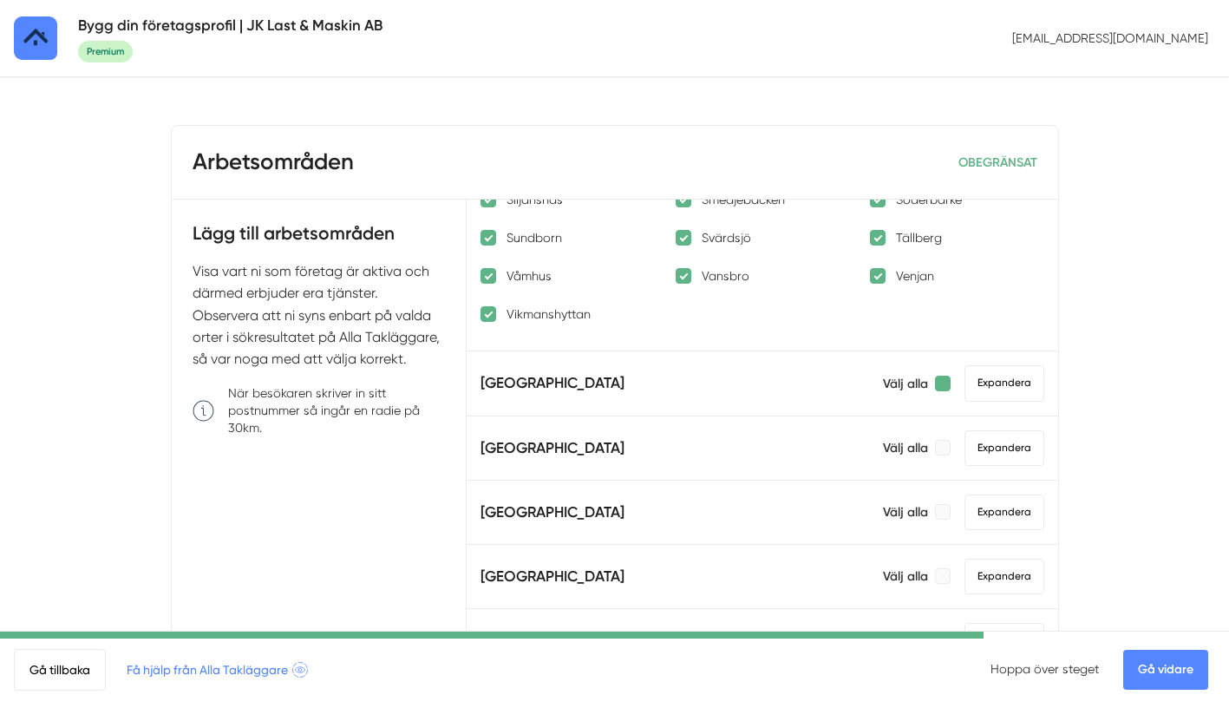
click at [946, 382] on div at bounding box center [943, 384] width 16 height 16
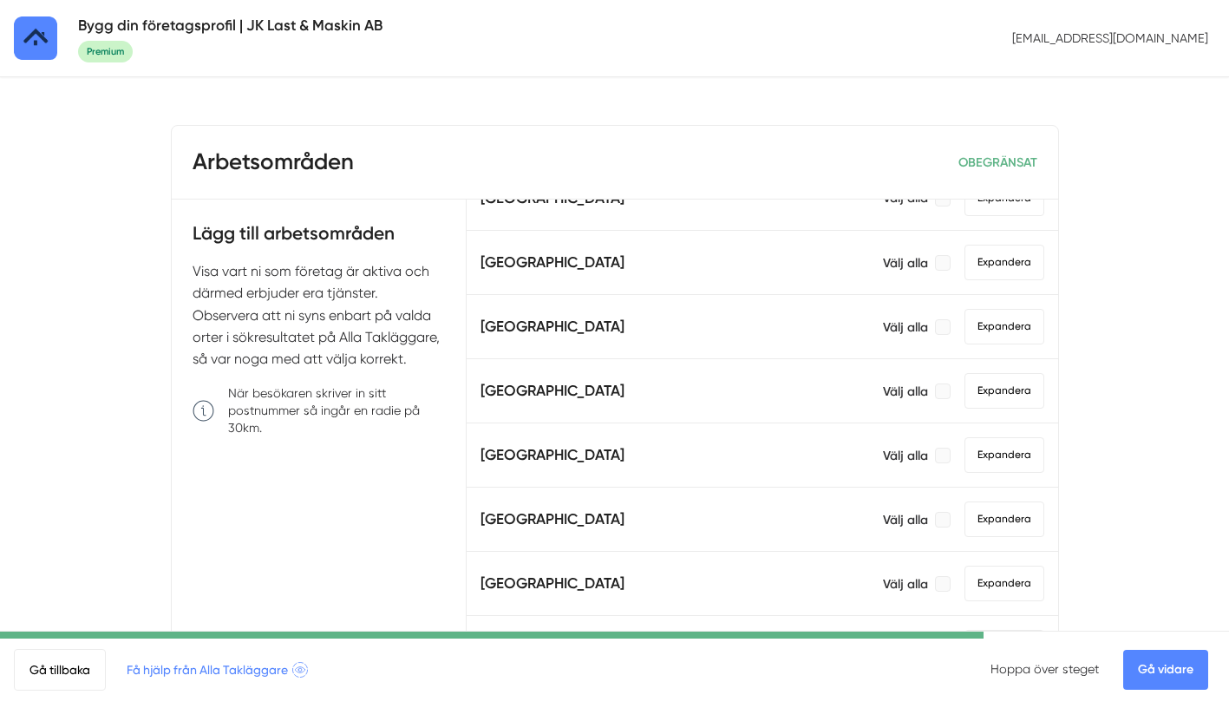
scroll to position [1671, 0]
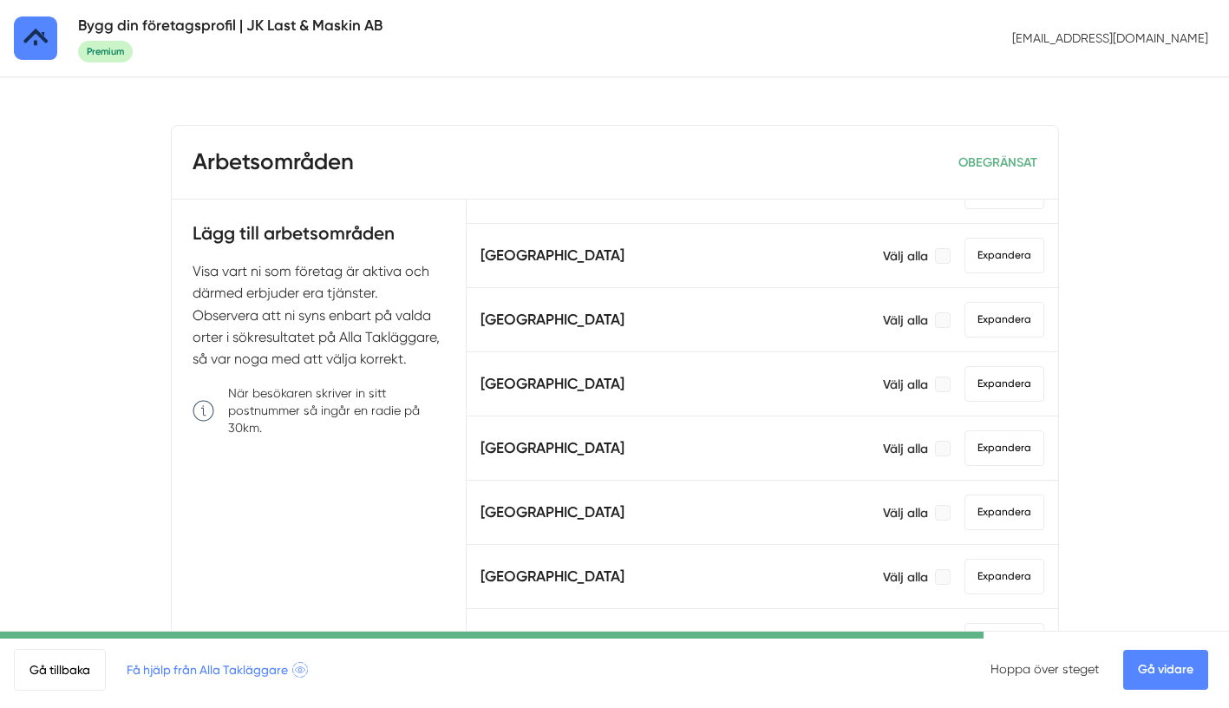
click at [1147, 670] on link "Gå vidare" at bounding box center [1165, 670] width 85 height 40
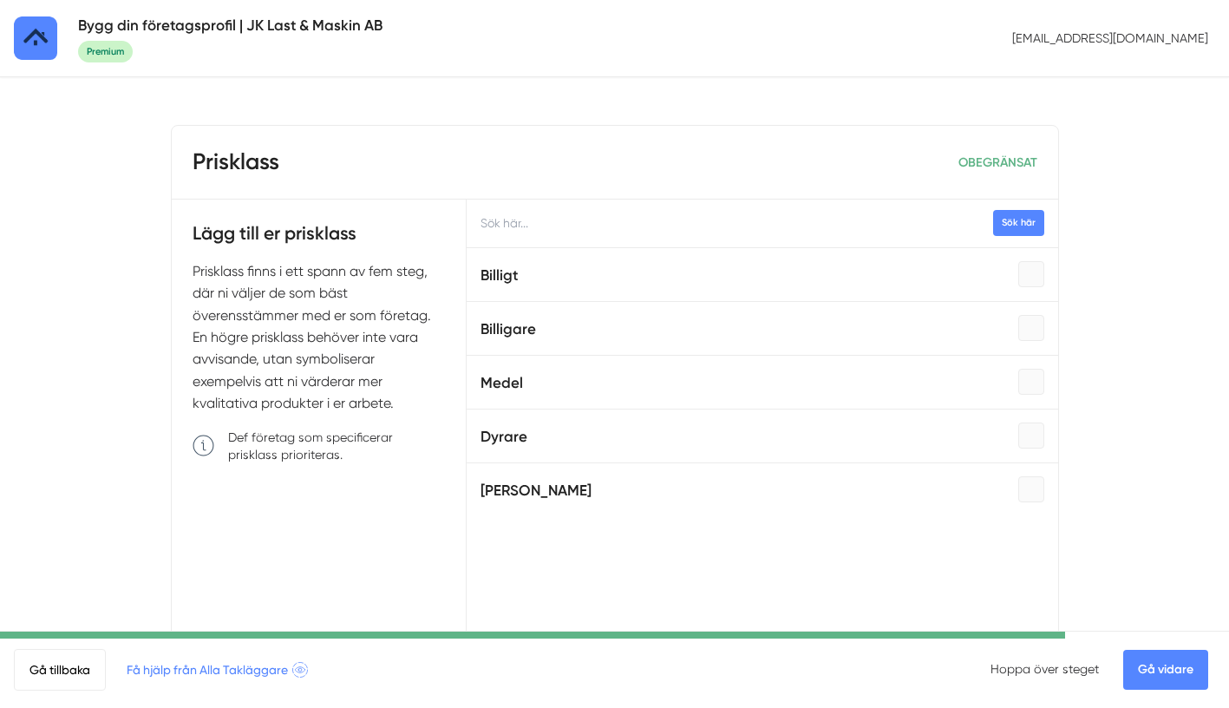
click at [1158, 676] on link "Gå vidare" at bounding box center [1165, 670] width 85 height 40
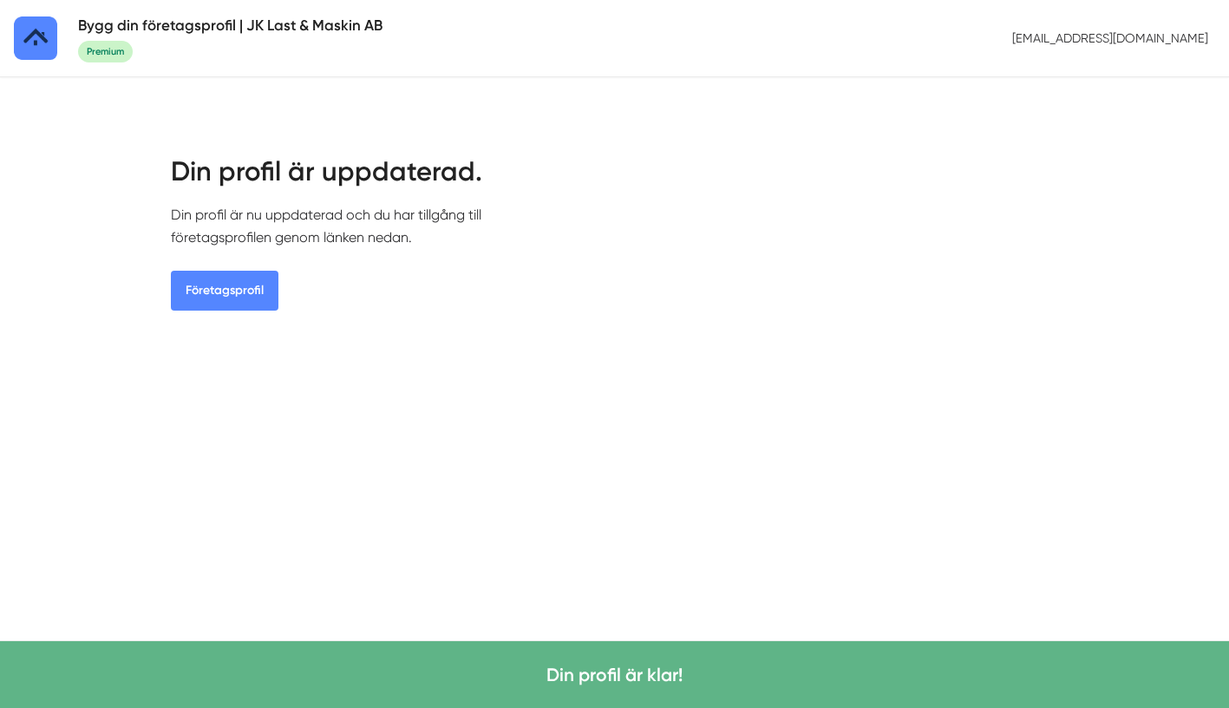
click at [238, 295] on link "Företagsprofil" at bounding box center [225, 291] width 108 height 40
